Goal: Task Accomplishment & Management: Use online tool/utility

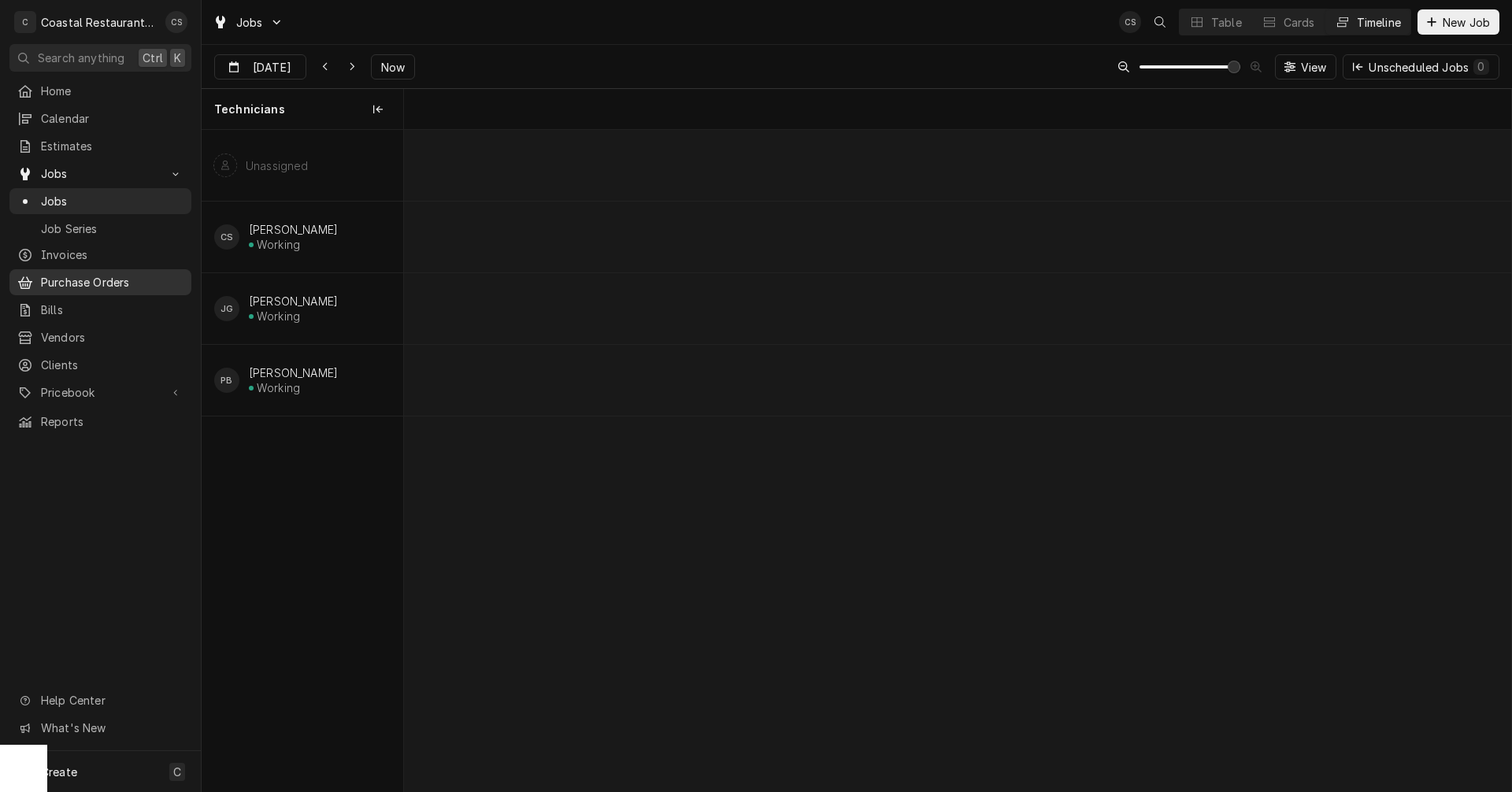
scroll to position [0, 21947]
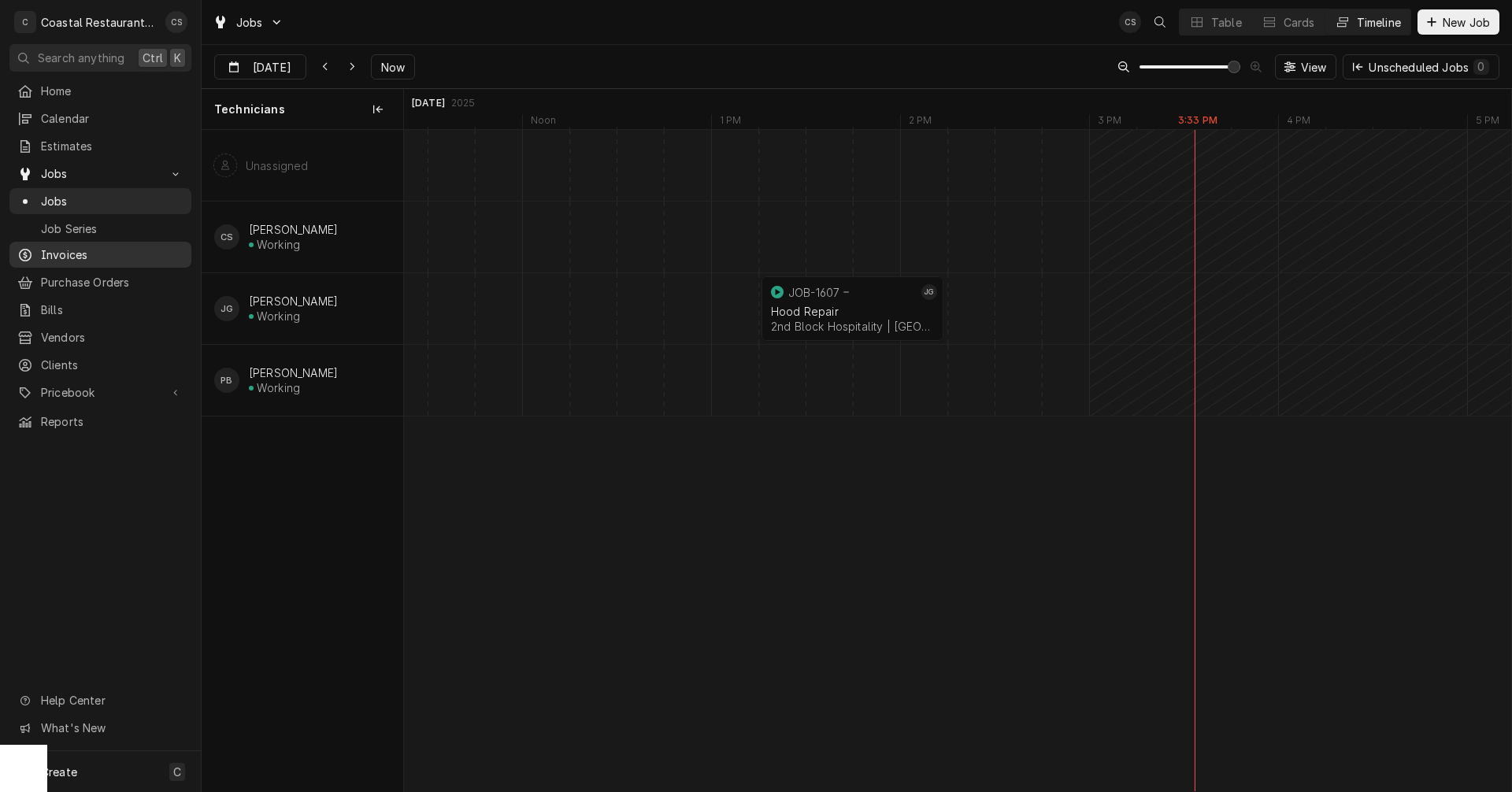
click at [62, 247] on span "Invoices" at bounding box center [112, 254] width 143 height 16
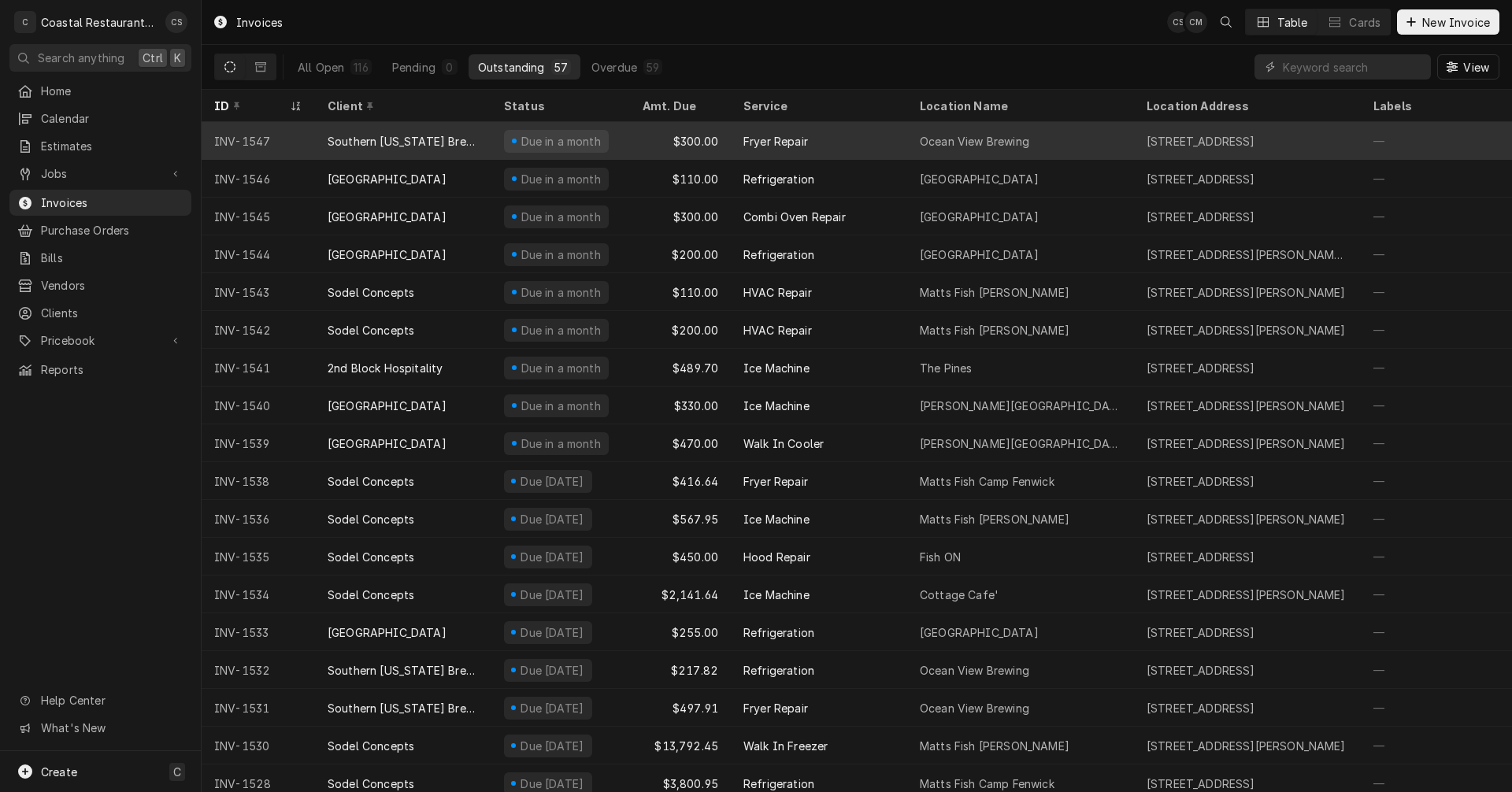
click at [275, 135] on div "INV-1547" at bounding box center [258, 141] width 113 height 38
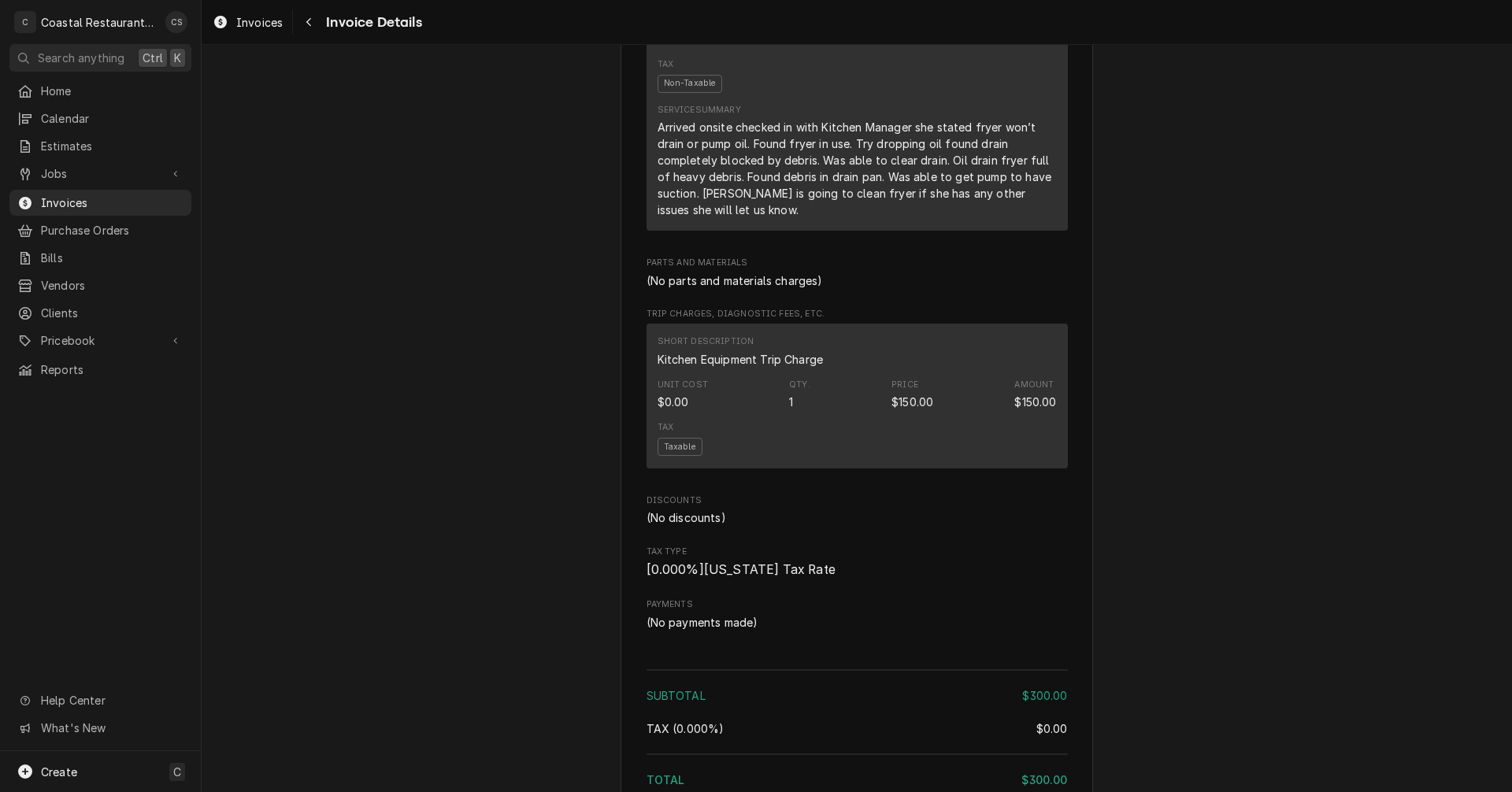
scroll to position [786, 0]
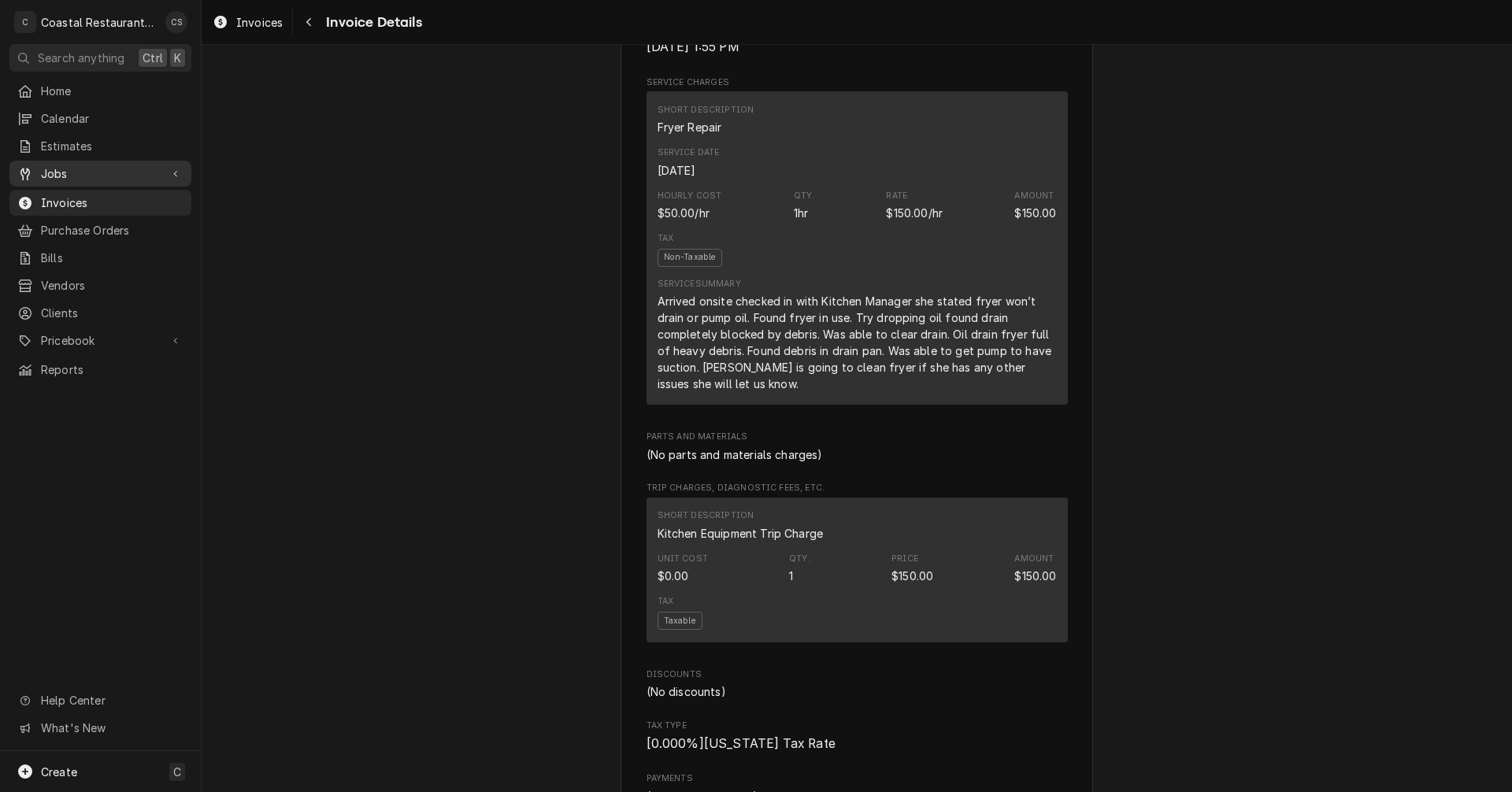
click at [94, 165] on span "Jobs" at bounding box center [100, 173] width 119 height 16
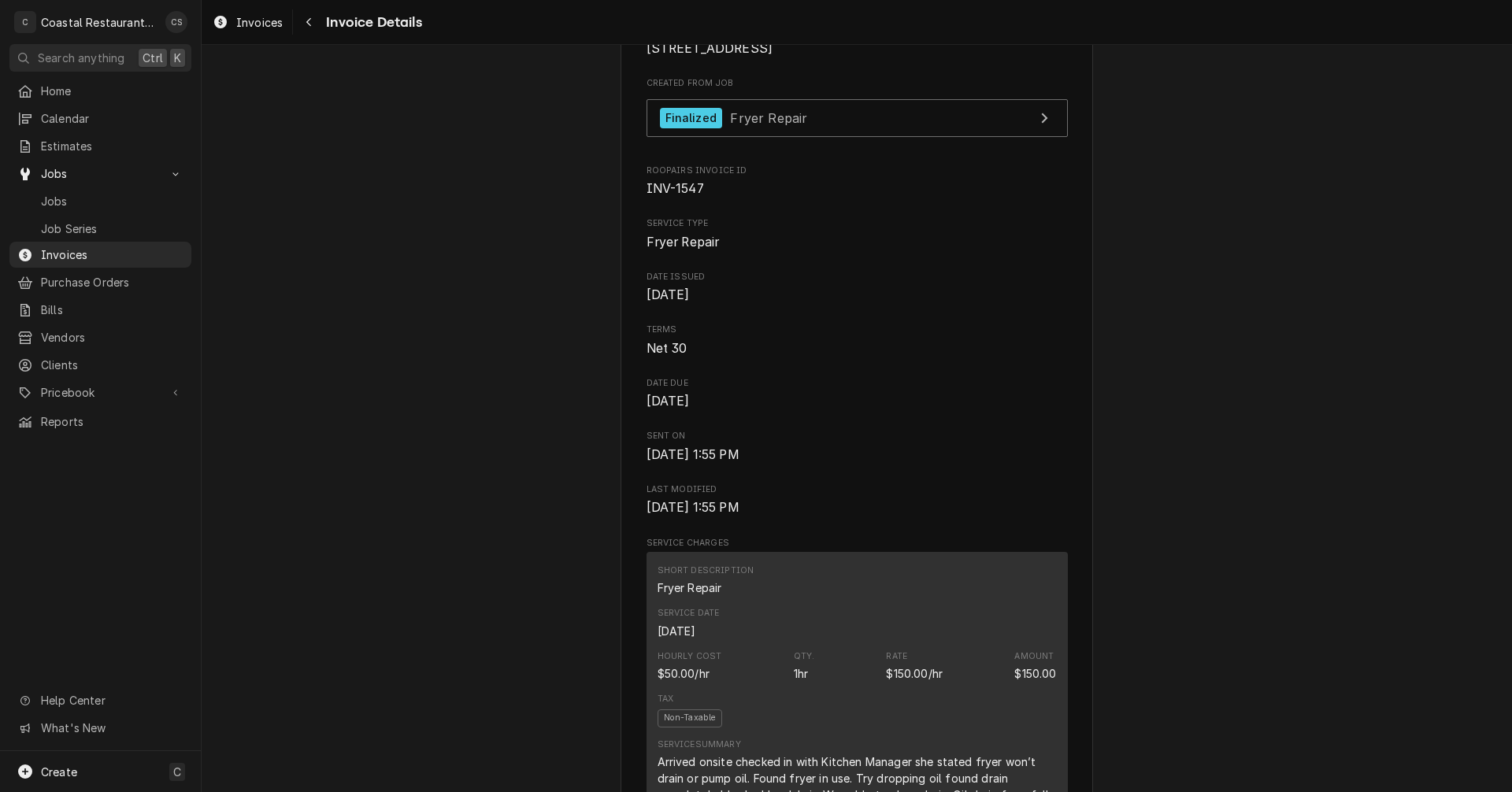
scroll to position [156, 0]
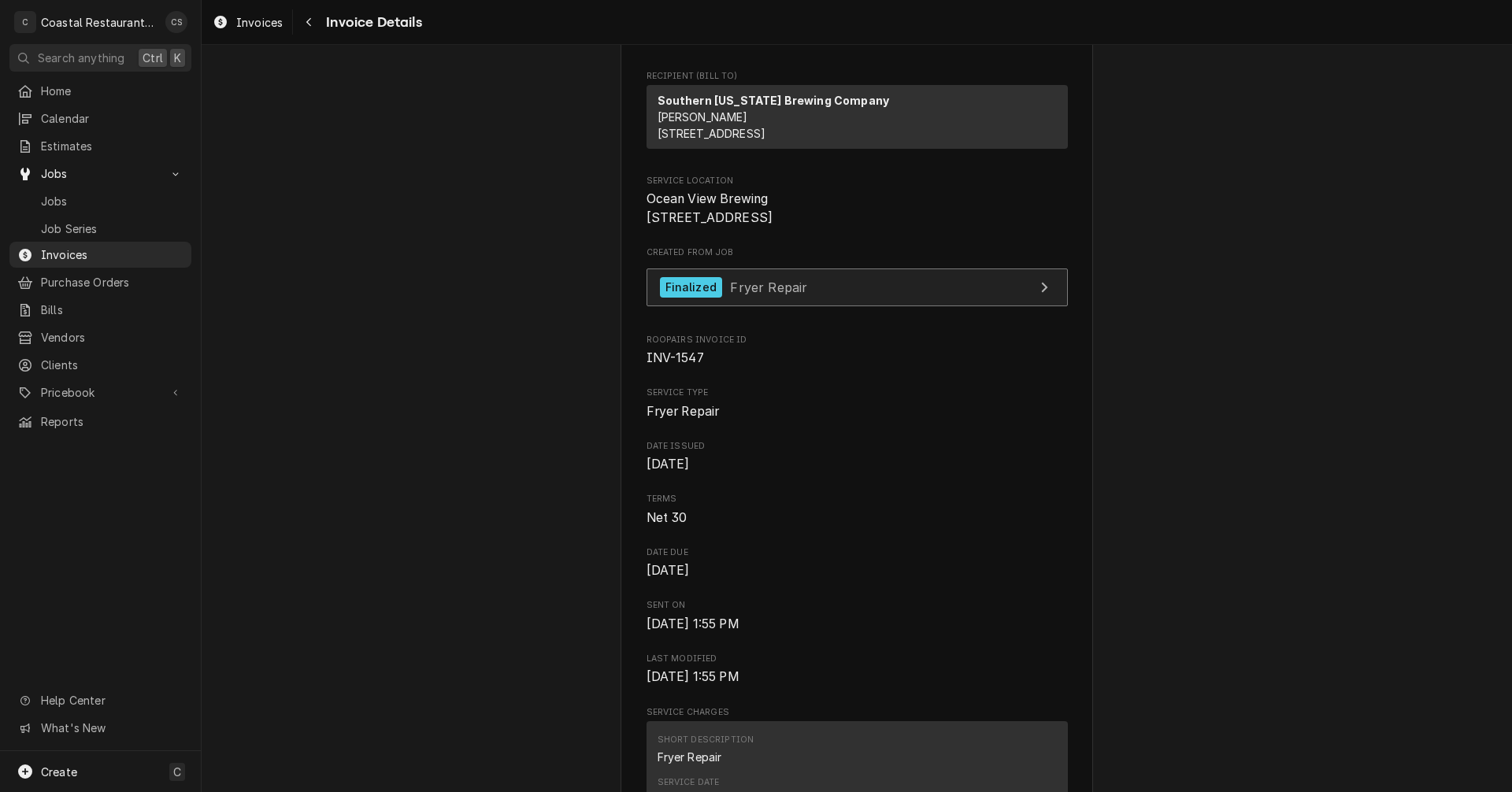
click at [735, 294] on span "Fryer Repair" at bounding box center [768, 287] width 77 height 16
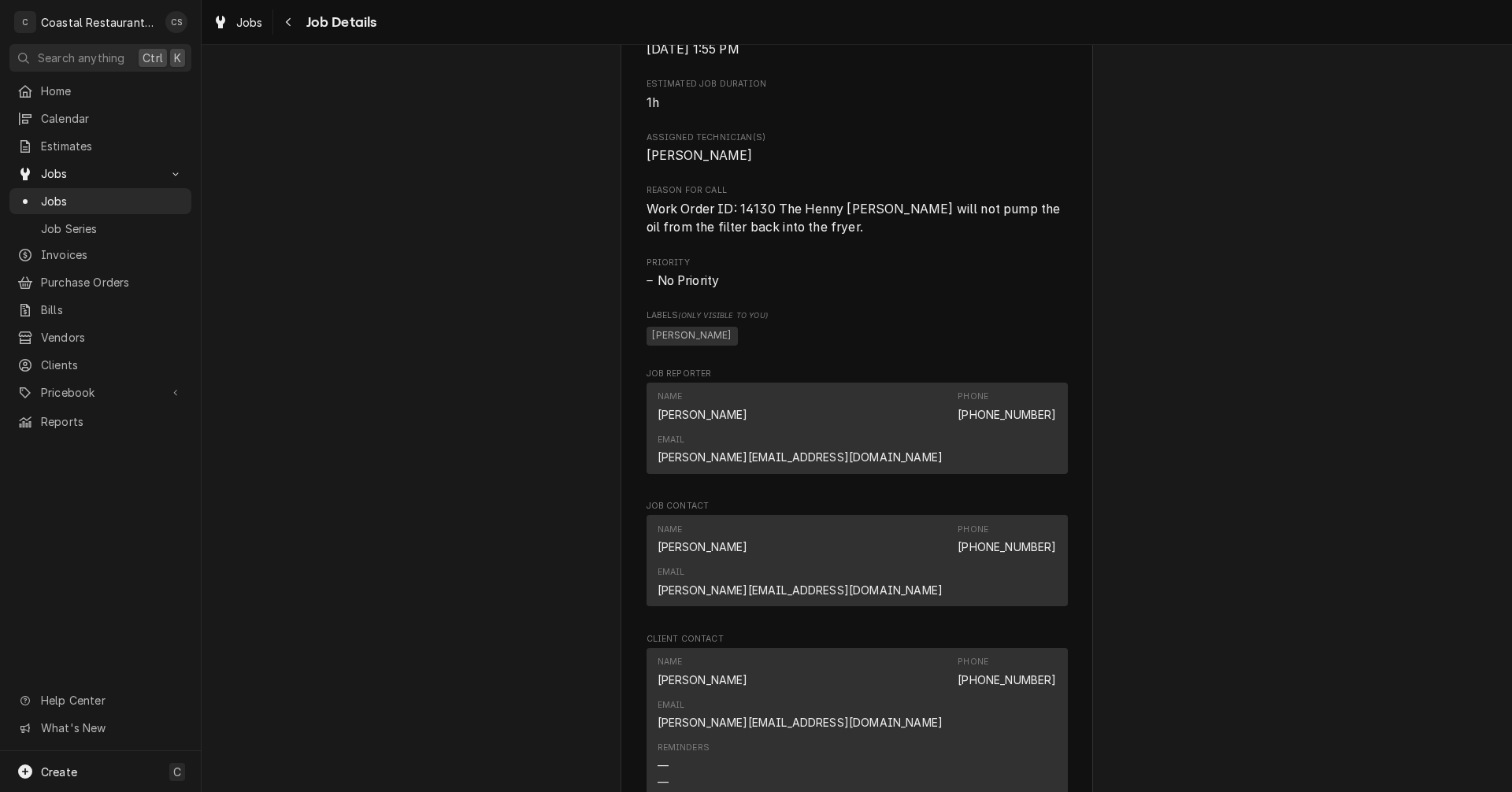
scroll to position [944, 0]
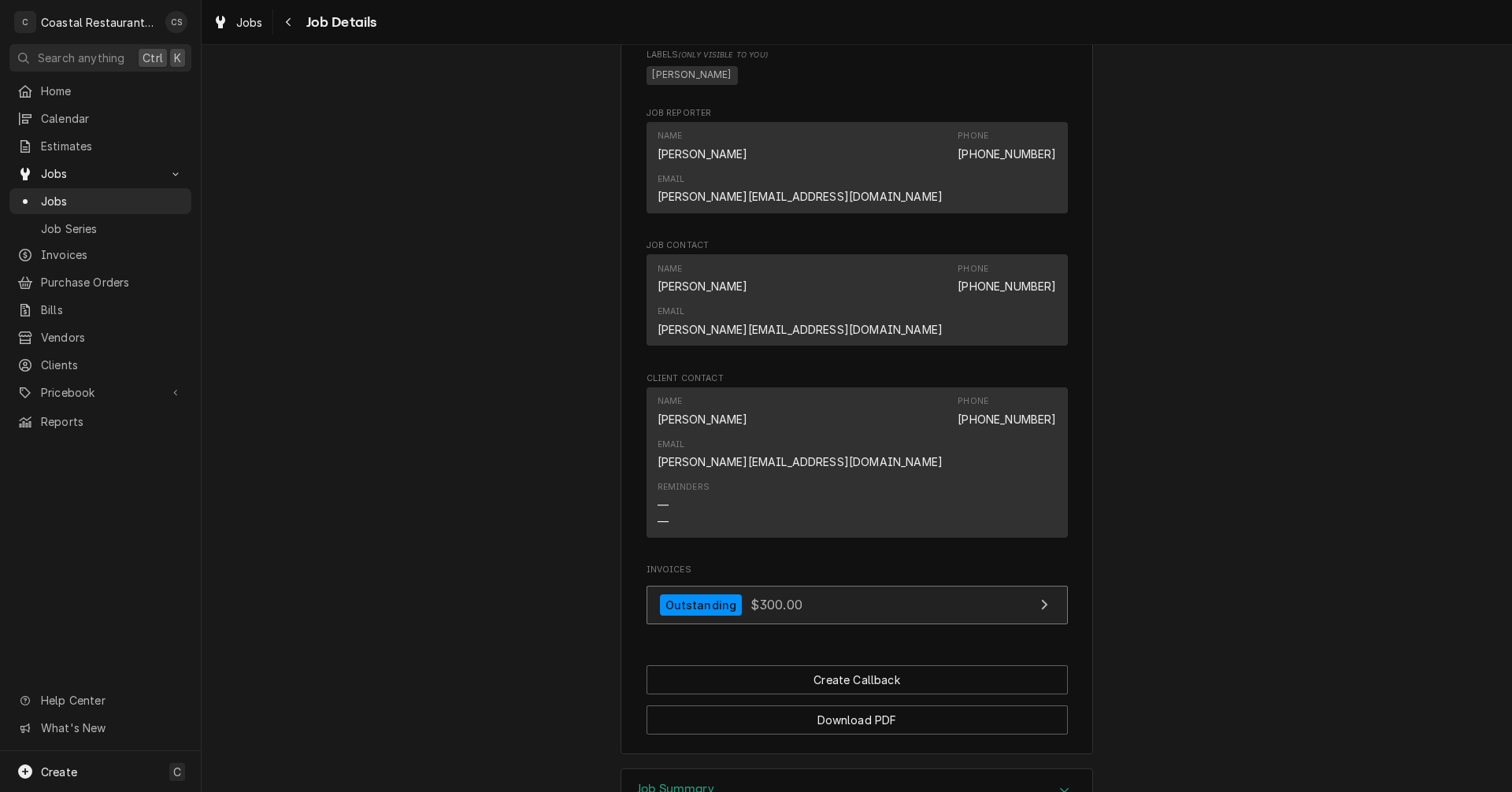
click at [729, 595] on div "Outstanding" at bounding box center [701, 605] width 82 height 22
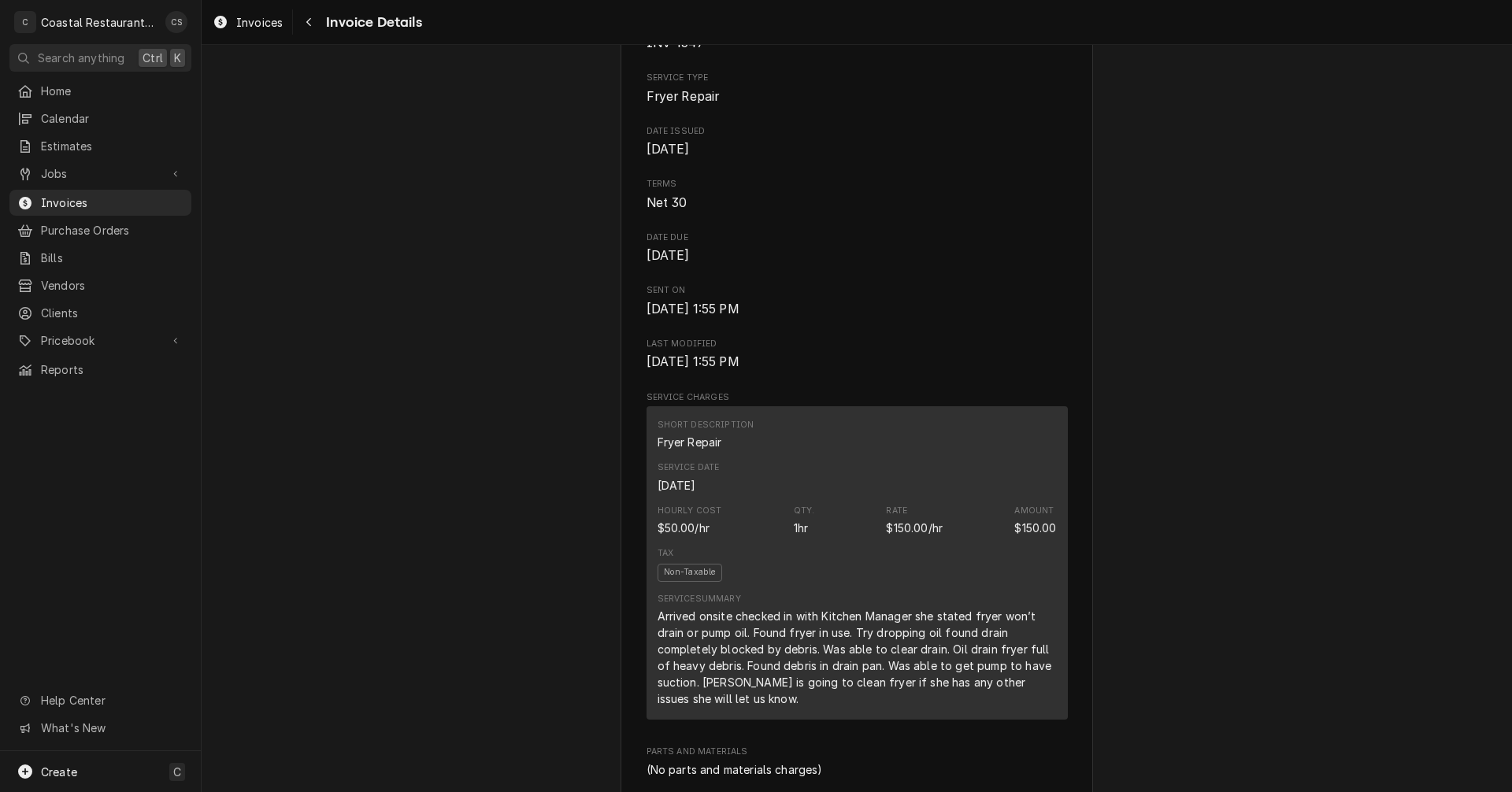
scroll to position [77, 0]
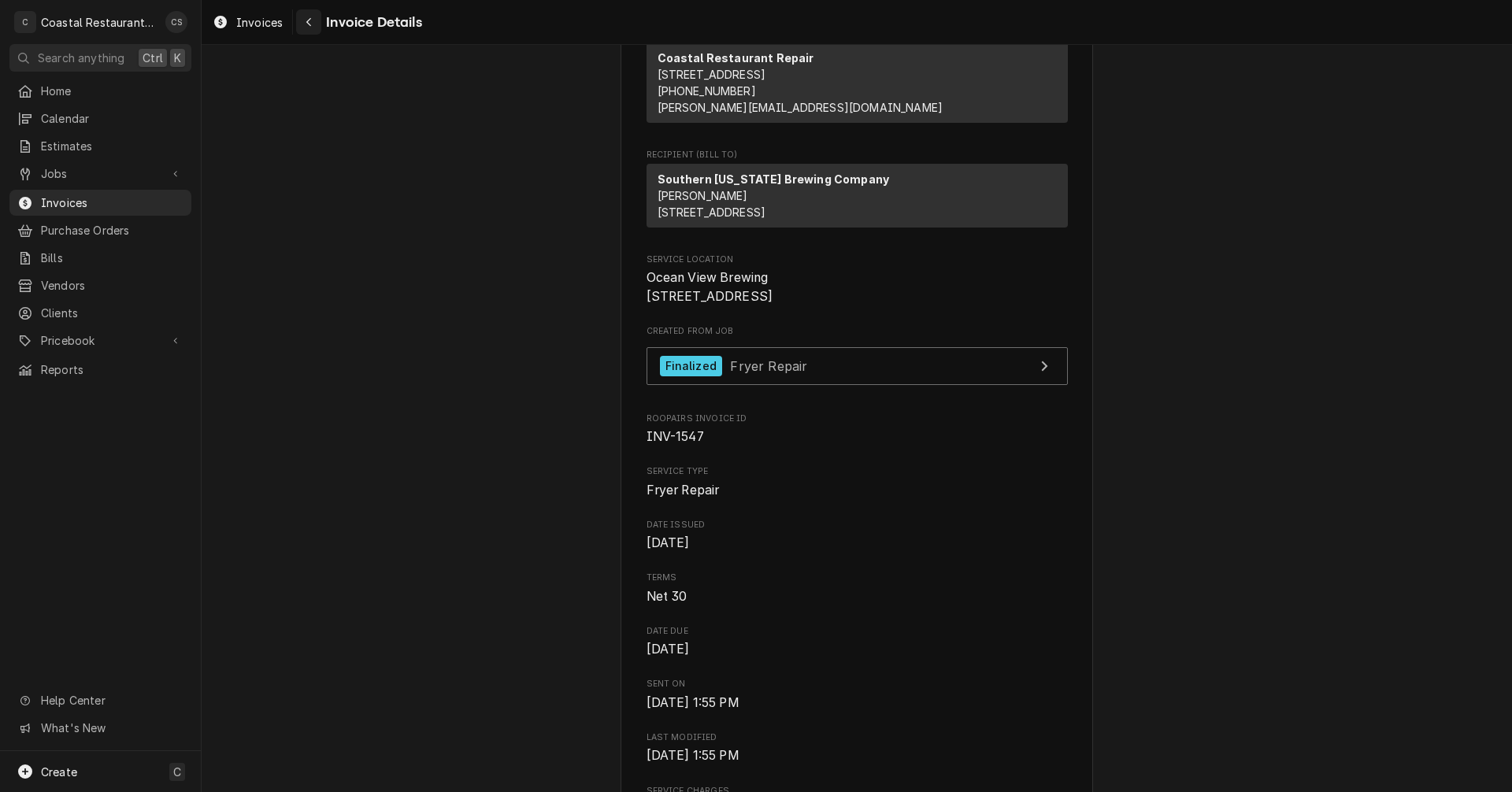
click at [313, 16] on div "Navigate back" at bounding box center [308, 22] width 16 height 16
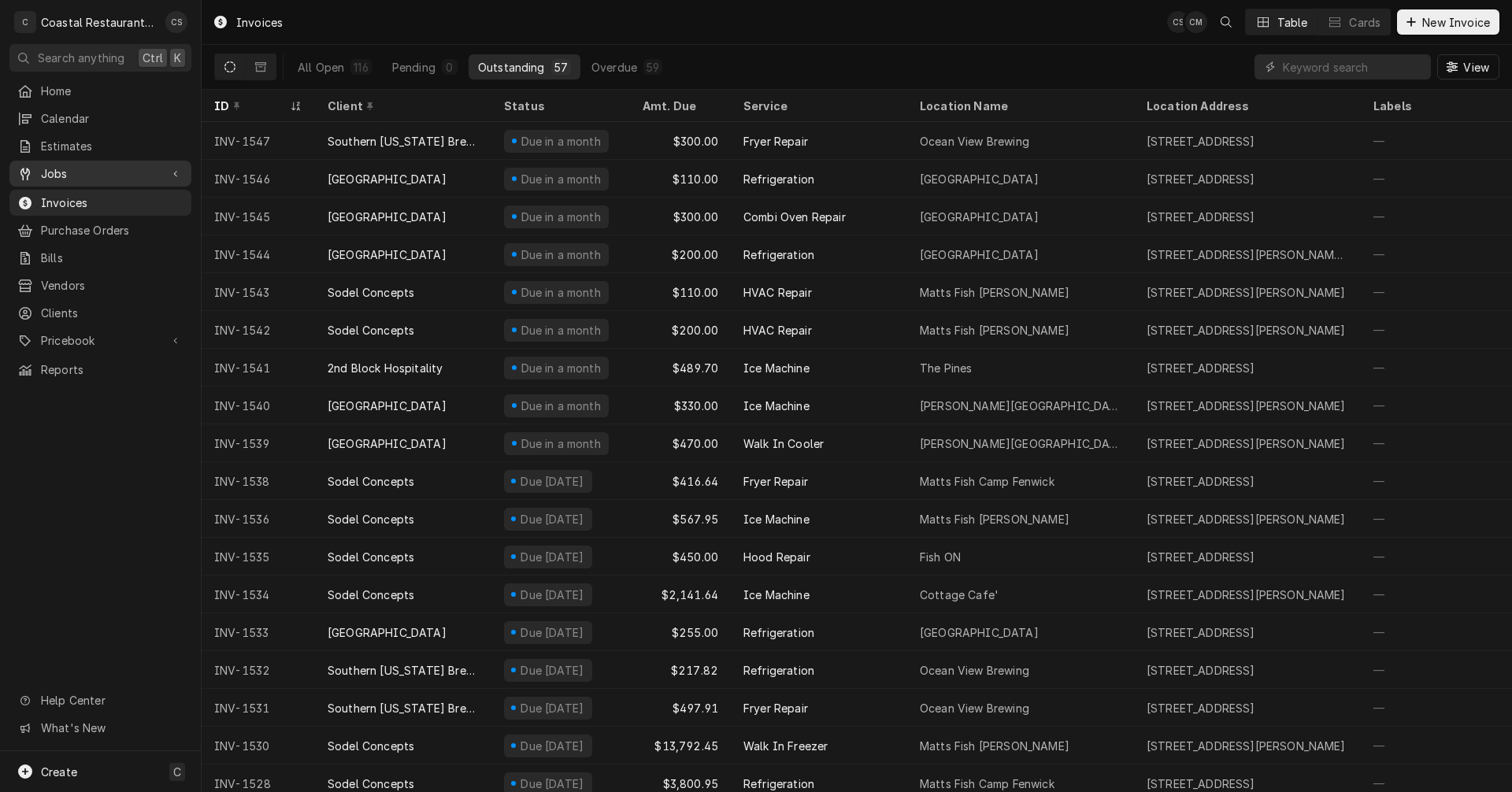
click at [91, 173] on span "Jobs" at bounding box center [100, 173] width 119 height 16
click at [84, 196] on span "Jobs" at bounding box center [112, 201] width 143 height 16
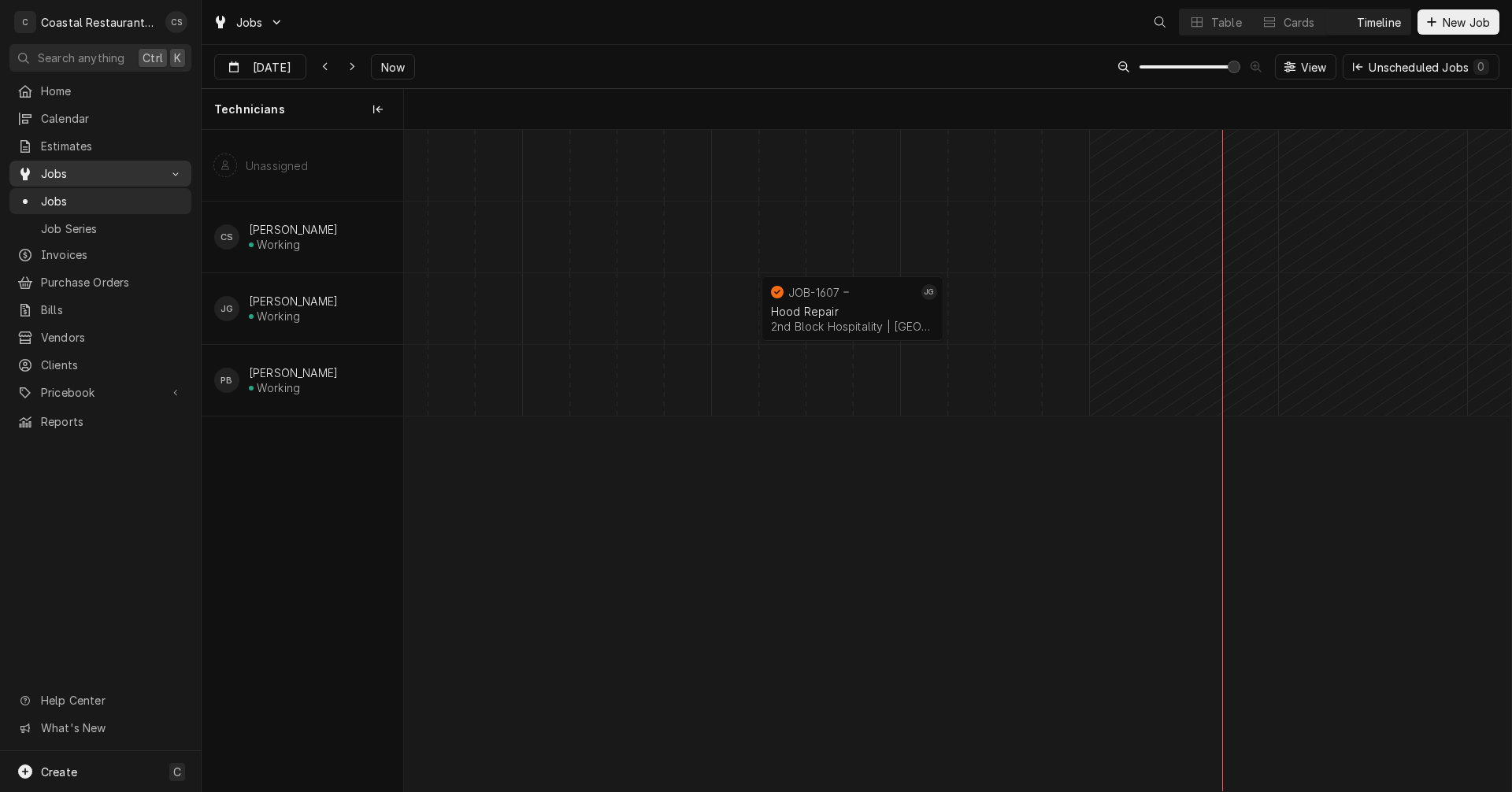
scroll to position [0, 21947]
click at [1366, 22] on div "Timeline" at bounding box center [1379, 22] width 44 height 16
click at [1214, 15] on div "Table" at bounding box center [1226, 22] width 30 height 16
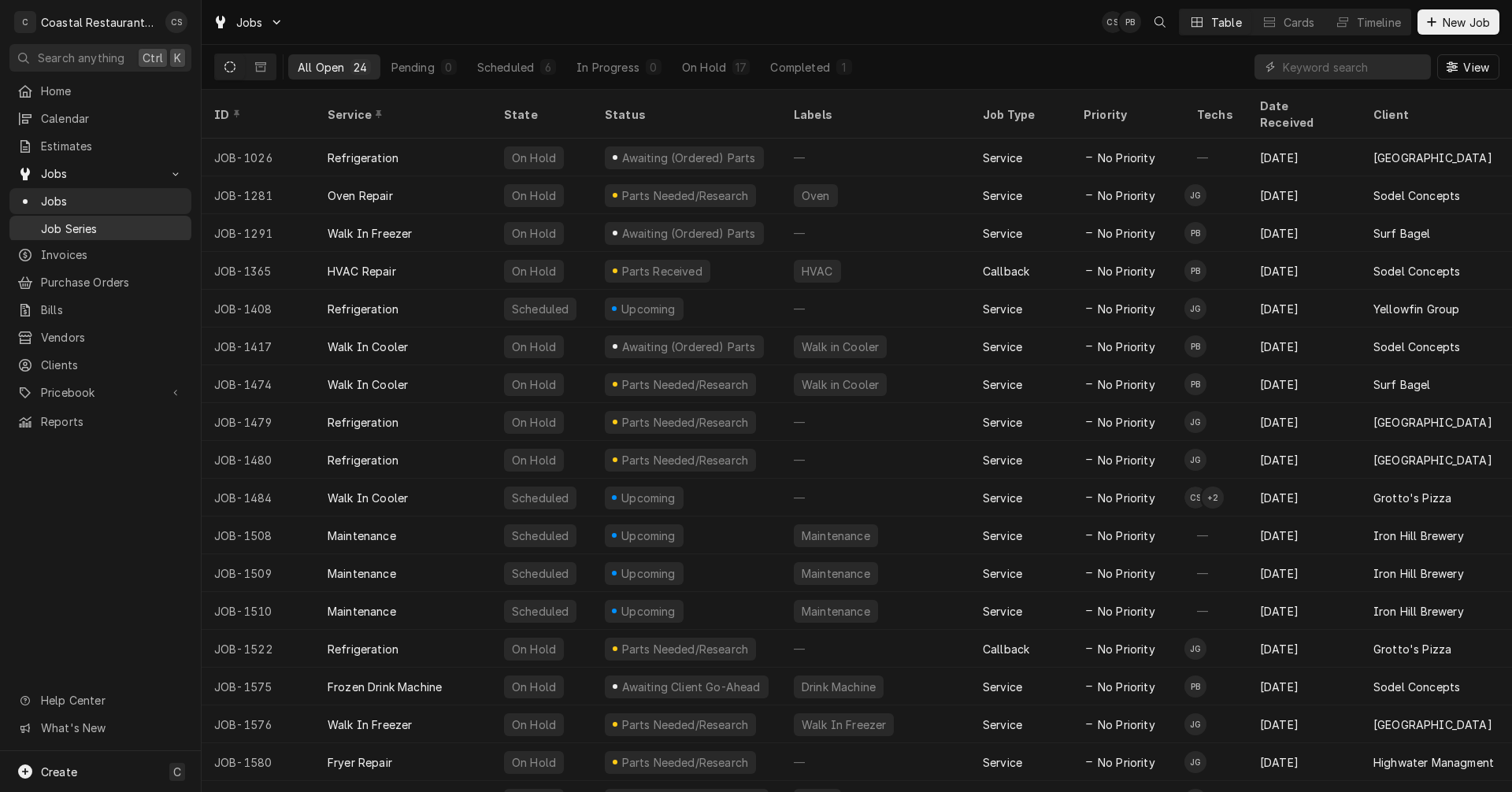
click at [91, 221] on span "Job Series" at bounding box center [112, 229] width 143 height 16
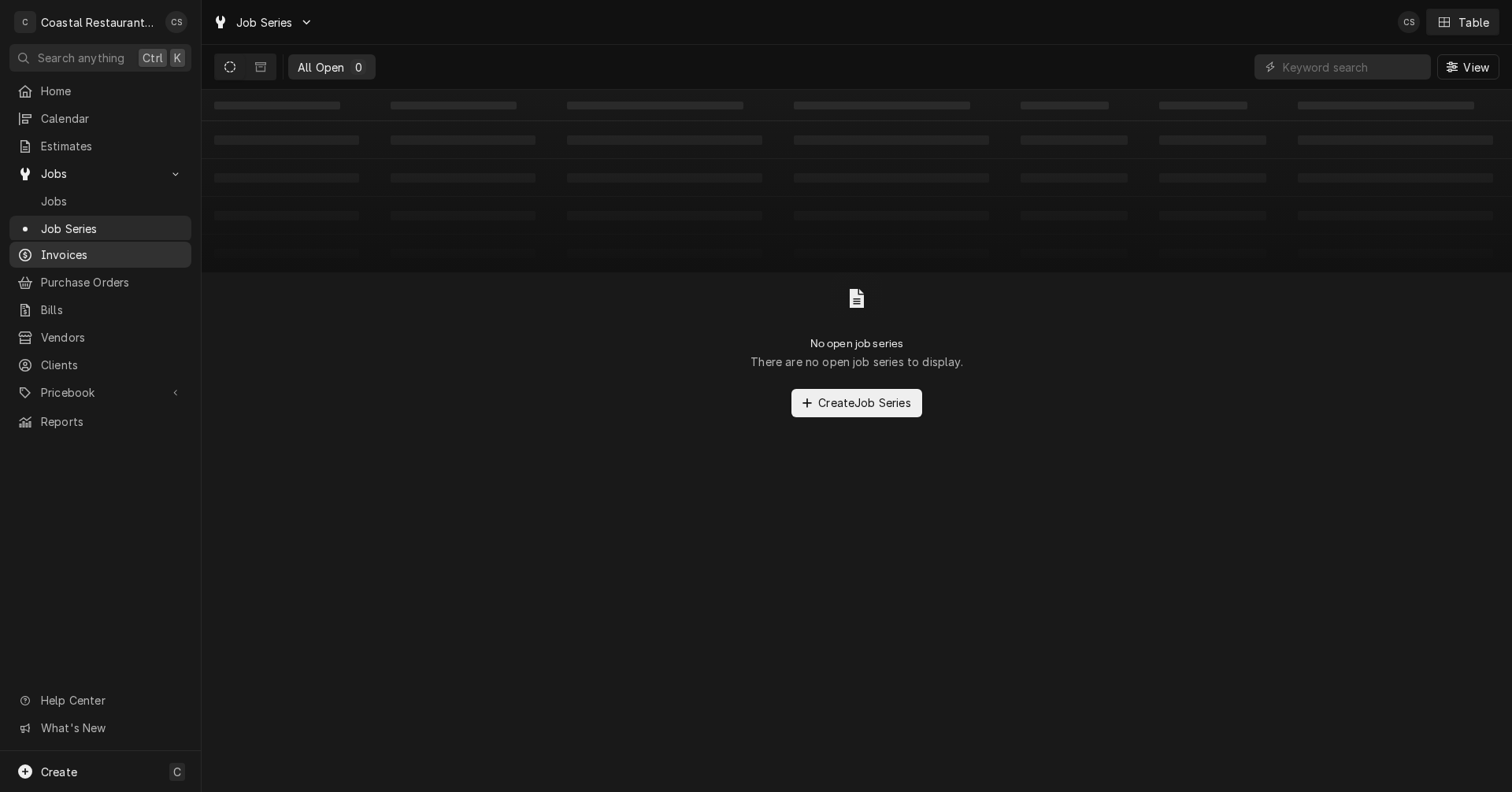
click at [74, 247] on span "Invoices" at bounding box center [112, 254] width 143 height 16
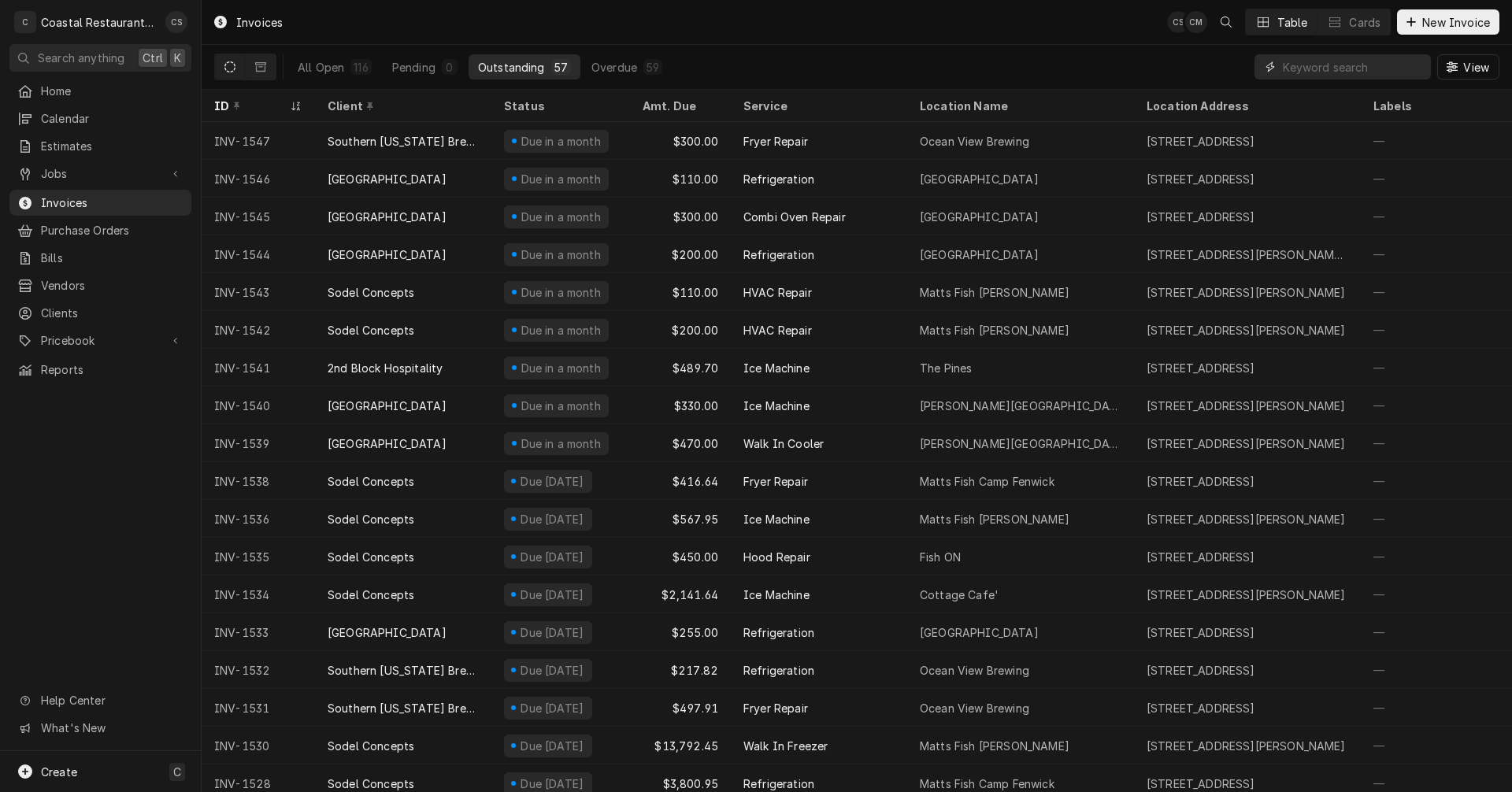
click at [1295, 67] on input "Dynamic Content Wrapper" at bounding box center [1353, 67] width 140 height 25
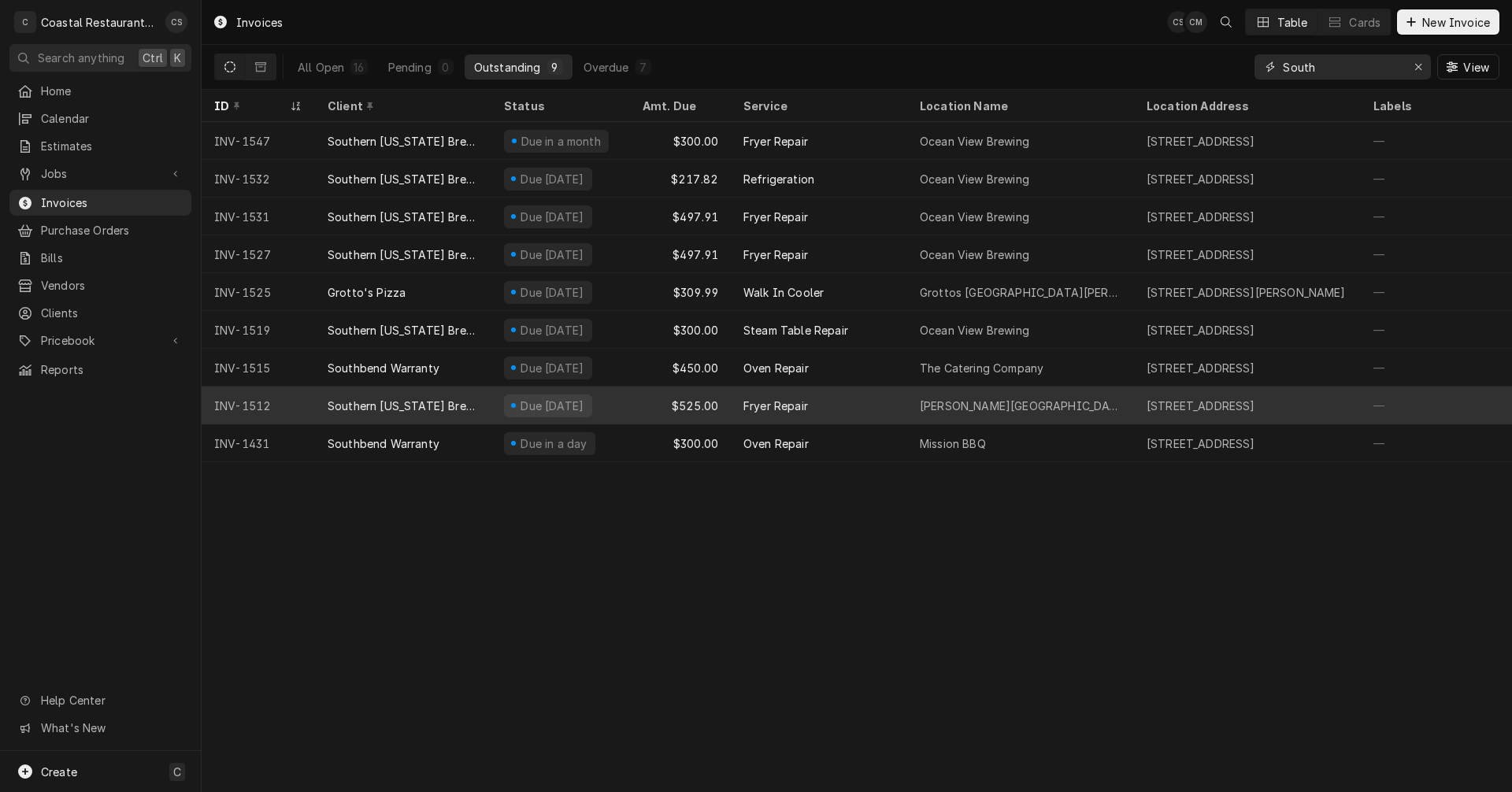
type input "South"
click at [420, 401] on div "Southern [US_STATE] Brewing Company" at bounding box center [403, 405] width 152 height 16
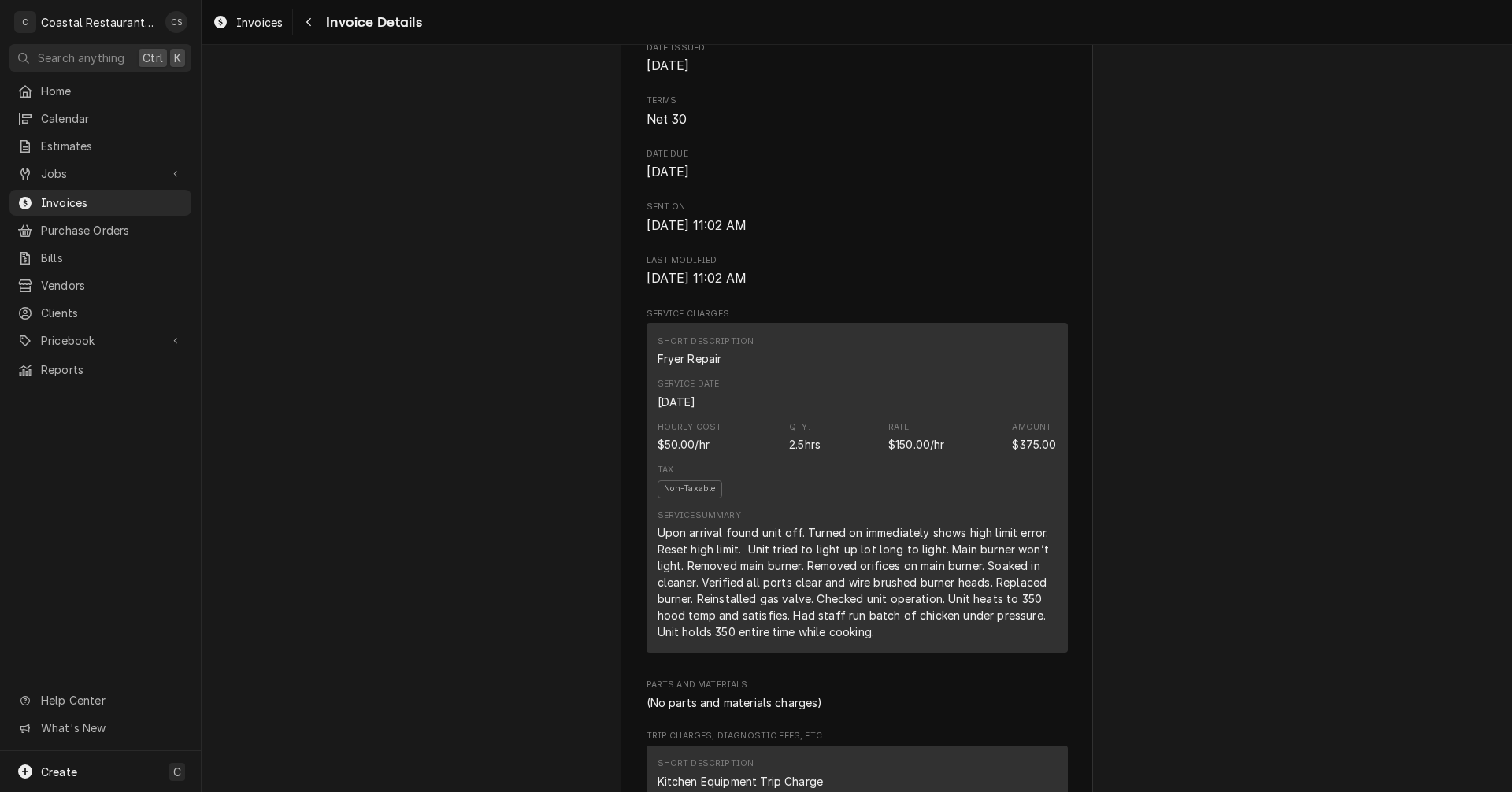
scroll to position [551, 0]
click at [305, 21] on div "Navigate back" at bounding box center [308, 22] width 16 height 16
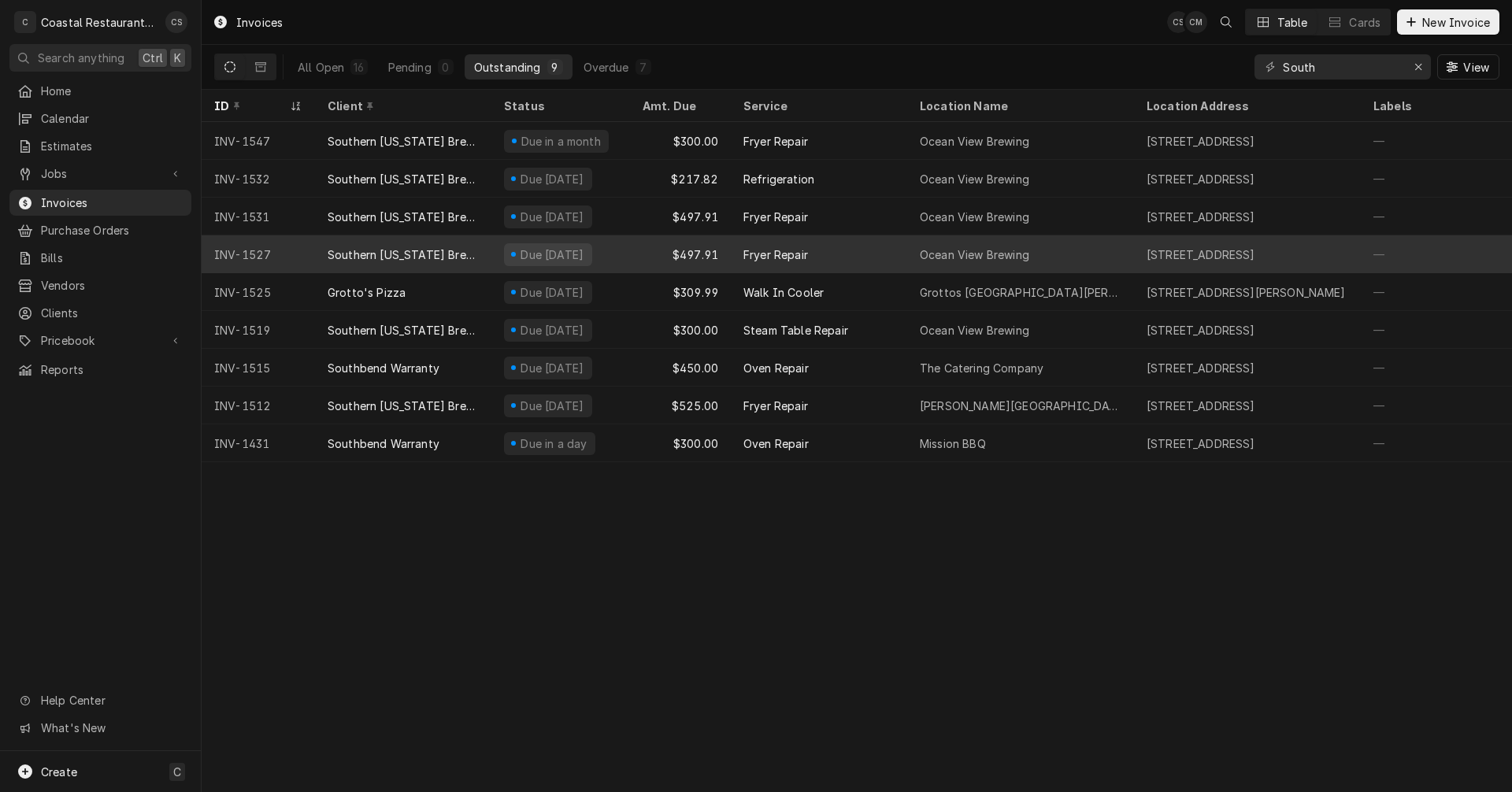
click at [407, 248] on div "Southern [US_STATE] Brewing Company" at bounding box center [403, 254] width 152 height 16
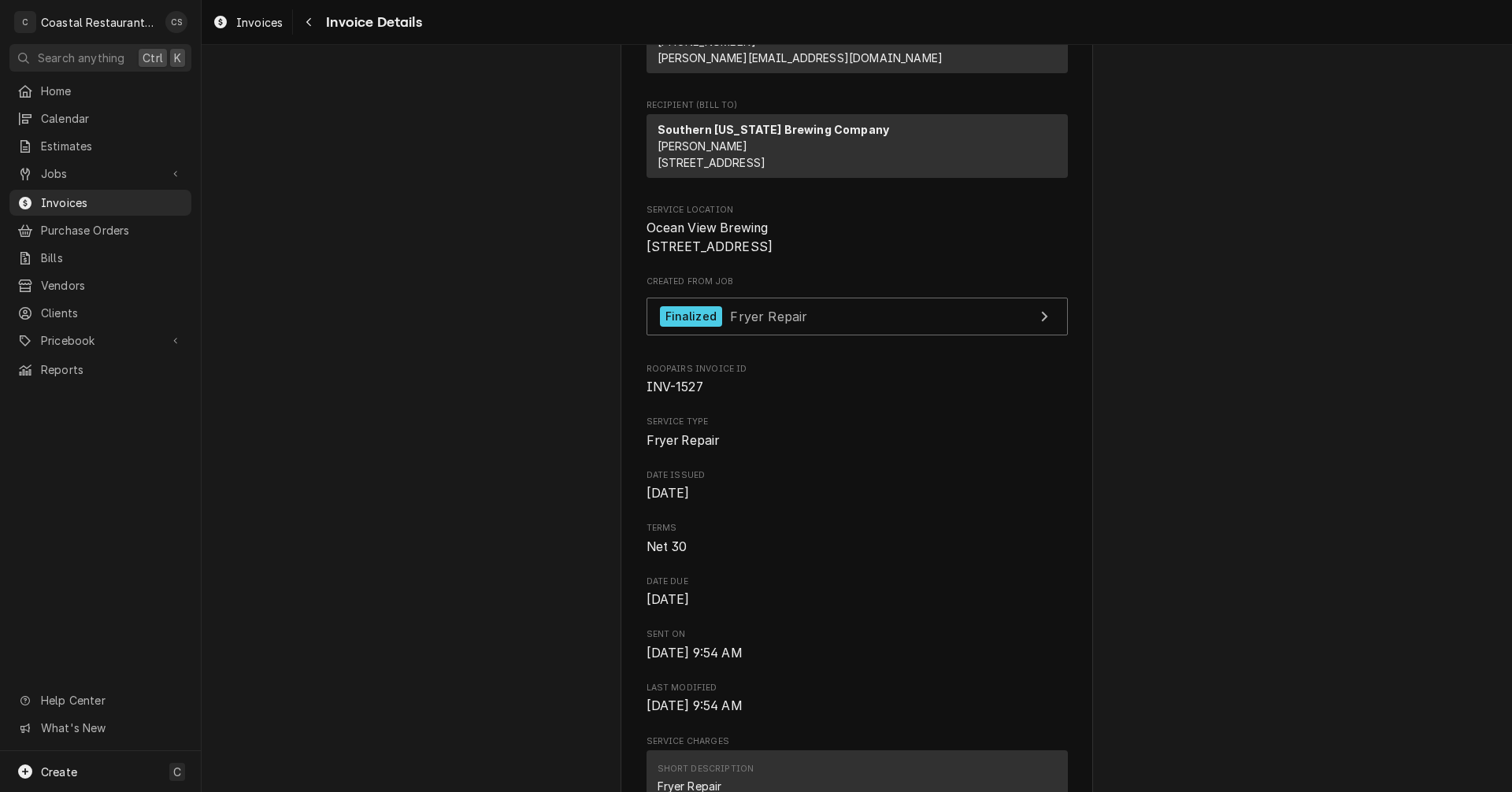
scroll to position [79, 0]
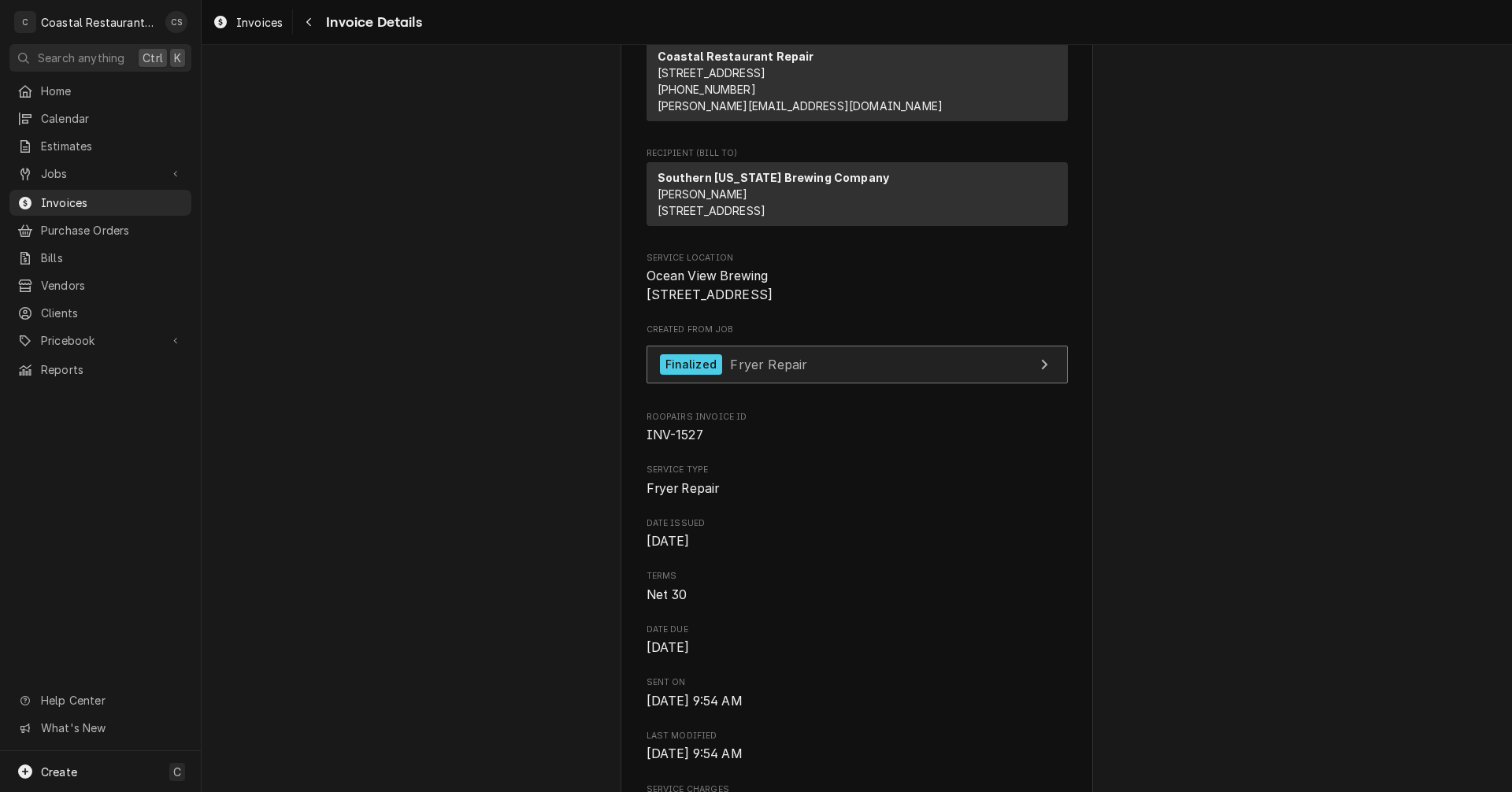
click at [737, 371] on span "Fryer Repair" at bounding box center [768, 364] width 77 height 16
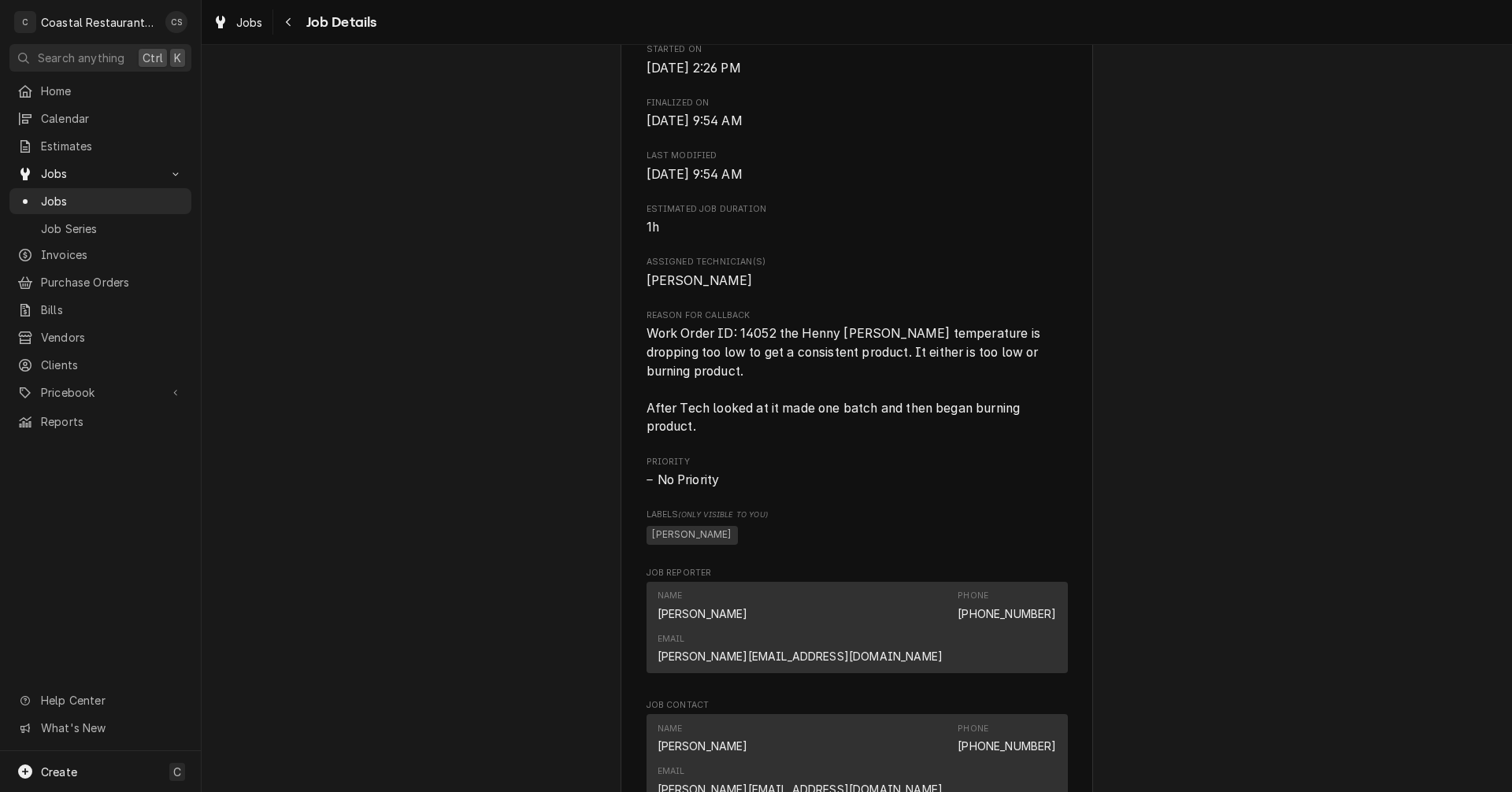
scroll to position [473, 0]
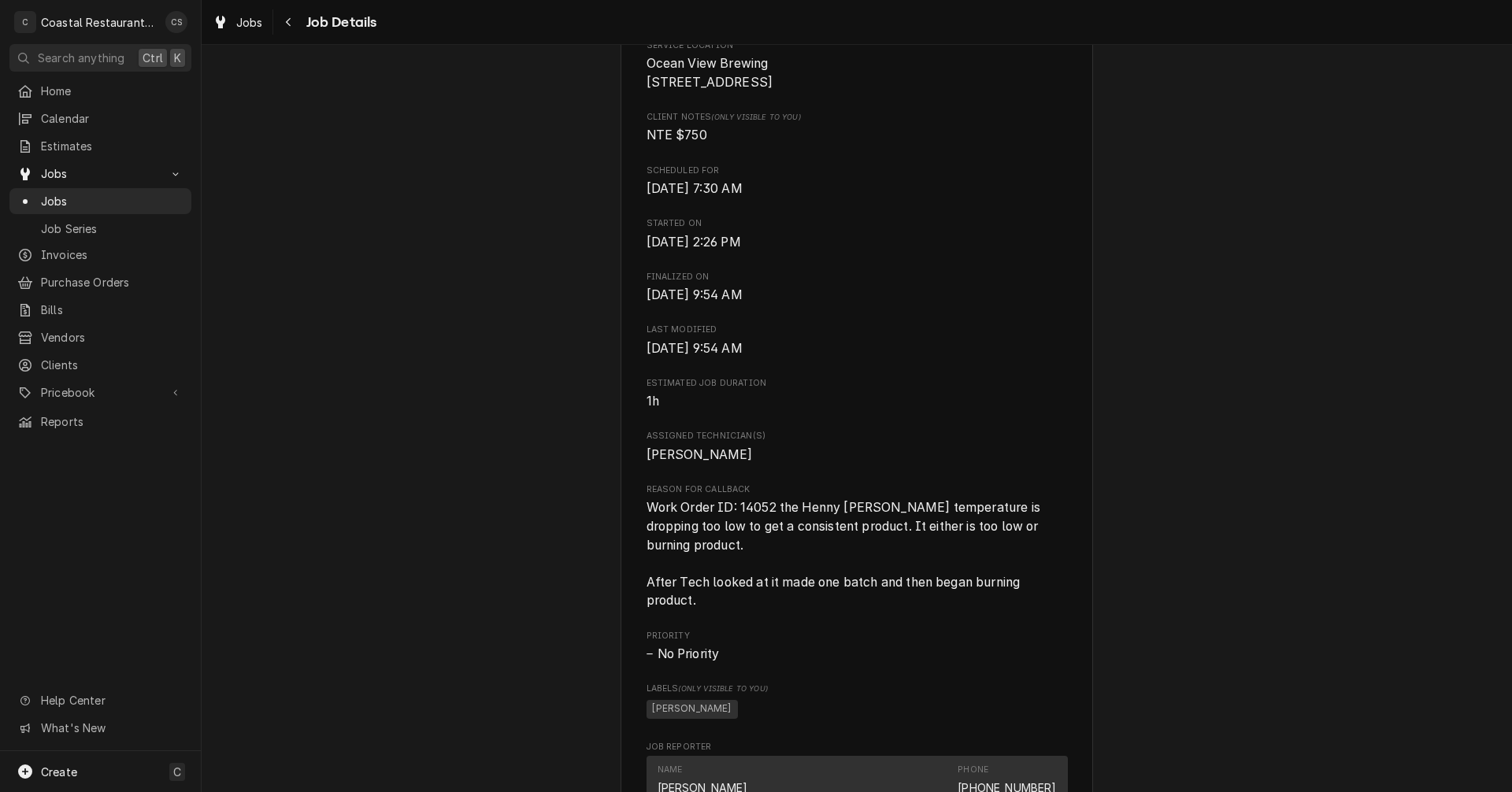
drag, startPoint x: 293, startPoint y: 26, endPoint x: 301, endPoint y: 40, distance: 16.1
click at [293, 26] on div "Navigate back" at bounding box center [289, 22] width 16 height 16
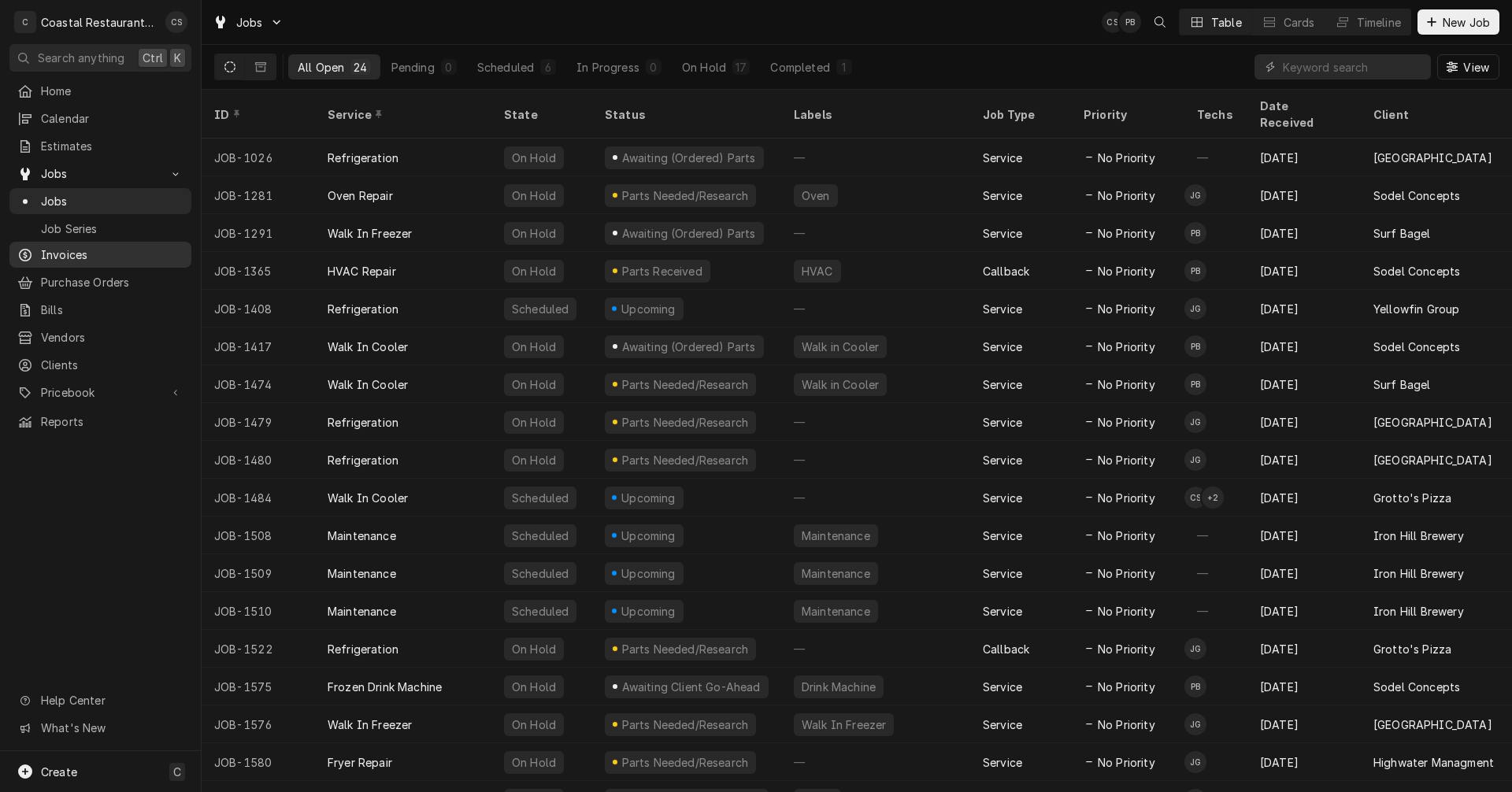
click at [72, 245] on div "Invoices" at bounding box center [100, 254] width 176 height 20
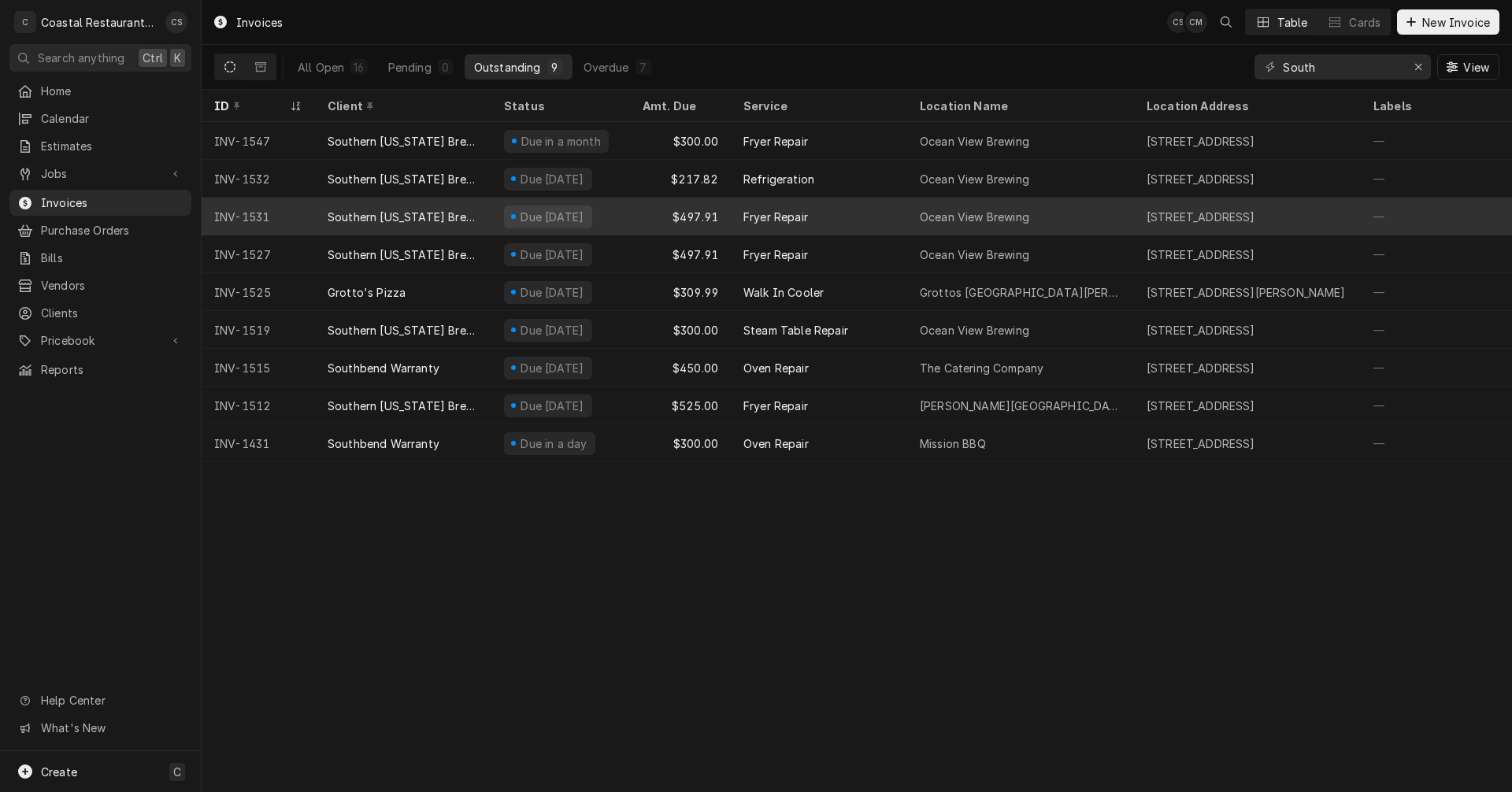
click at [438, 209] on div "Southern [US_STATE] Brewing Company" at bounding box center [403, 216] width 152 height 16
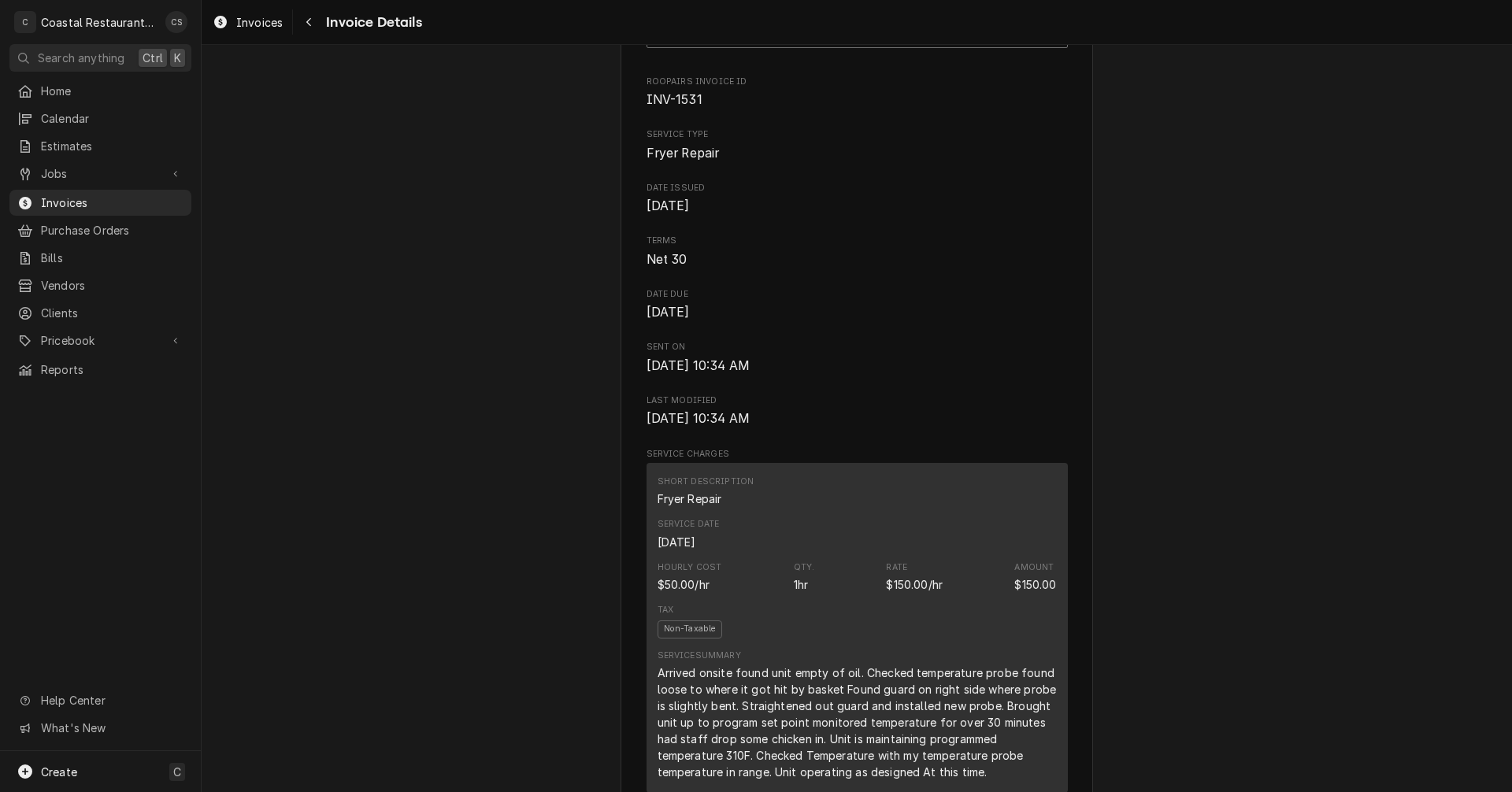
scroll to position [629, 0]
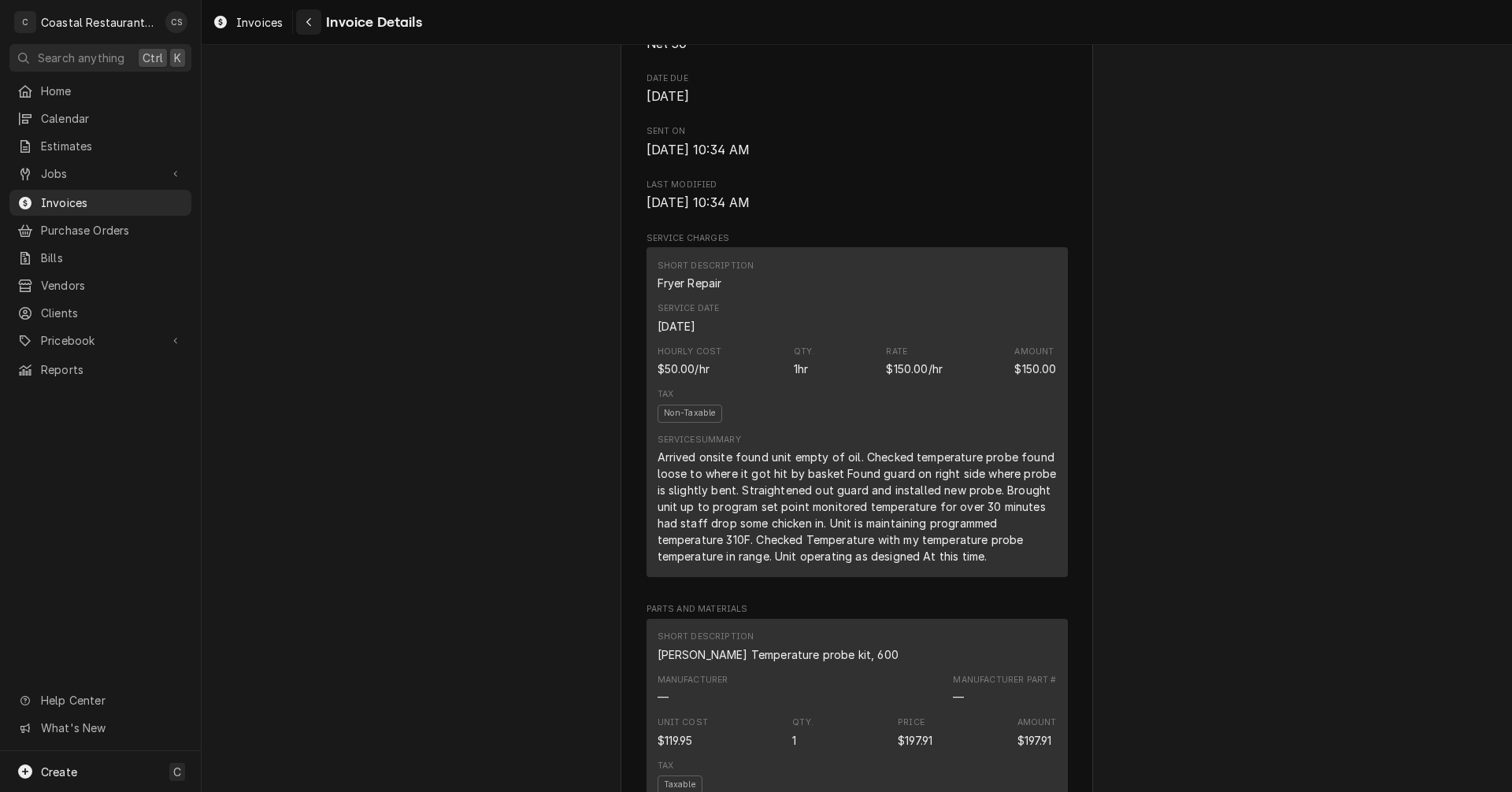
click at [317, 16] on button "Navigate back" at bounding box center [308, 22] width 25 height 25
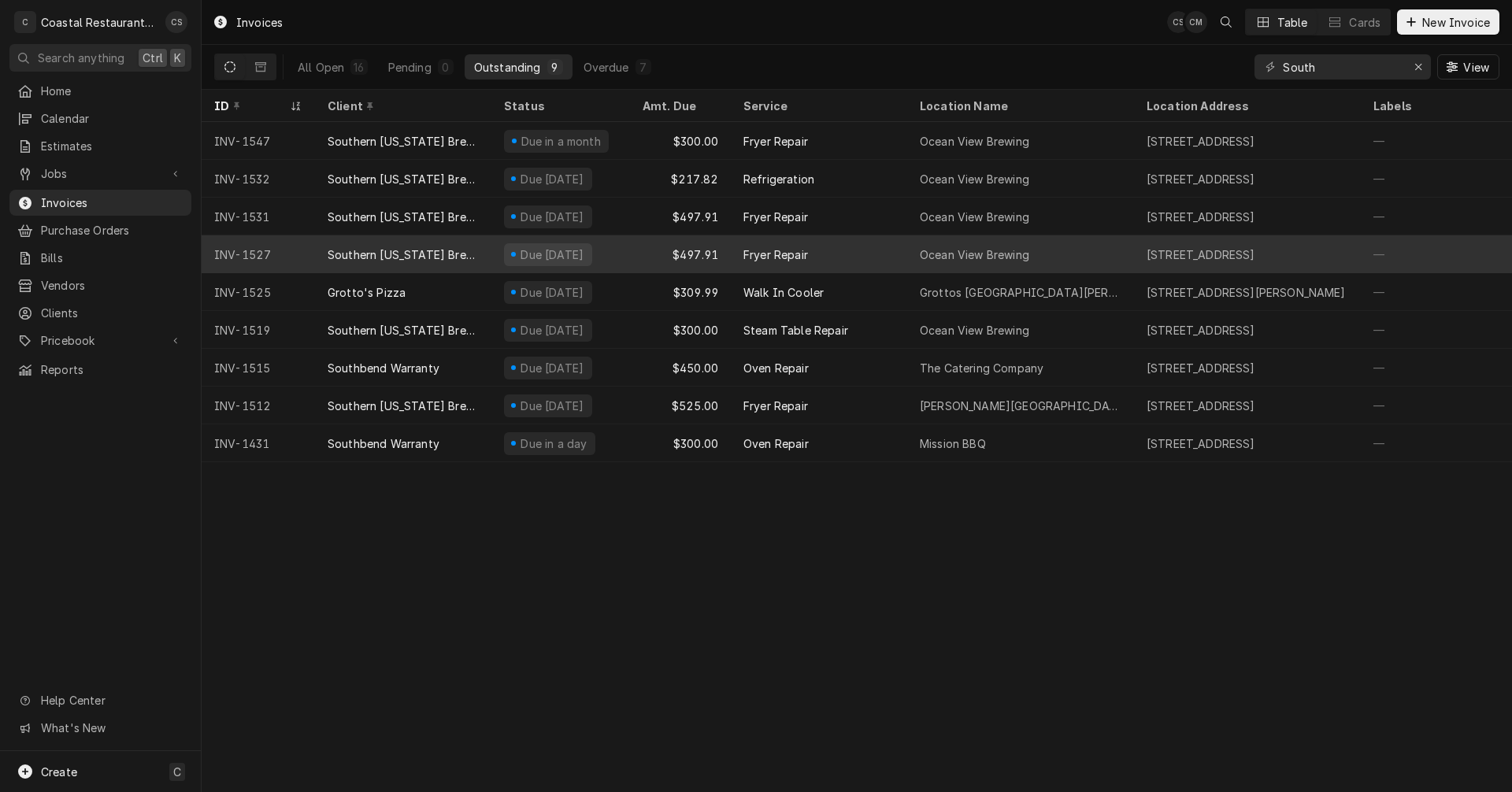
click at [415, 248] on div "Southern [US_STATE] Brewing Company" at bounding box center [403, 254] width 152 height 16
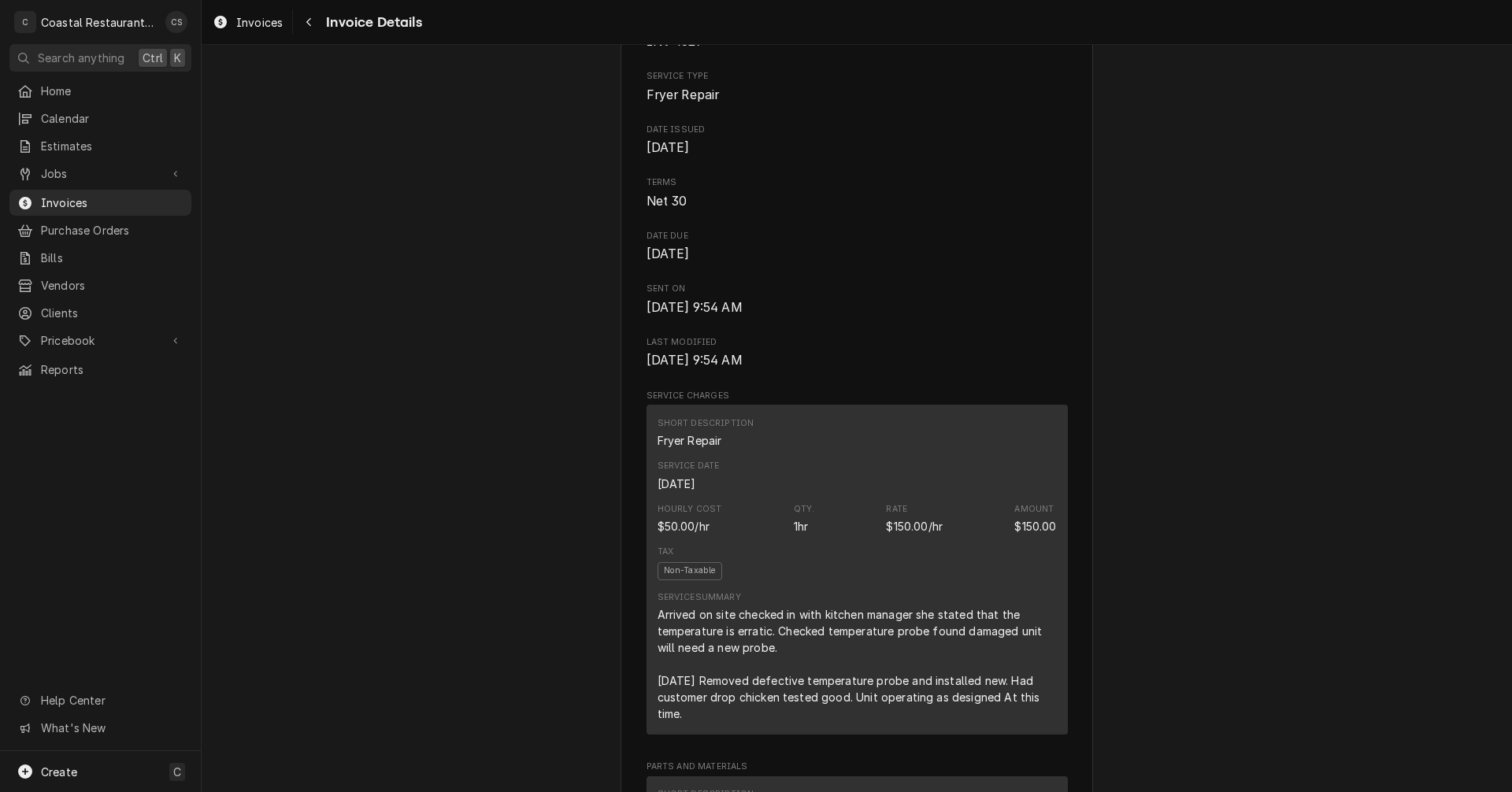
scroll to position [394, 0]
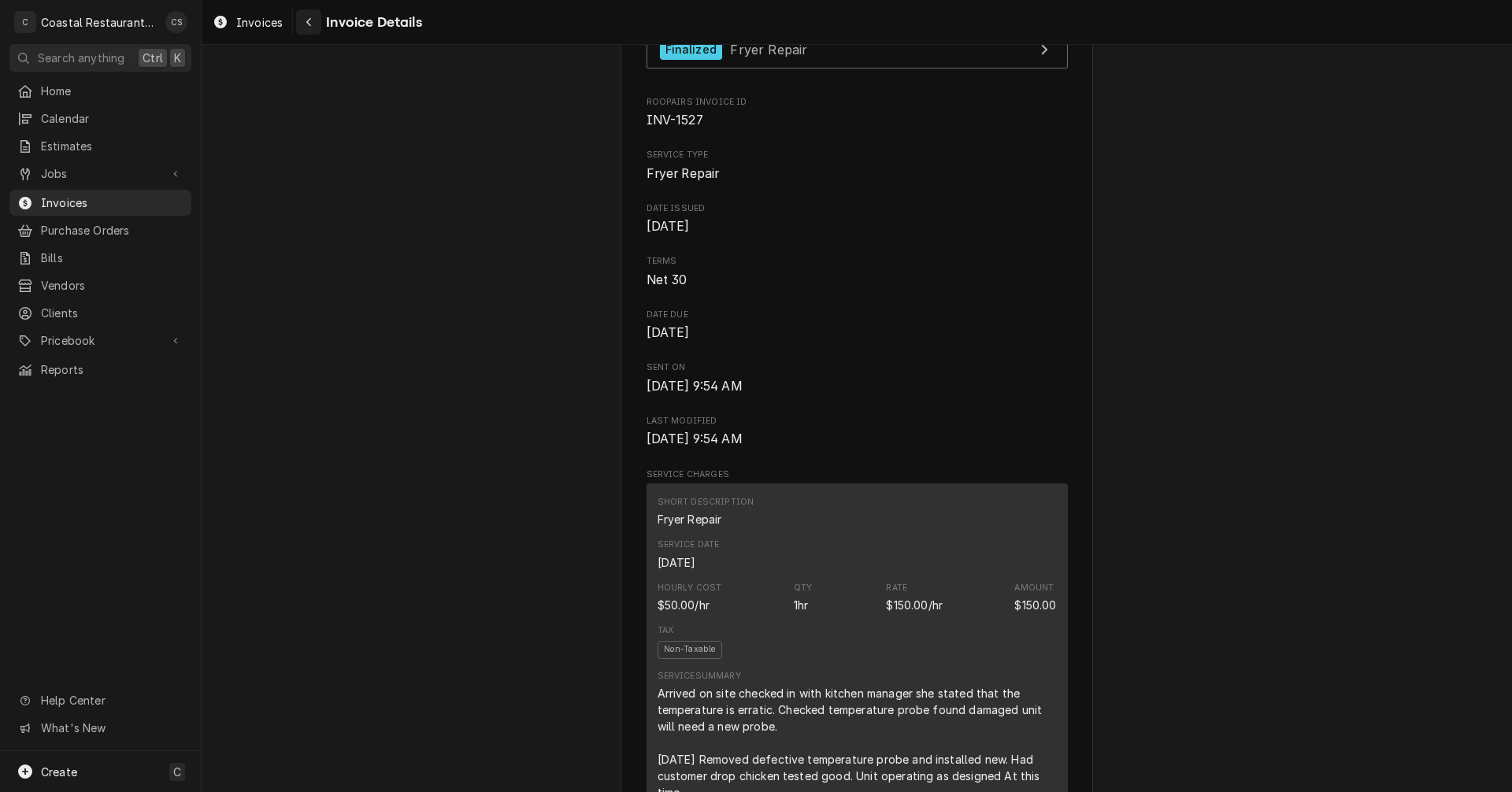
click at [313, 23] on div "Navigate back" at bounding box center [308, 22] width 16 height 16
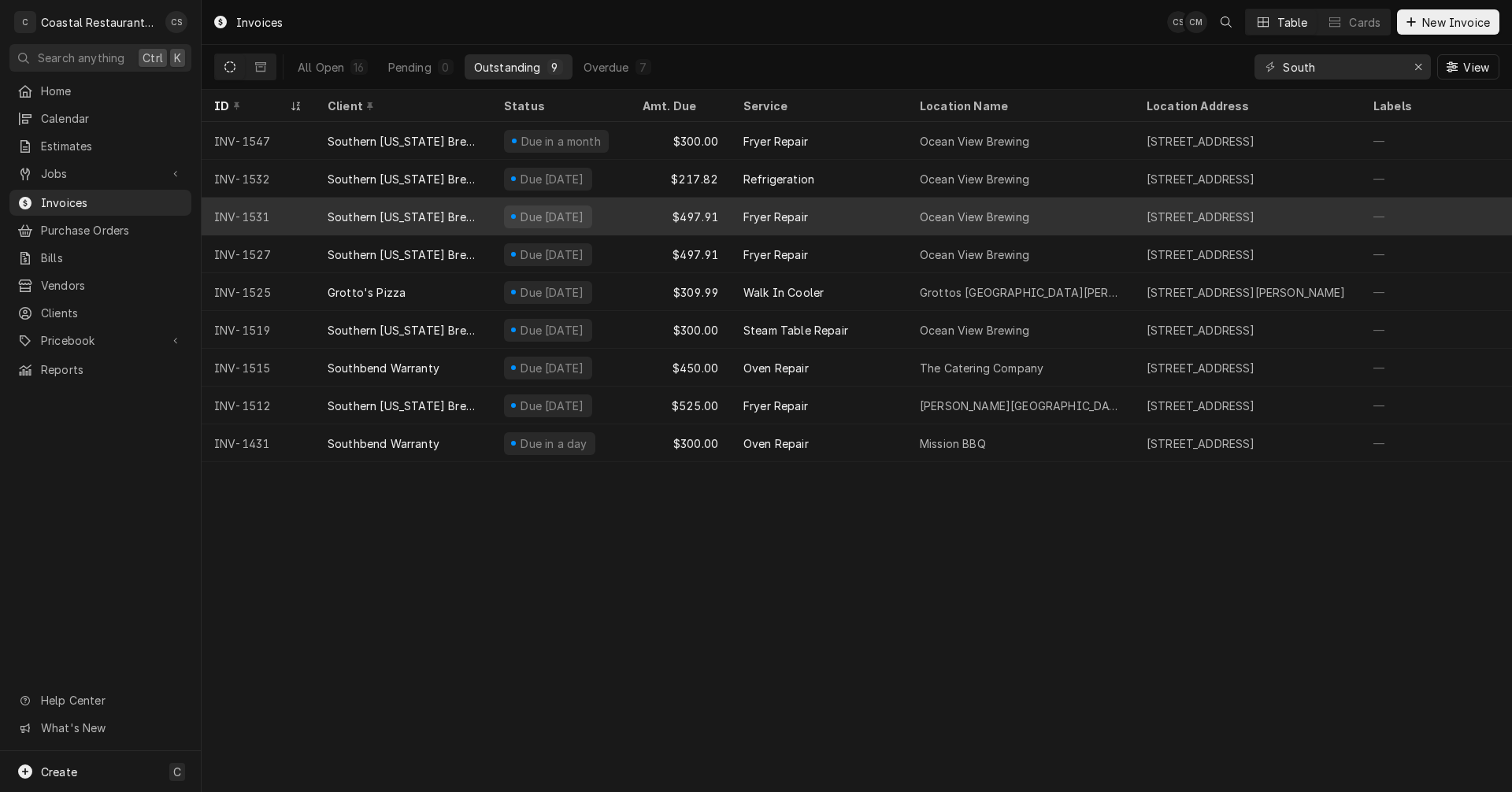
click at [455, 213] on div "Southern [US_STATE] Brewing Company" at bounding box center [403, 216] width 152 height 16
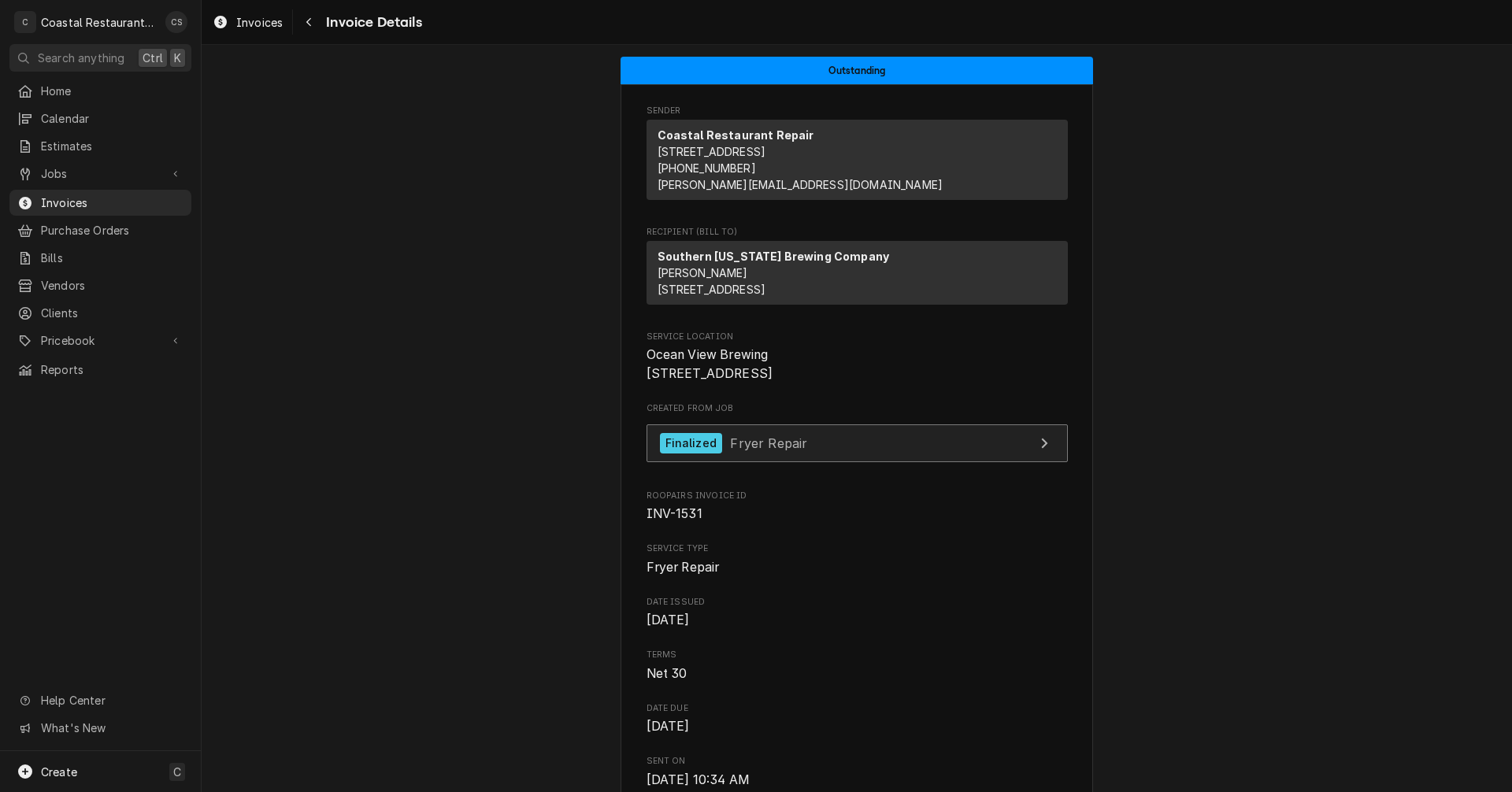
click at [730, 450] on span "Fryer Repair" at bounding box center [768, 442] width 77 height 16
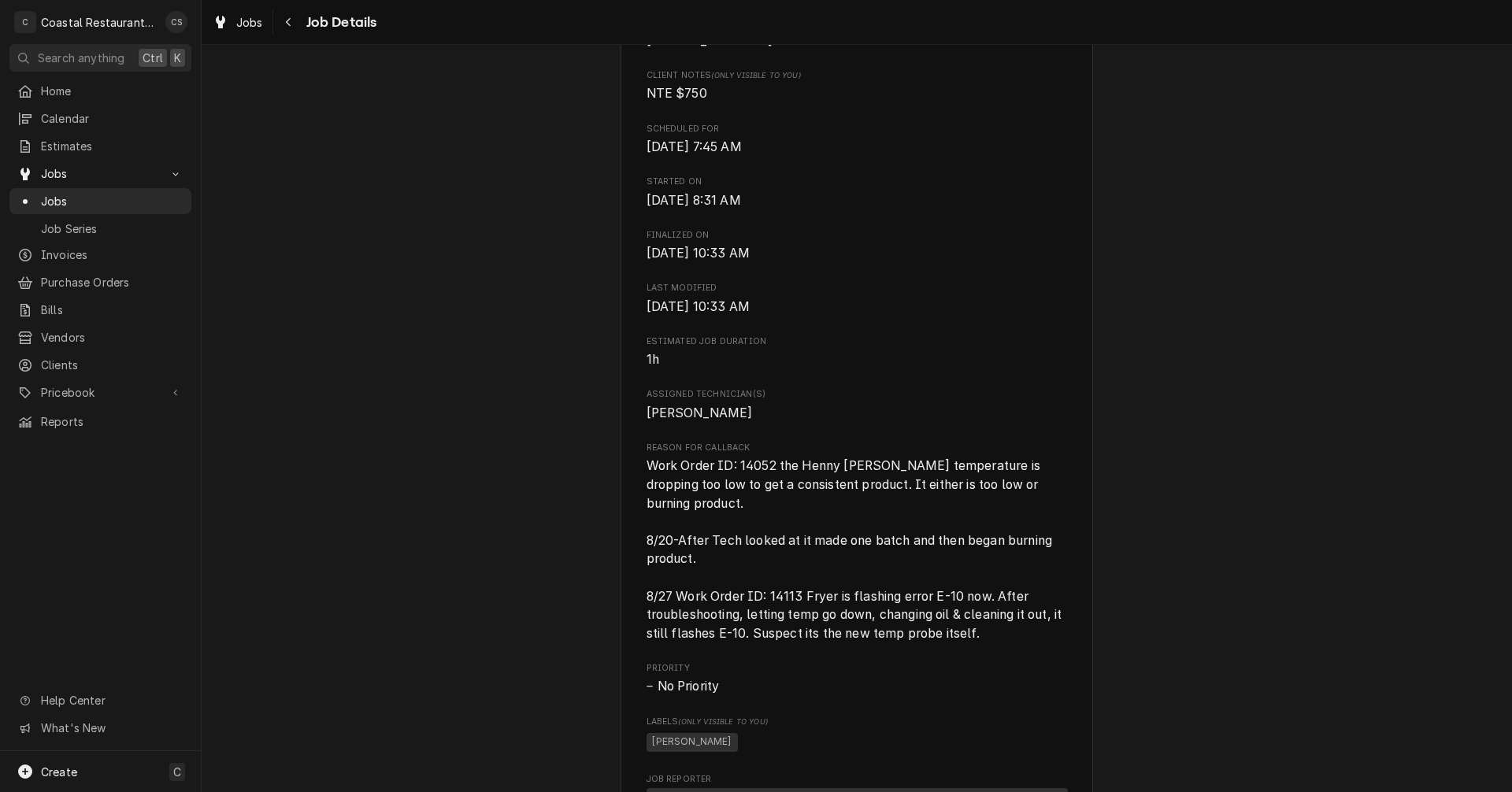
scroll to position [551, 0]
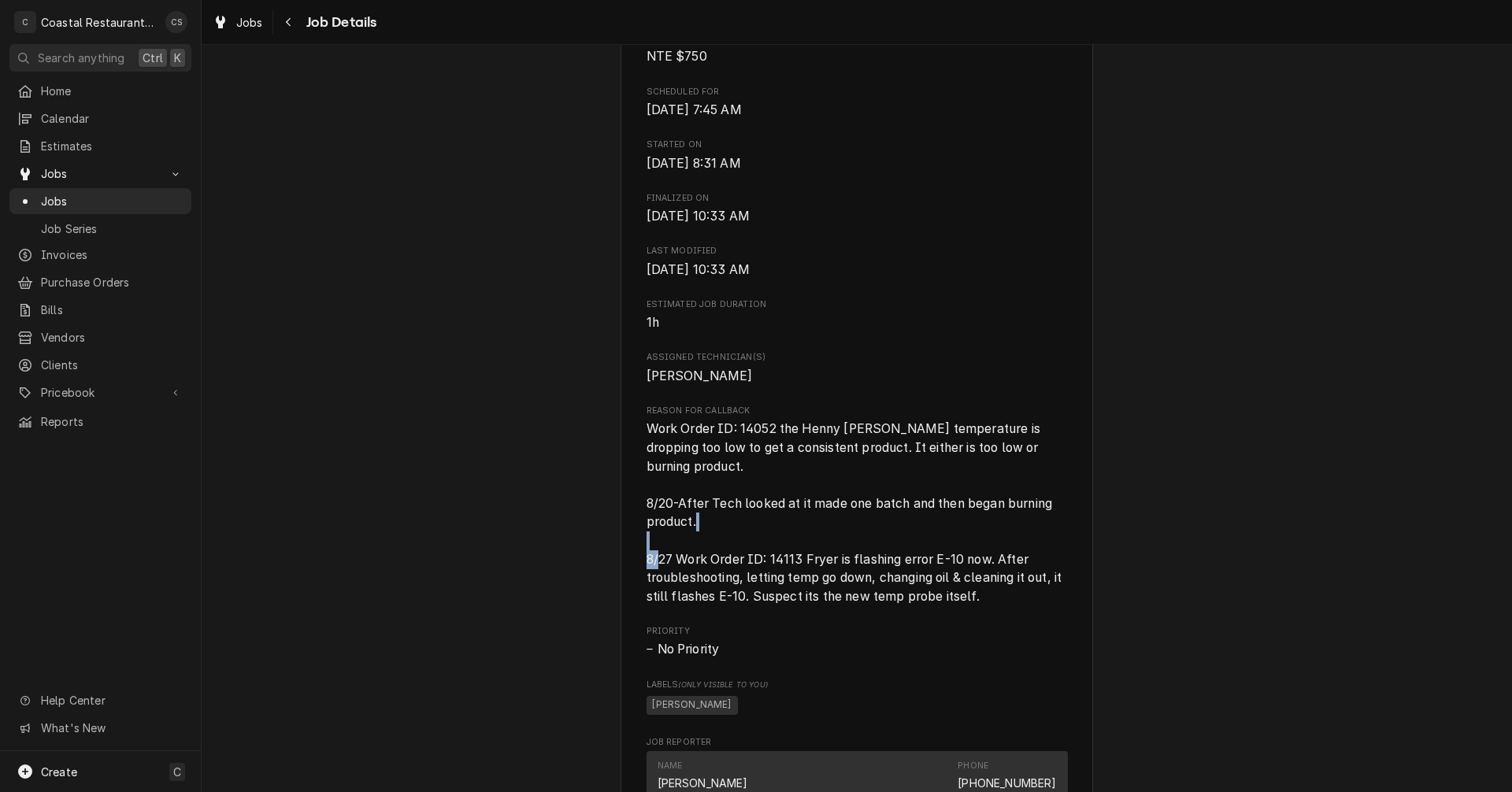
drag, startPoint x: 667, startPoint y: 575, endPoint x: 637, endPoint y: 577, distance: 30.1
click at [637, 577] on div "Southern Delaware Brewing Company Ocean View Brewing / 85 Atlantic Ave, Ocean V…" at bounding box center [857, 467] width 473 height 1833
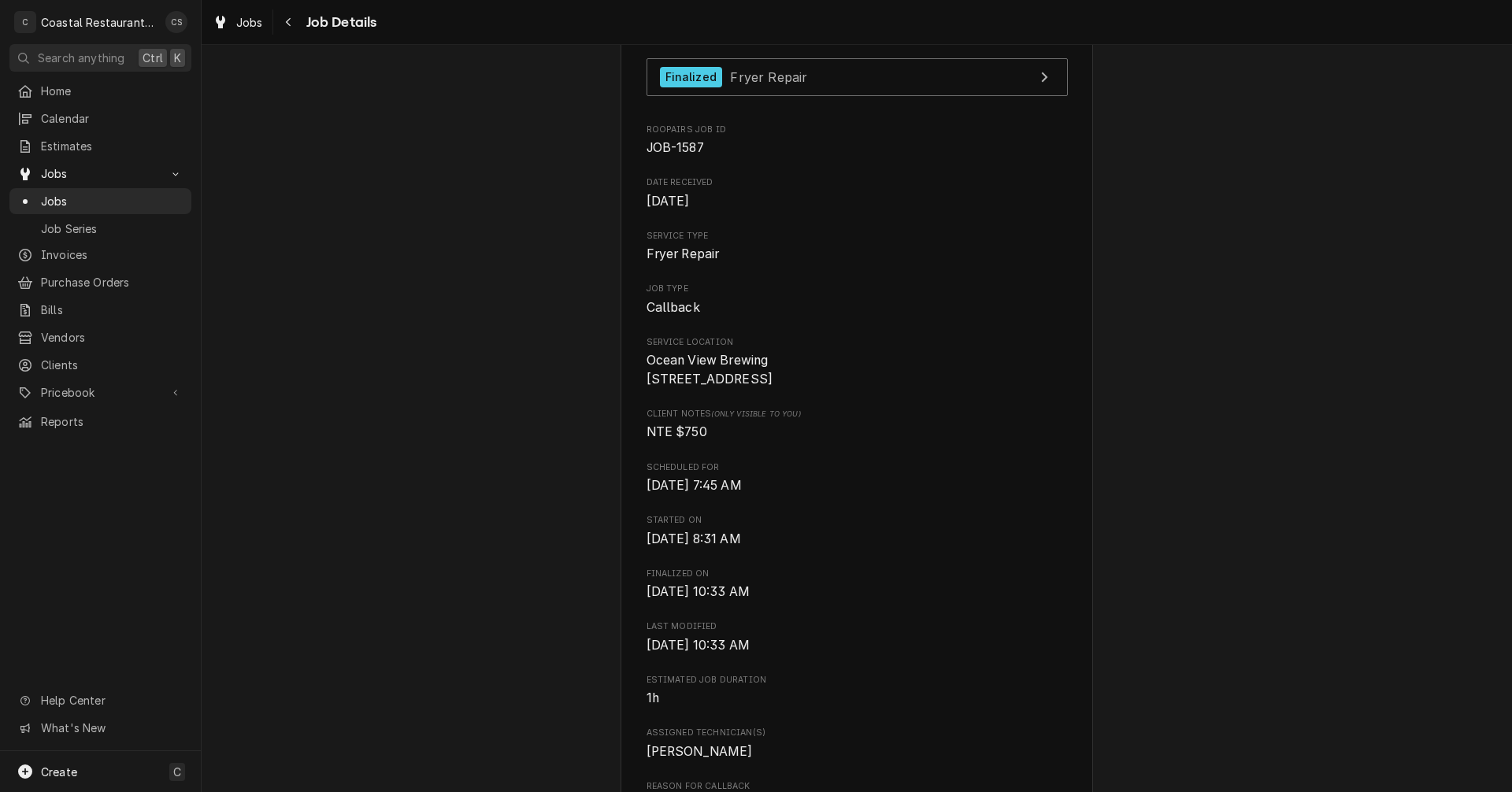
scroll to position [0, 0]
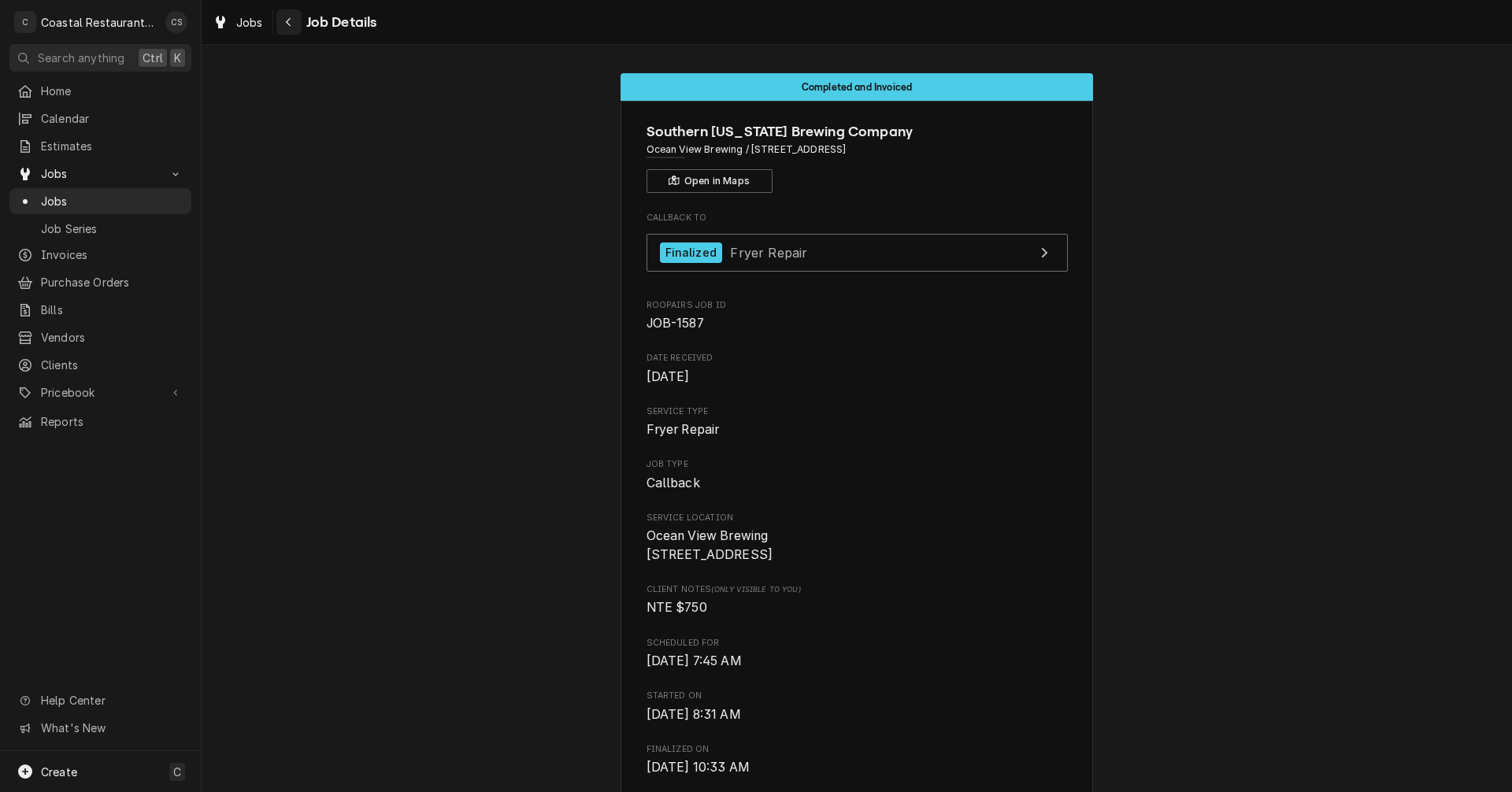
click at [287, 16] on icon "Navigate back" at bounding box center [288, 22] width 7 height 11
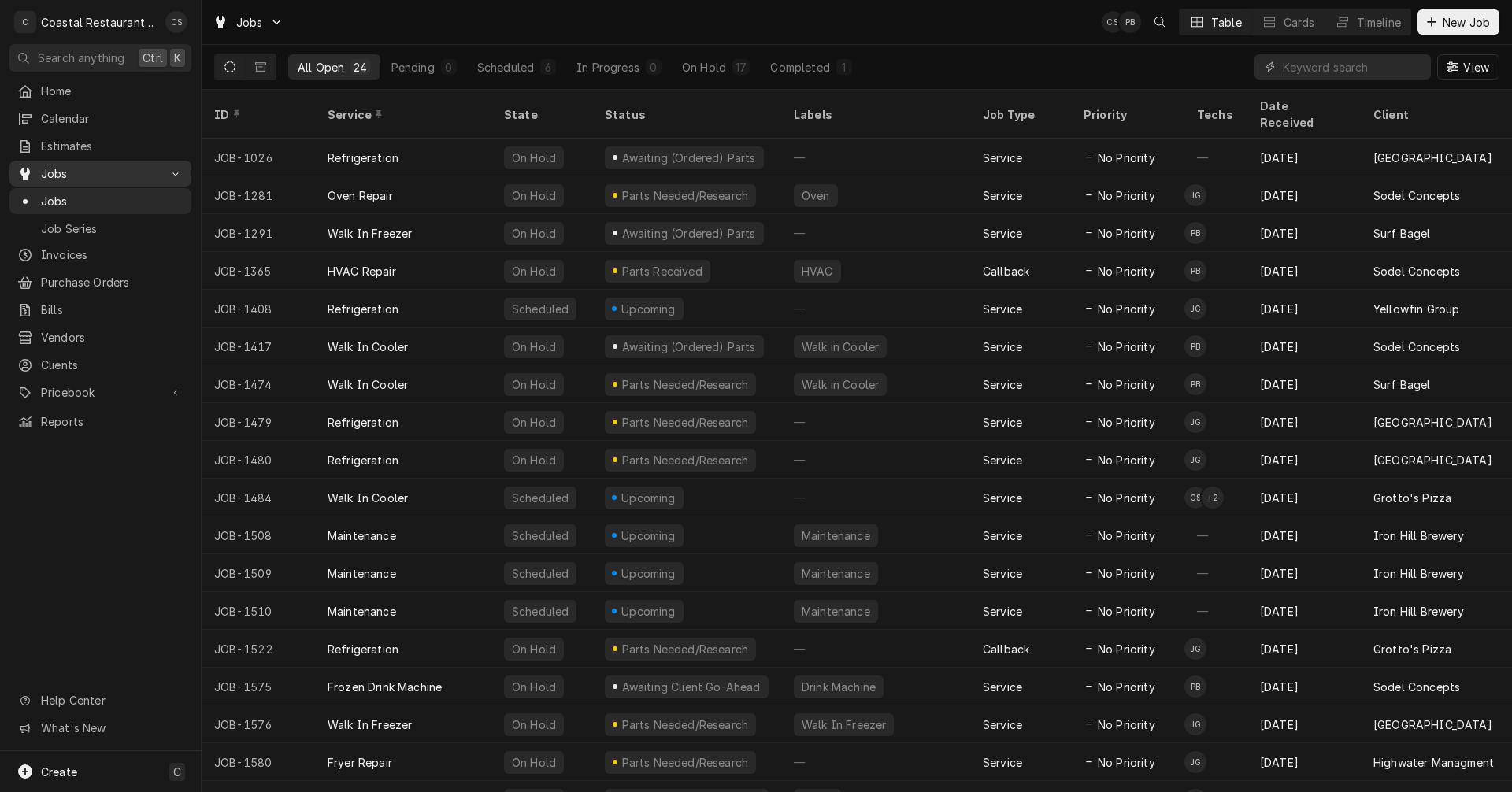
click at [85, 169] on span "Jobs" at bounding box center [100, 173] width 119 height 16
click at [74, 165] on span "Jobs" at bounding box center [100, 173] width 119 height 16
click at [60, 171] on span "Jobs" at bounding box center [100, 173] width 119 height 16
click at [55, 194] on span "Jobs" at bounding box center [112, 201] width 143 height 16
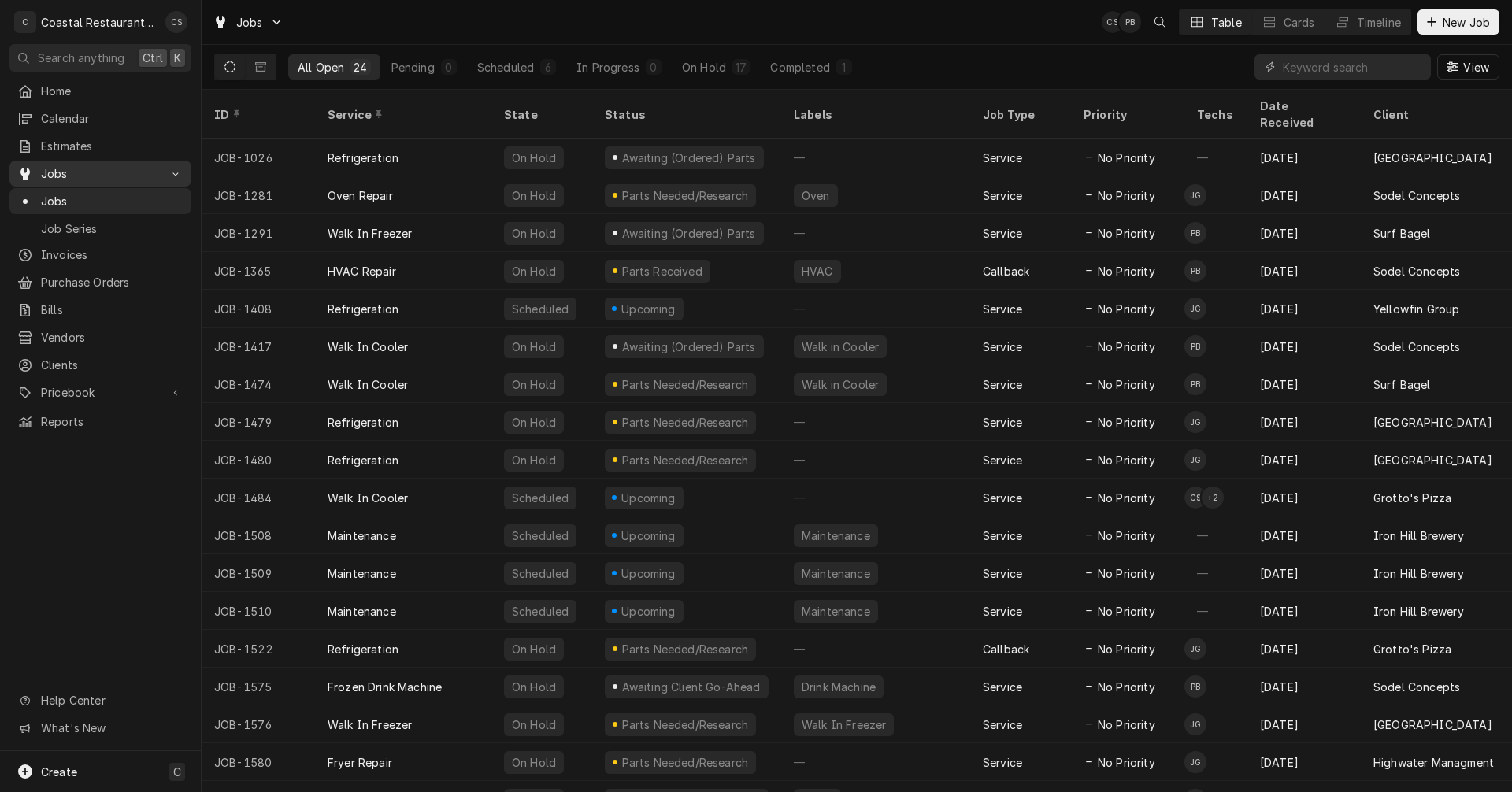
click at [79, 170] on span "Jobs" at bounding box center [100, 173] width 119 height 16
click at [94, 165] on span "Jobs" at bounding box center [100, 173] width 119 height 16
click at [82, 199] on span "Jobs" at bounding box center [112, 201] width 143 height 16
click at [1354, 10] on button "Timeline" at bounding box center [1367, 22] width 85 height 25
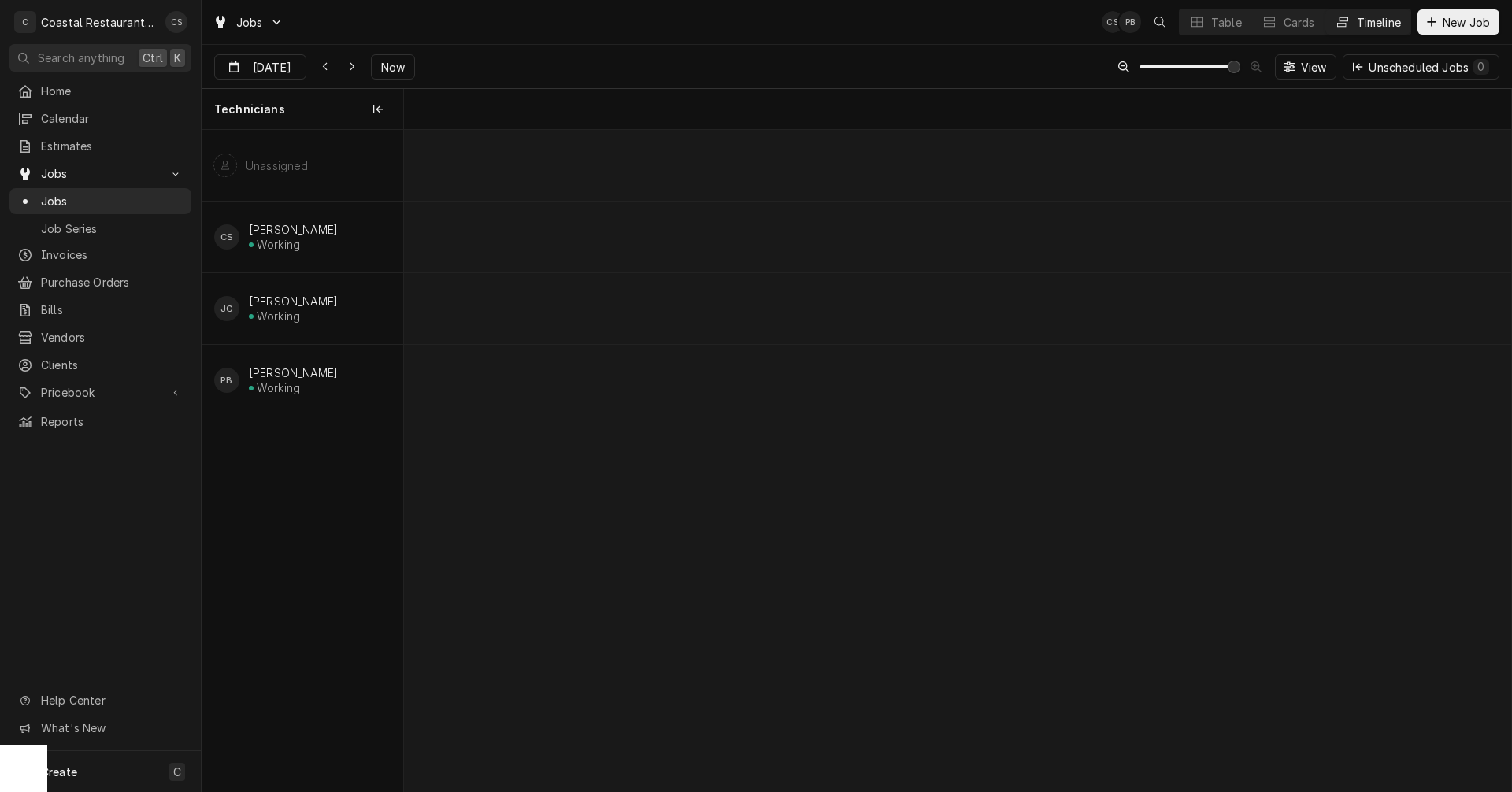
scroll to position [0, 21947]
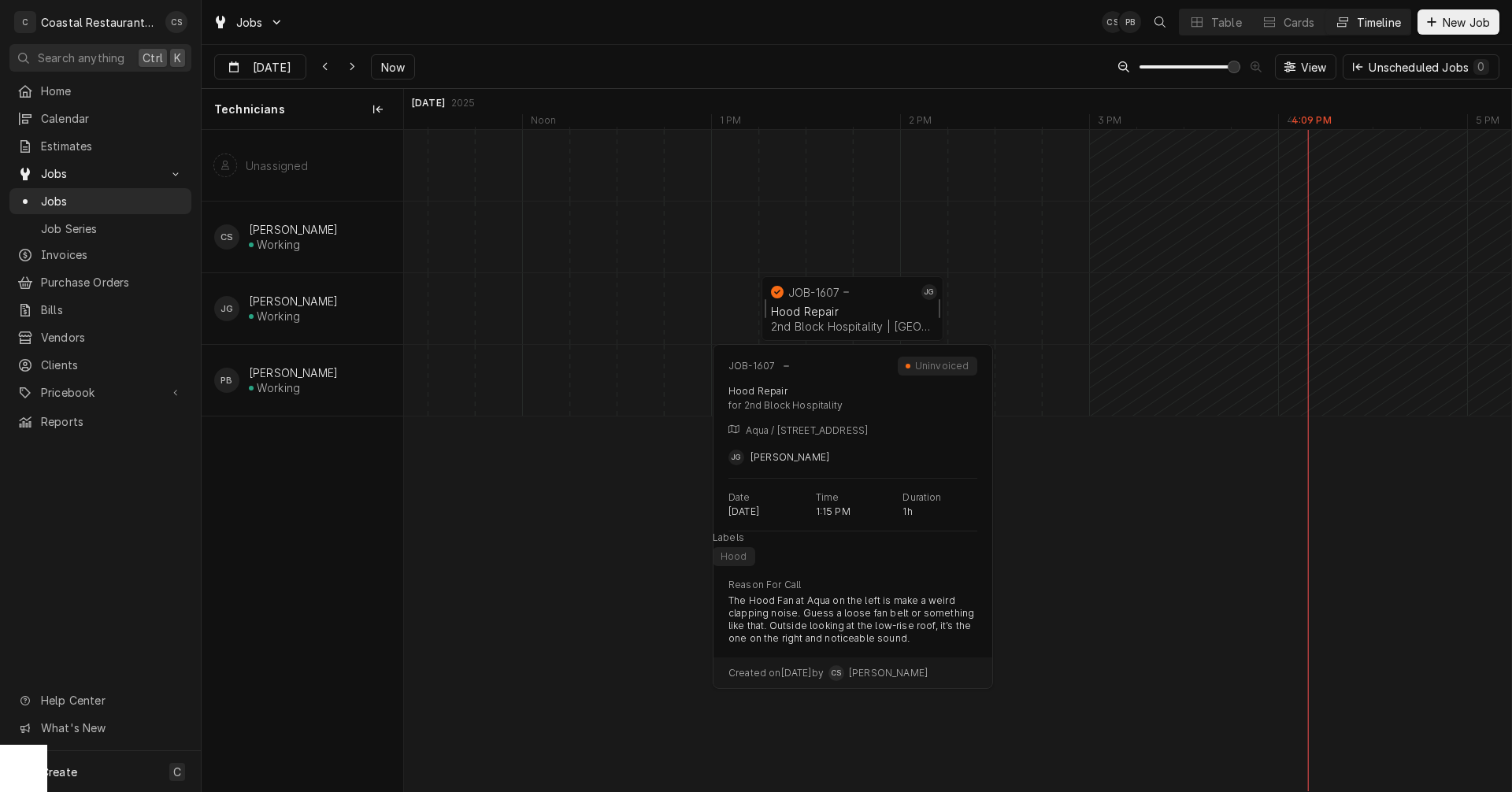
click at [831, 303] on div "Hood Repair 2nd Block Hospitality | Rehoboth Beach, 19971" at bounding box center [853, 319] width 170 height 35
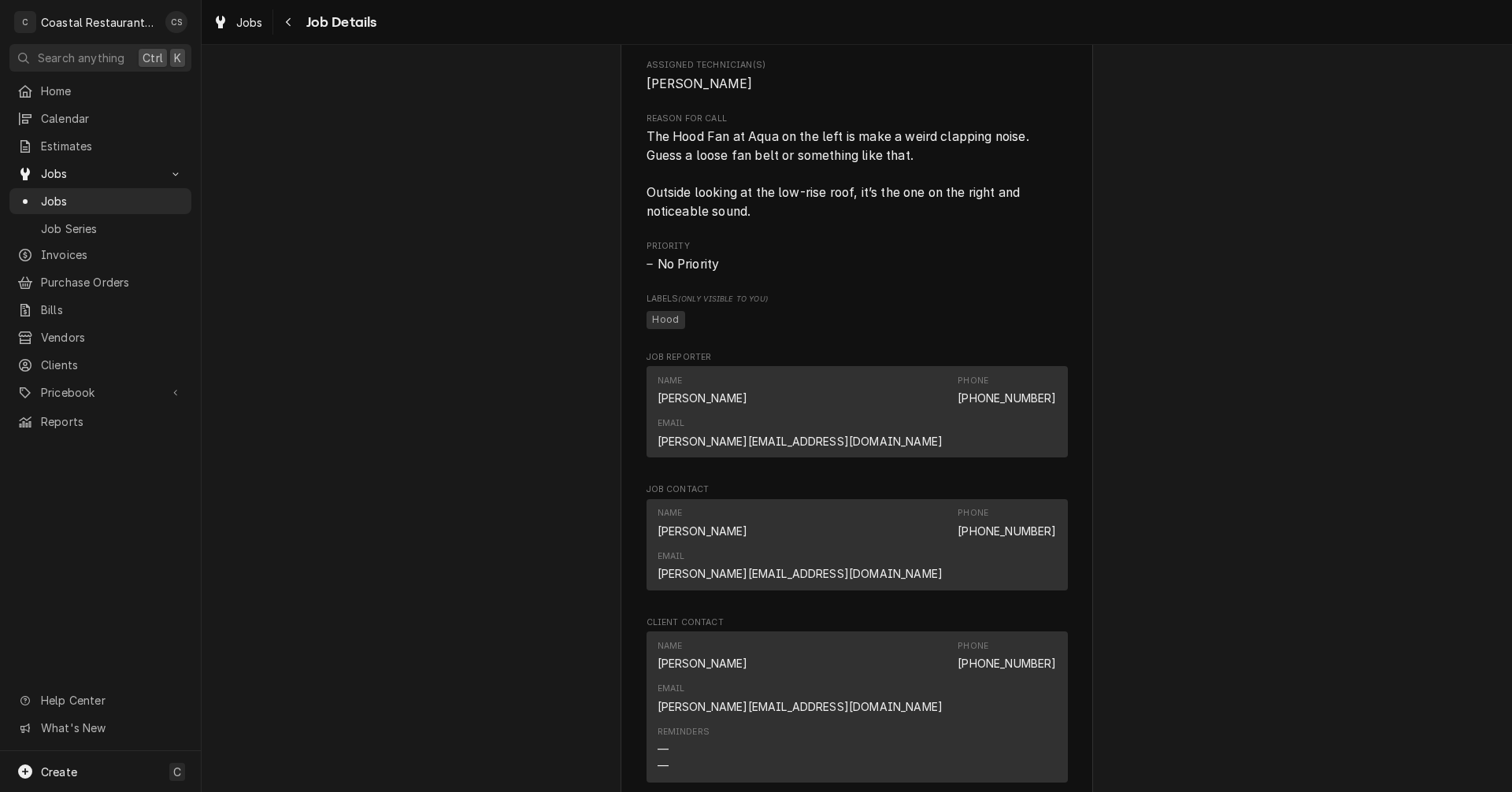
scroll to position [866, 0]
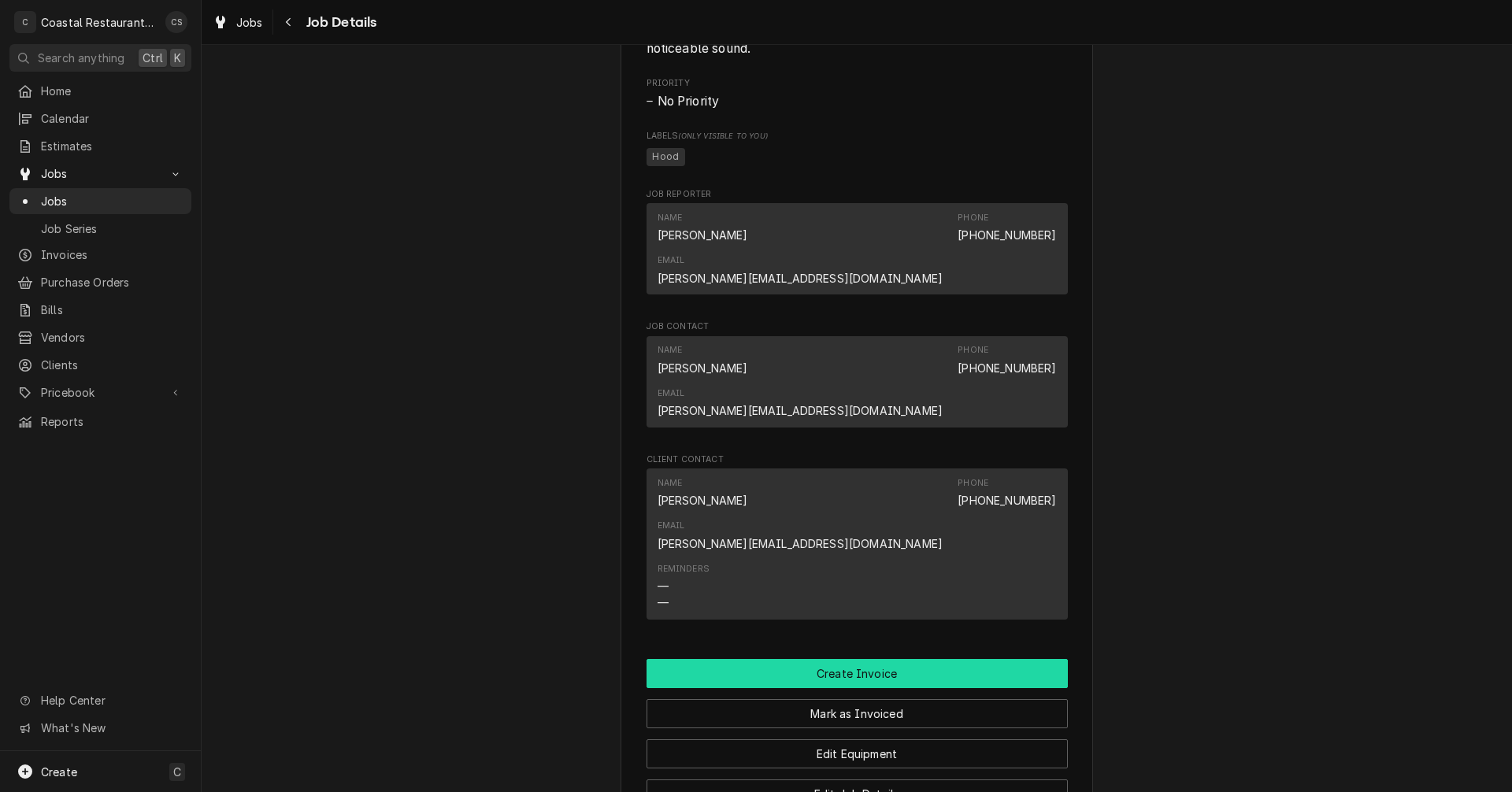
click at [852, 659] on button "Create Invoice" at bounding box center [857, 673] width 421 height 29
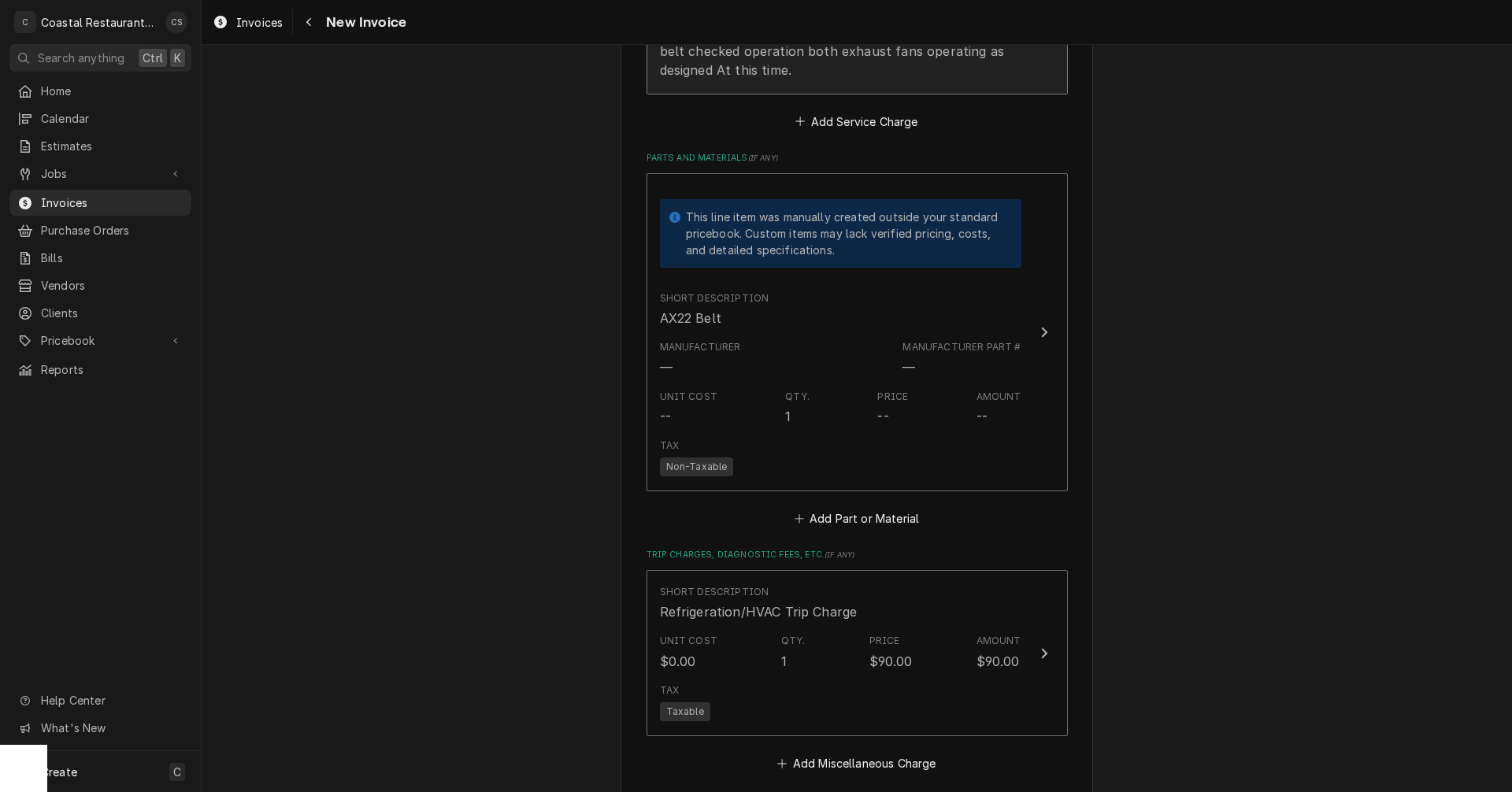
scroll to position [1574, 0]
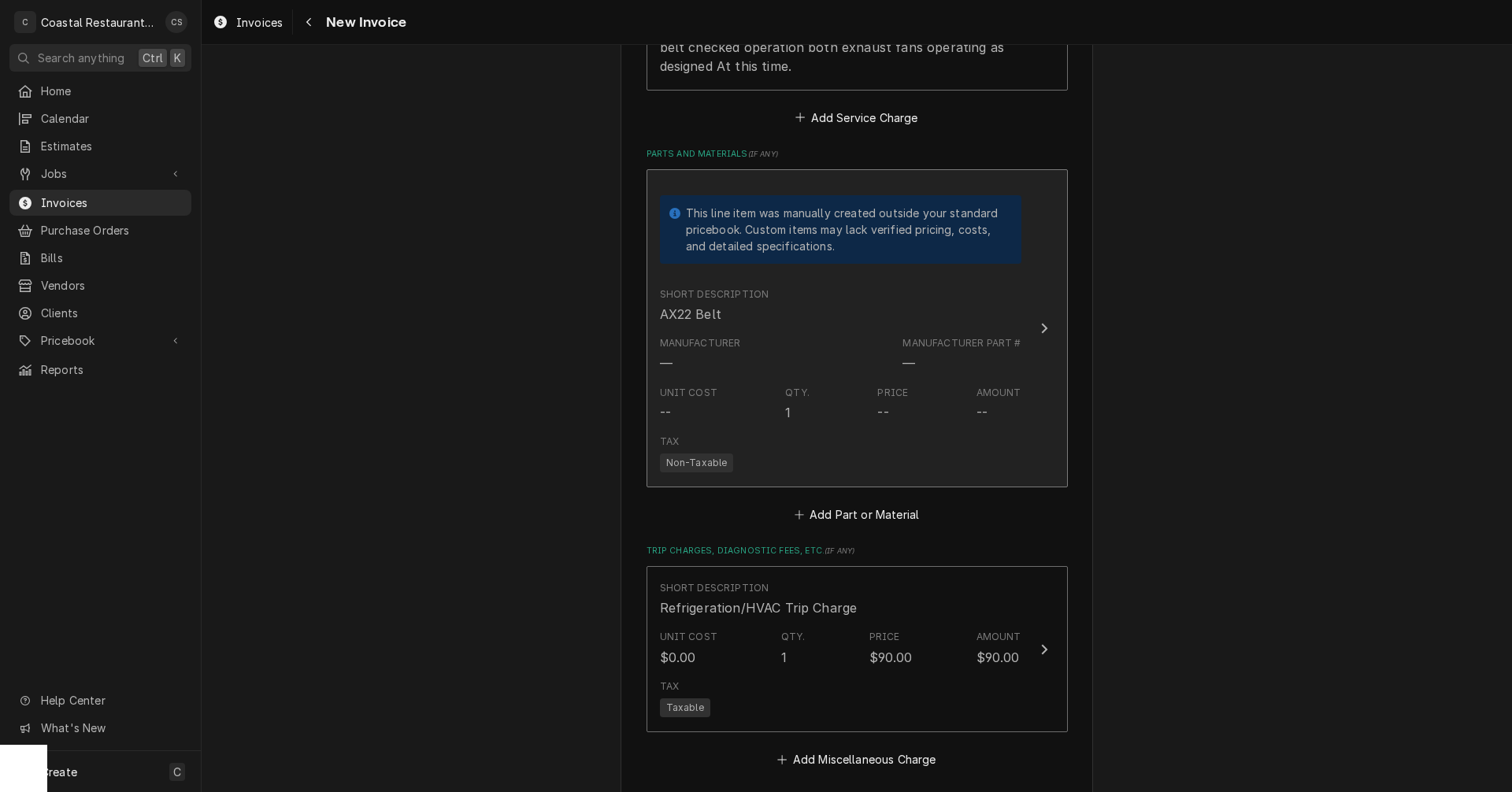
click at [832, 352] on div "Manufacturer — Manufacturer Part # —" at bounding box center [840, 354] width 361 height 48
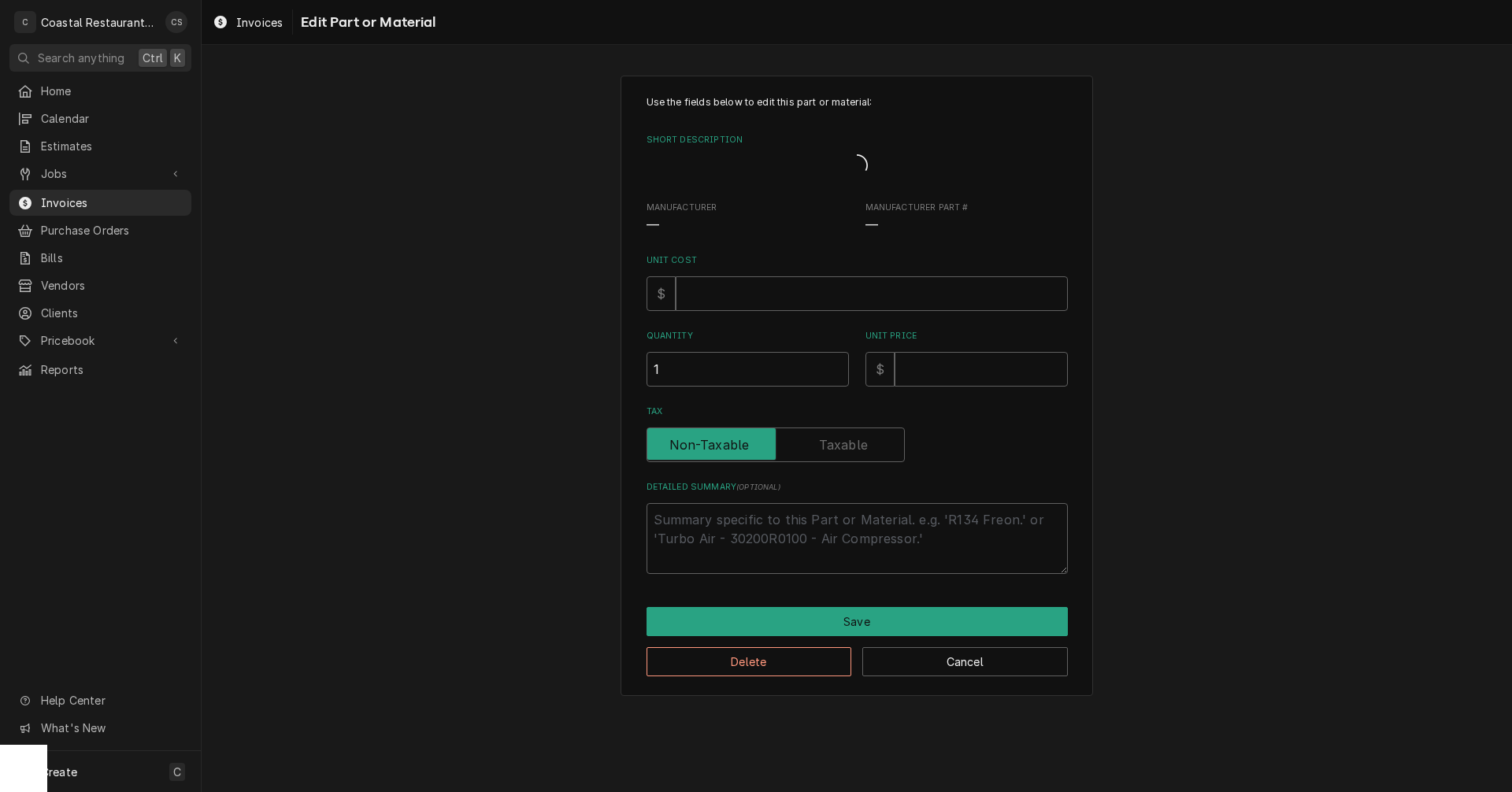
type textarea "x"
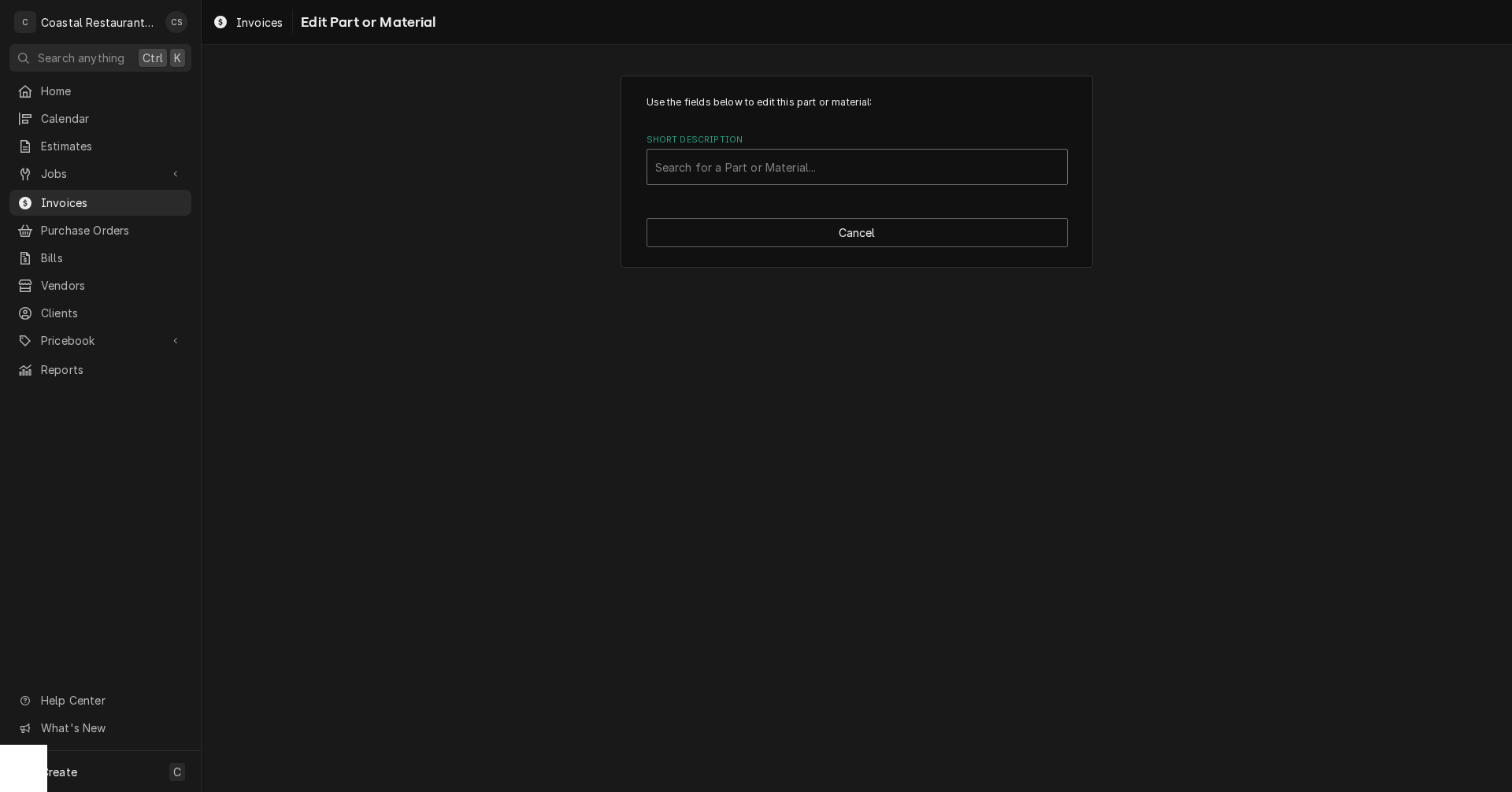
click at [759, 170] on div "Short Description" at bounding box center [857, 166] width 404 height 29
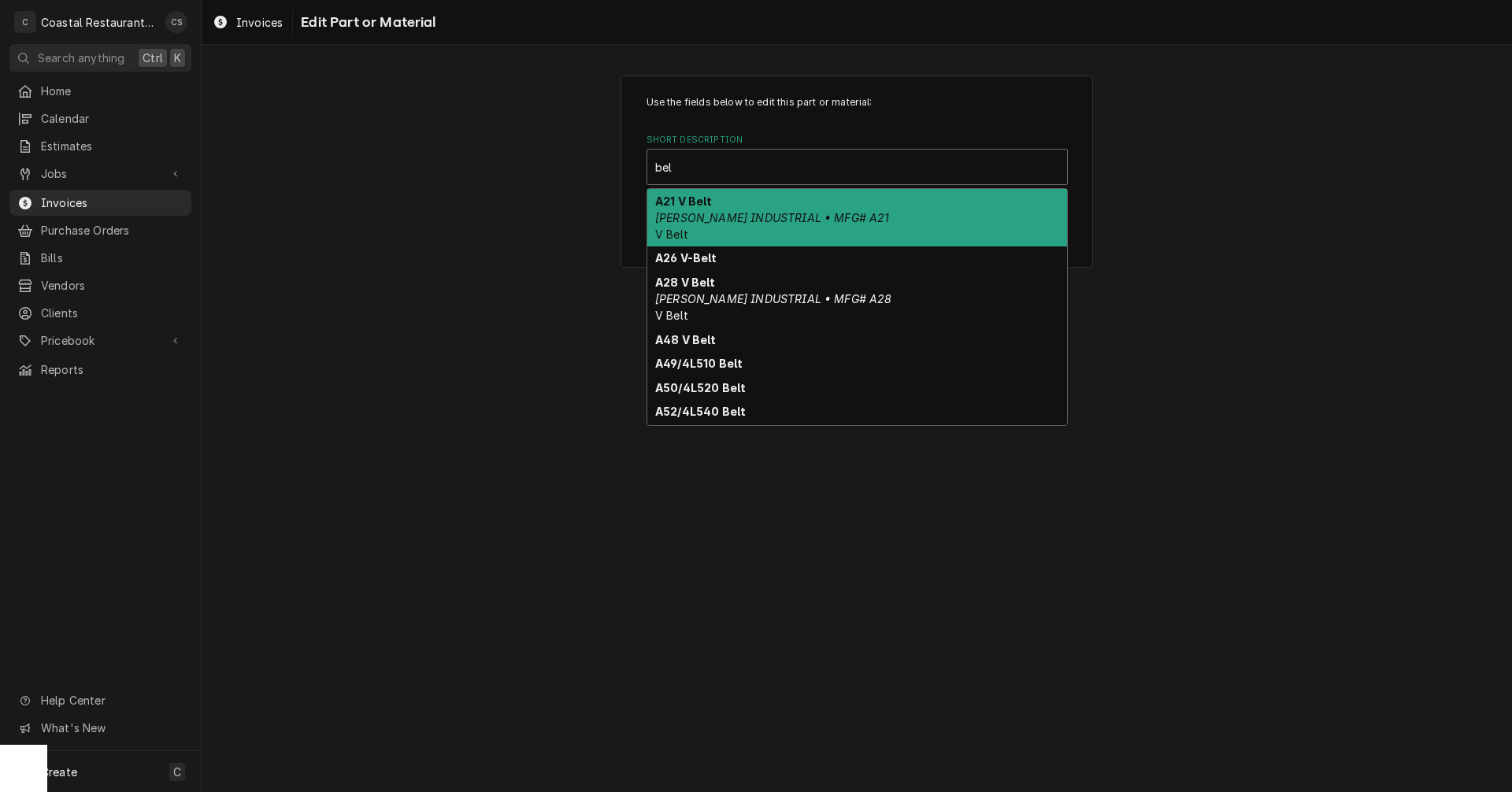
type input "belt"
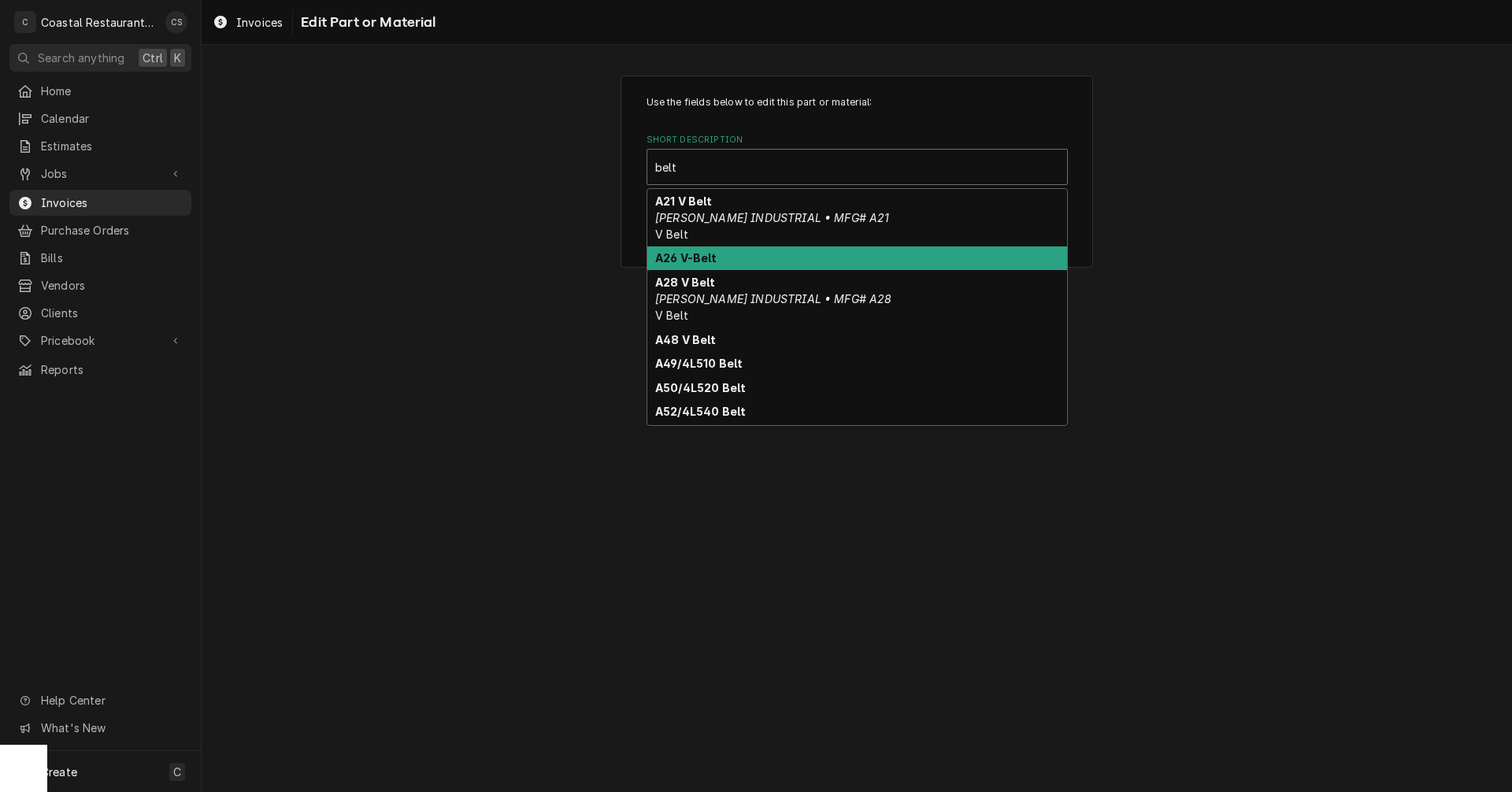
click at [695, 261] on strong "A26 V-Belt" at bounding box center [687, 257] width 62 height 13
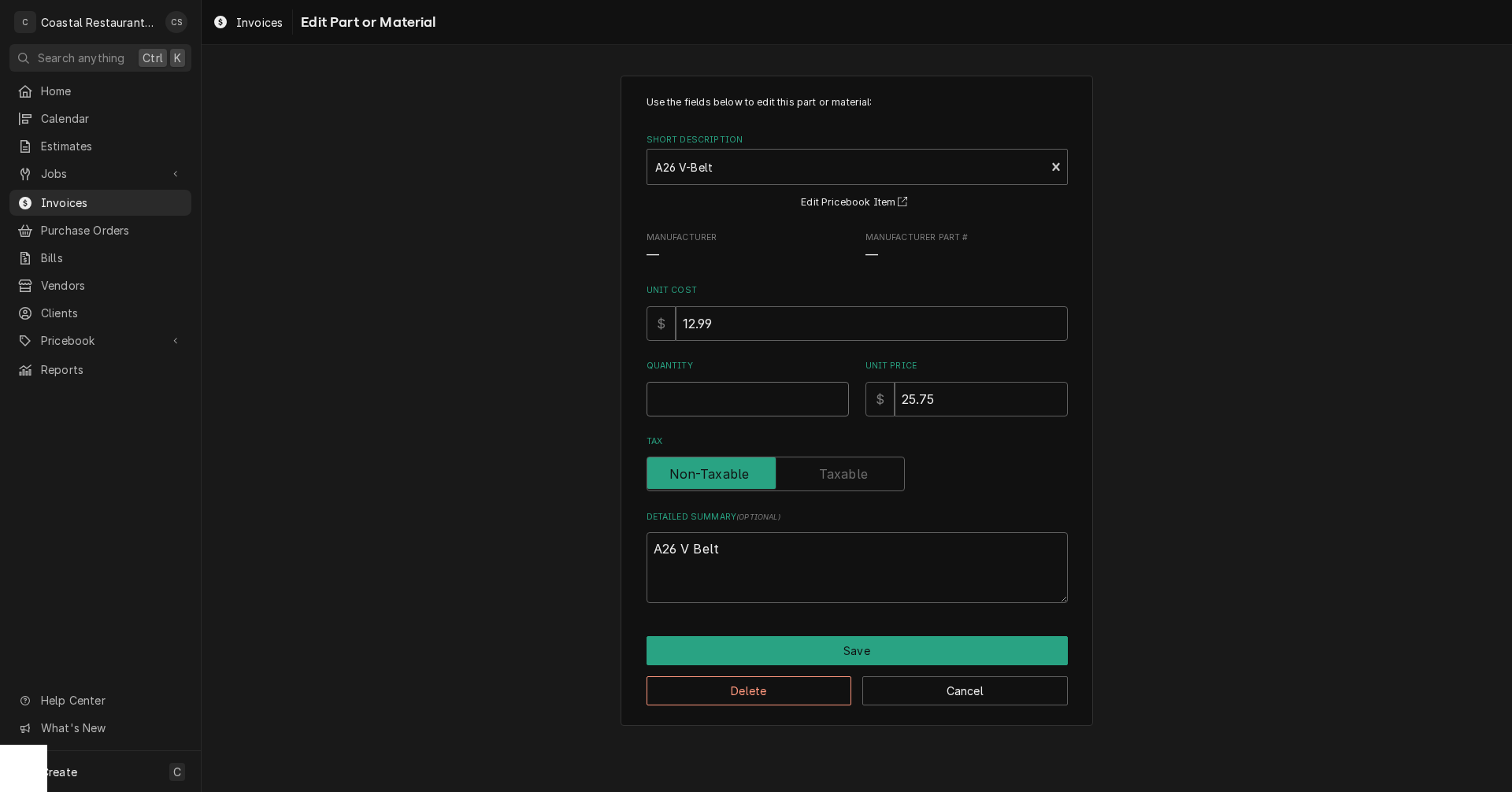
click at [721, 396] on input "Quantity" at bounding box center [748, 399] width 203 height 35
type textarea "x"
type input "1"
click at [679, 551] on textarea "A26 V Belt" at bounding box center [857, 568] width 421 height 71
type textarea "x"
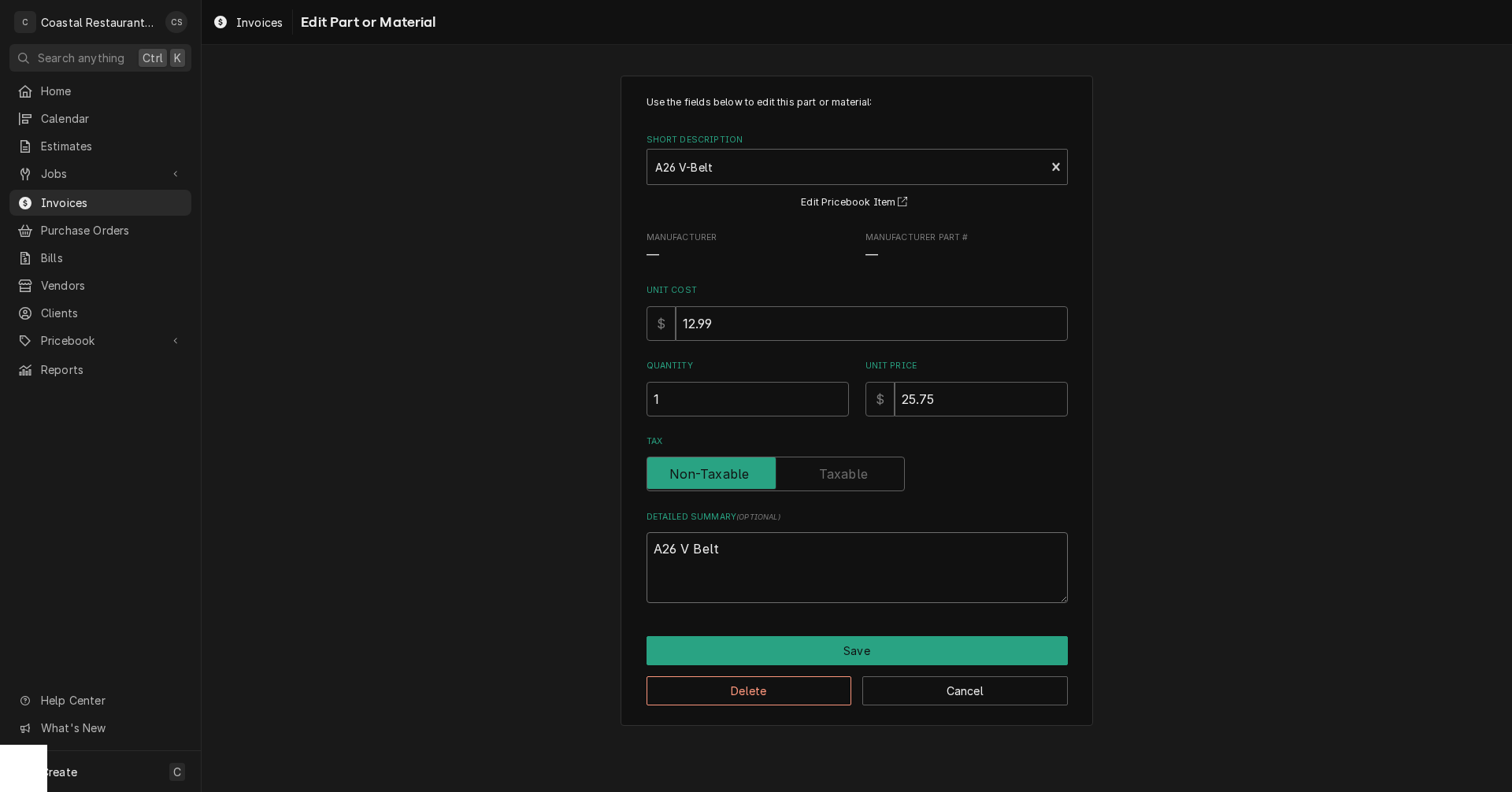
type textarea "A2 V Belt"
type textarea "x"
type textarea "A22 V Belt"
click at [787, 649] on button "Save" at bounding box center [857, 651] width 421 height 29
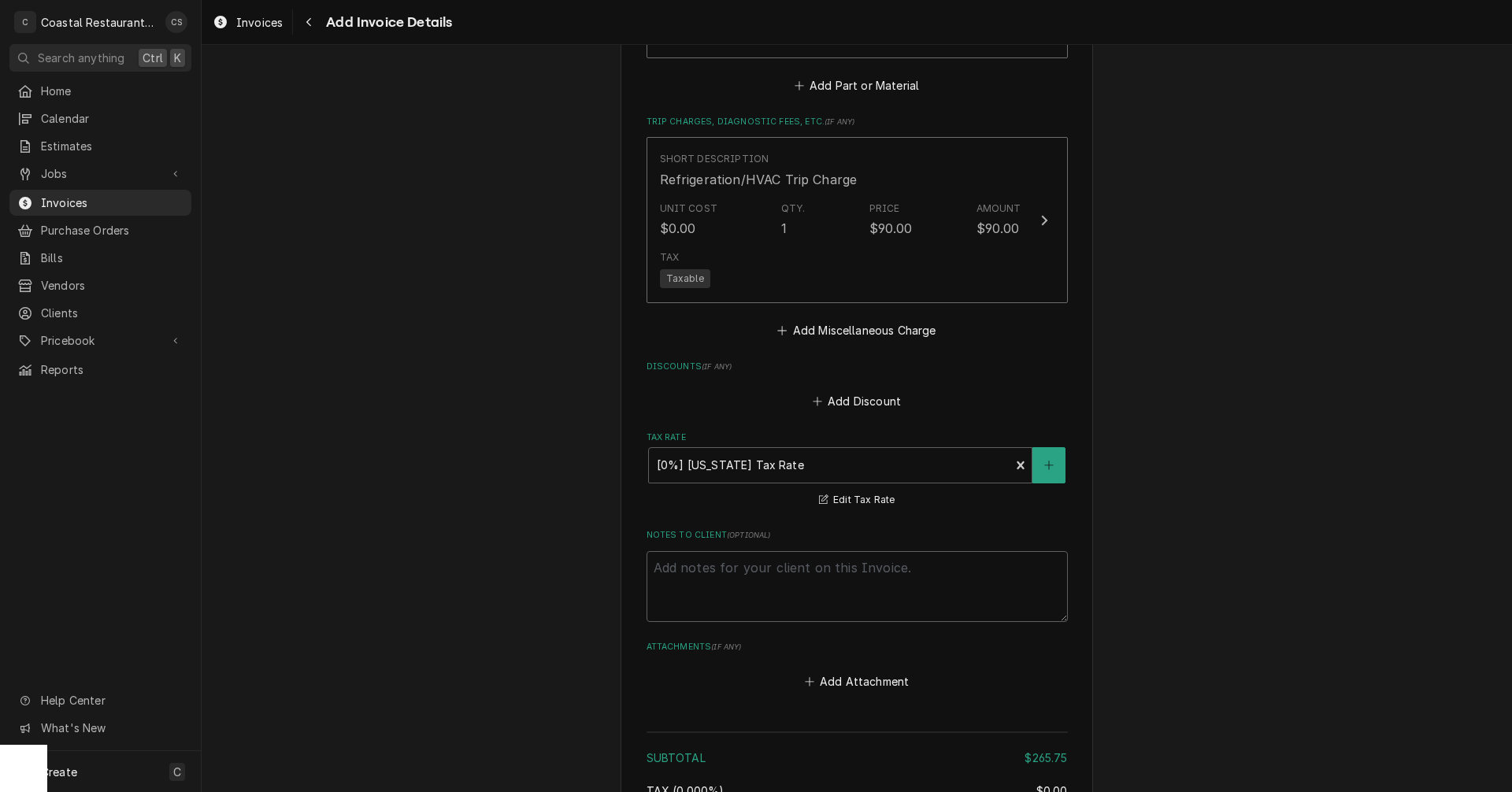
scroll to position [2182, 0]
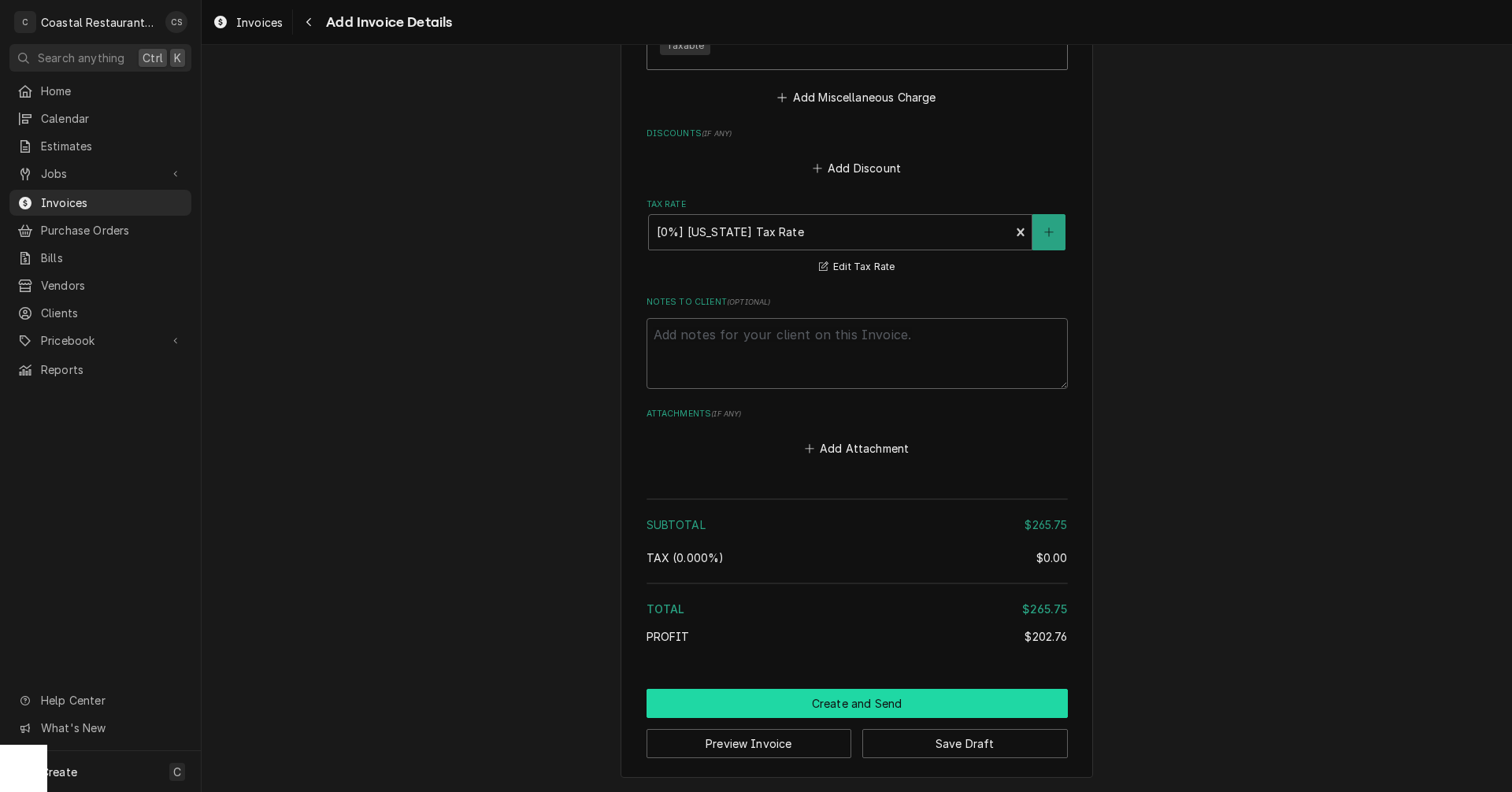
click at [858, 707] on button "Create and Send" at bounding box center [857, 704] width 421 height 29
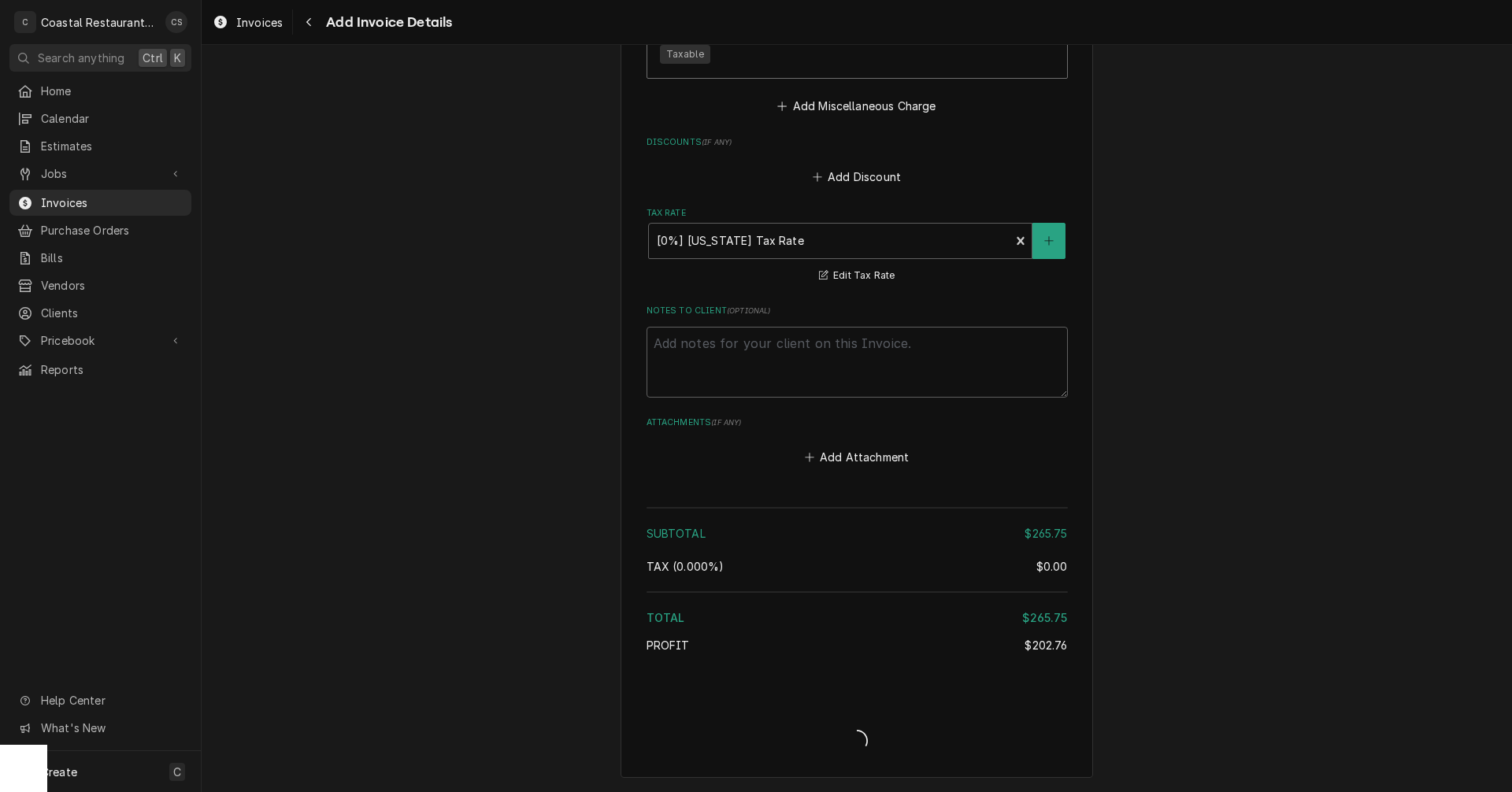
scroll to position [2173, 0]
type textarea "x"
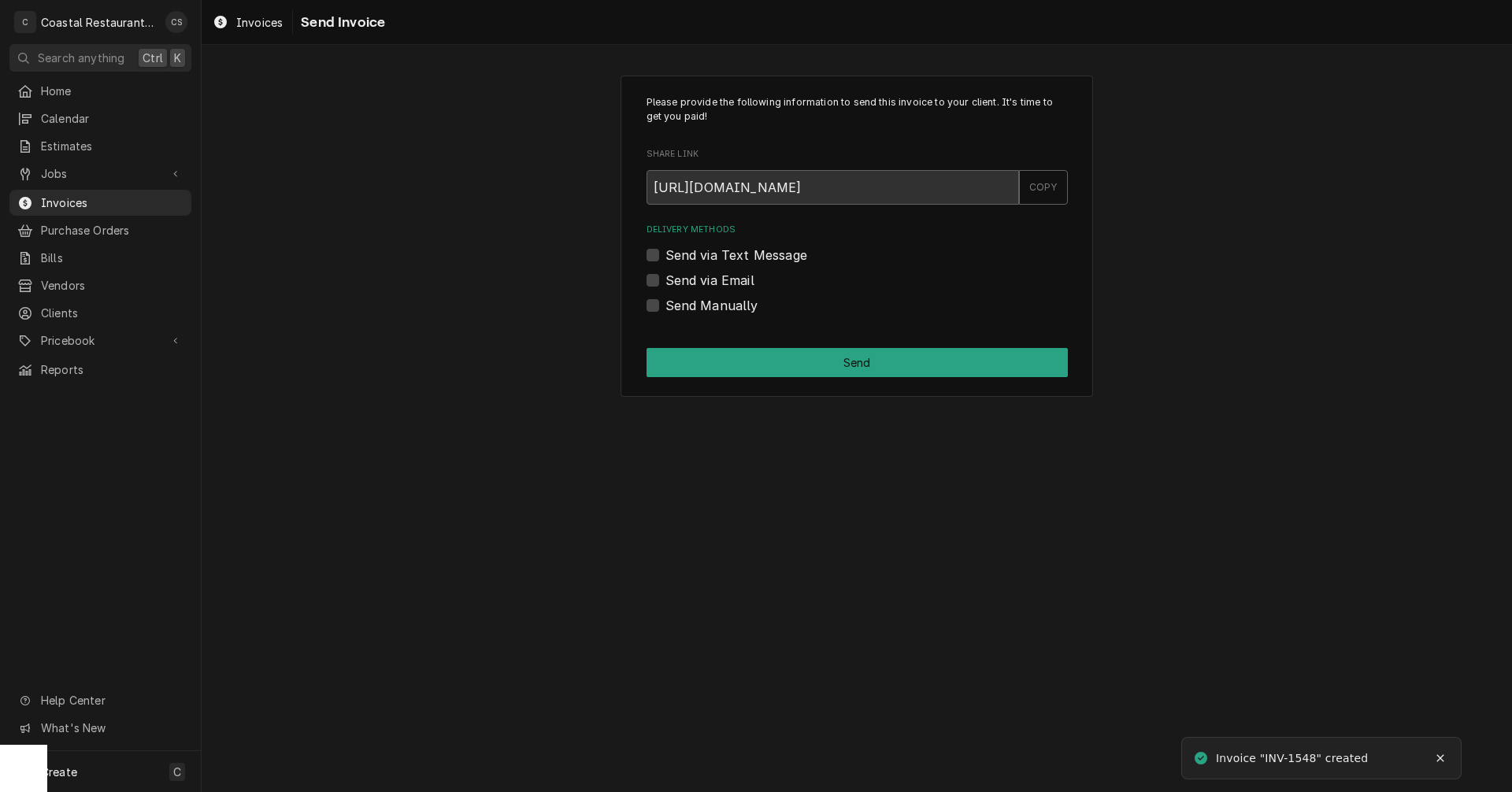
click at [665, 279] on label "Send via Email" at bounding box center [709, 280] width 89 height 19
click at [665, 279] on input "Send via Email" at bounding box center [876, 288] width 421 height 35
checkbox input "true"
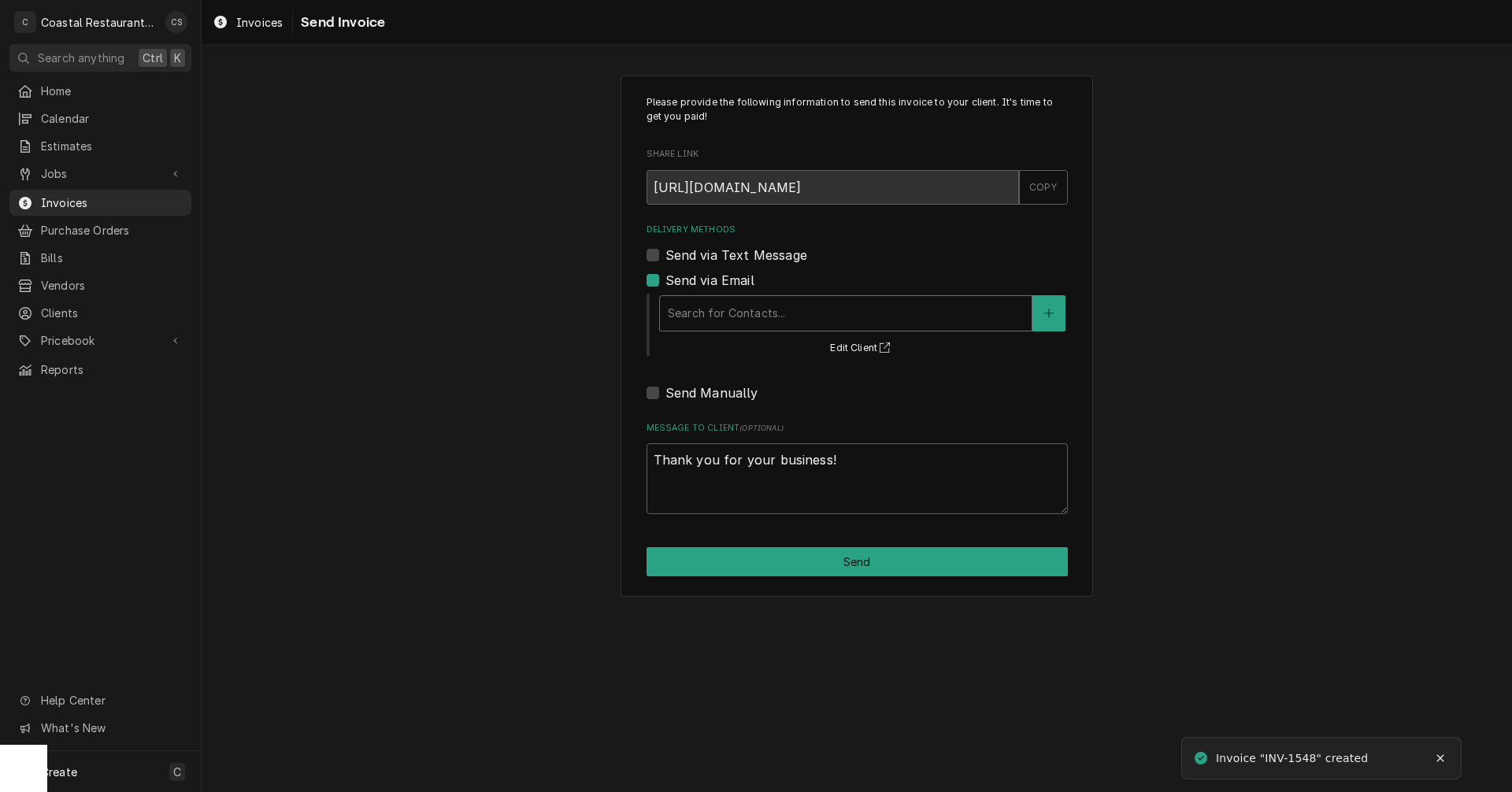
drag, startPoint x: 702, startPoint y: 307, endPoint x: 706, endPoint y: 317, distance: 10.8
click at [702, 308] on div "Delivery Methods" at bounding box center [845, 313] width 356 height 29
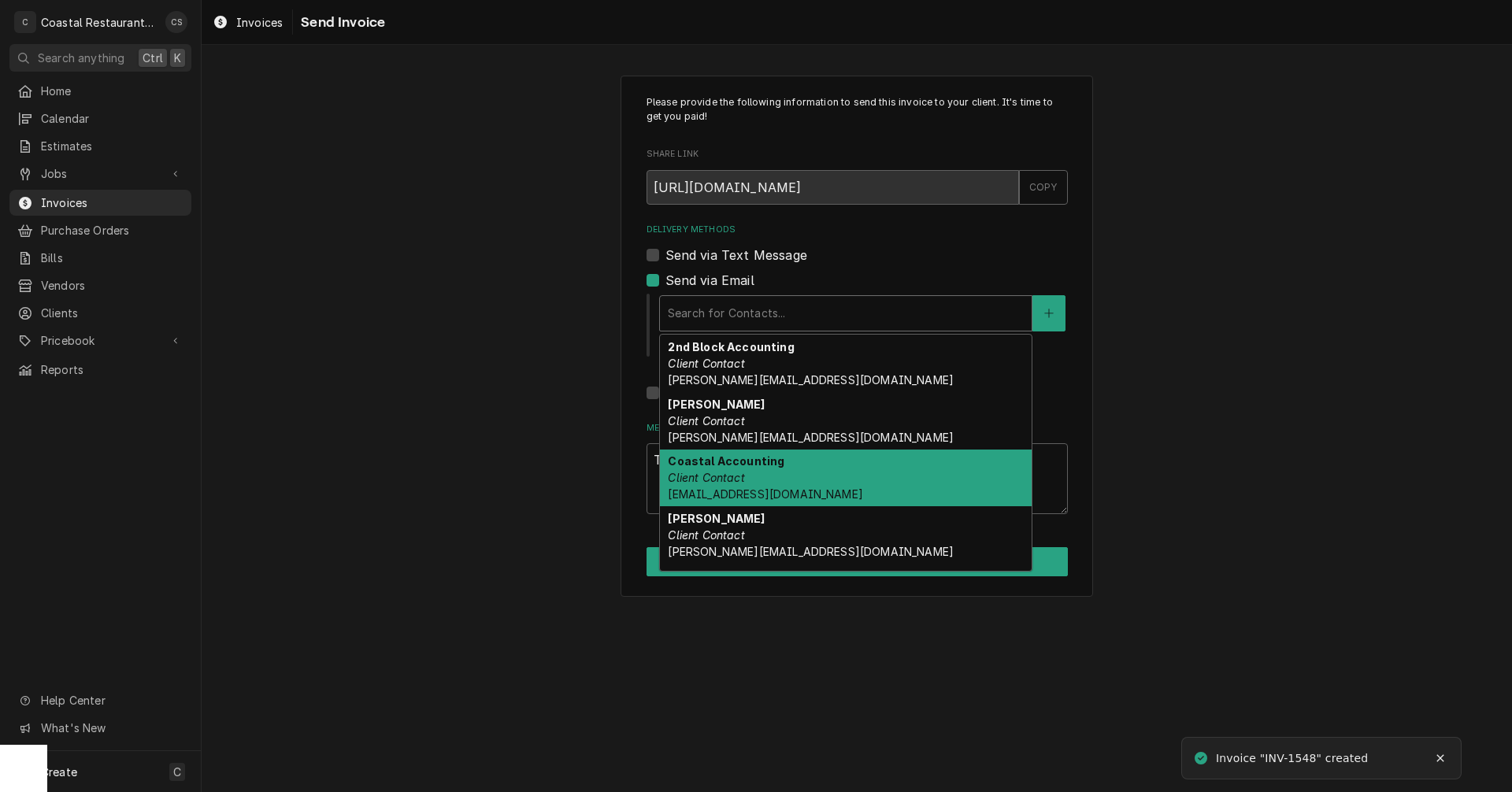
click at [721, 467] on strong "Coastal Accounting" at bounding box center [726, 460] width 117 height 13
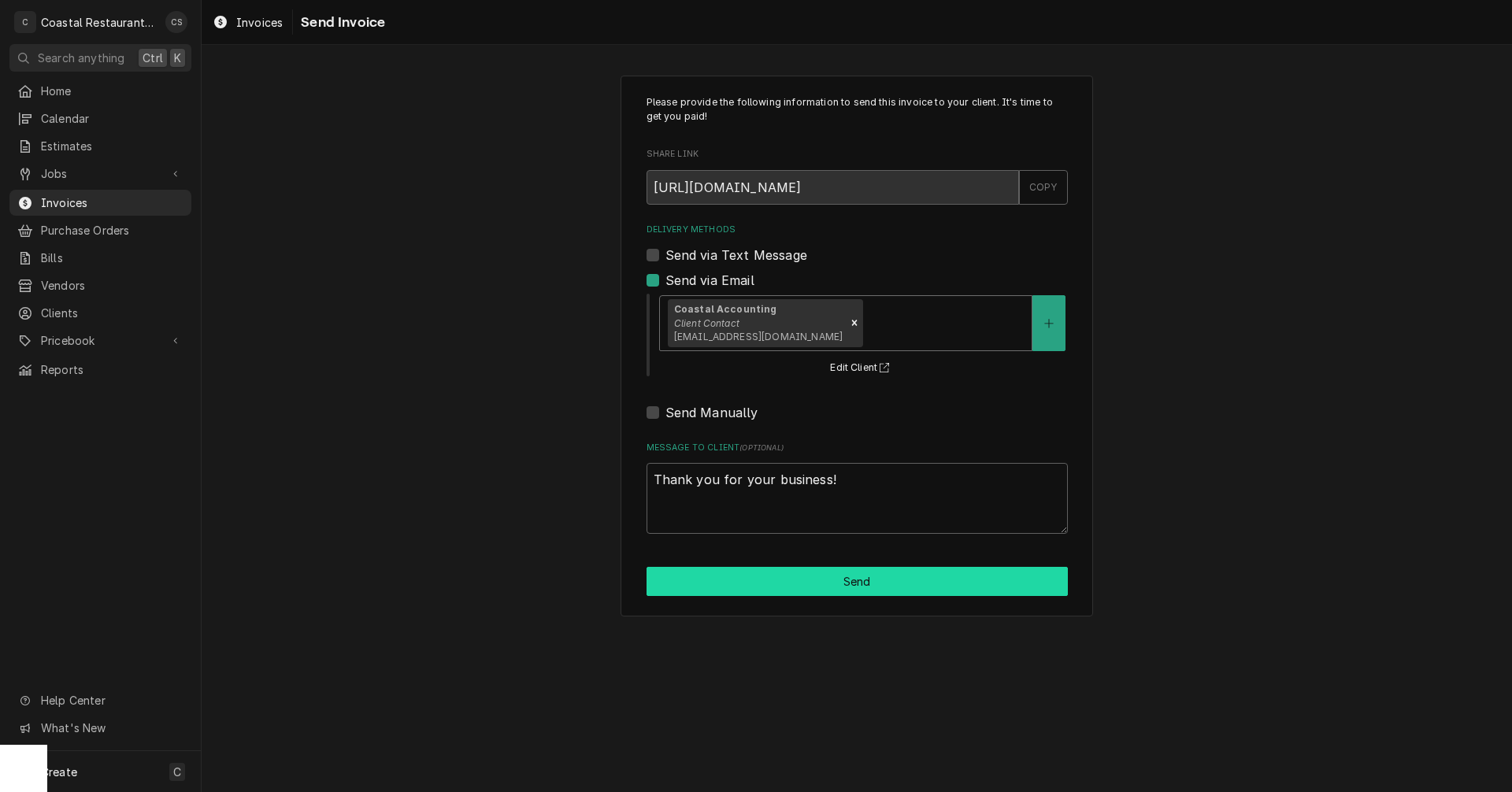
click at [824, 586] on button "Send" at bounding box center [857, 582] width 421 height 29
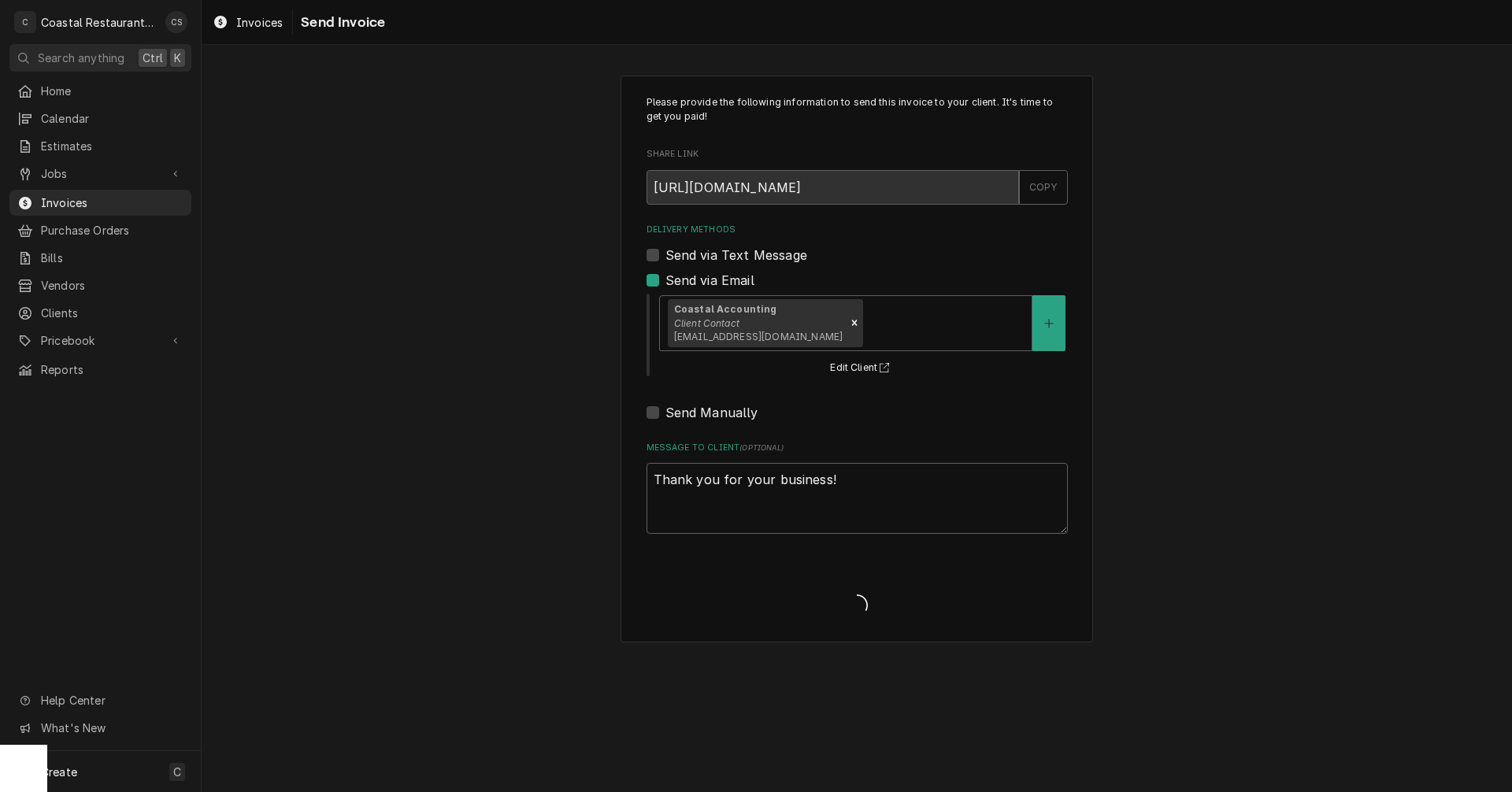
type textarea "x"
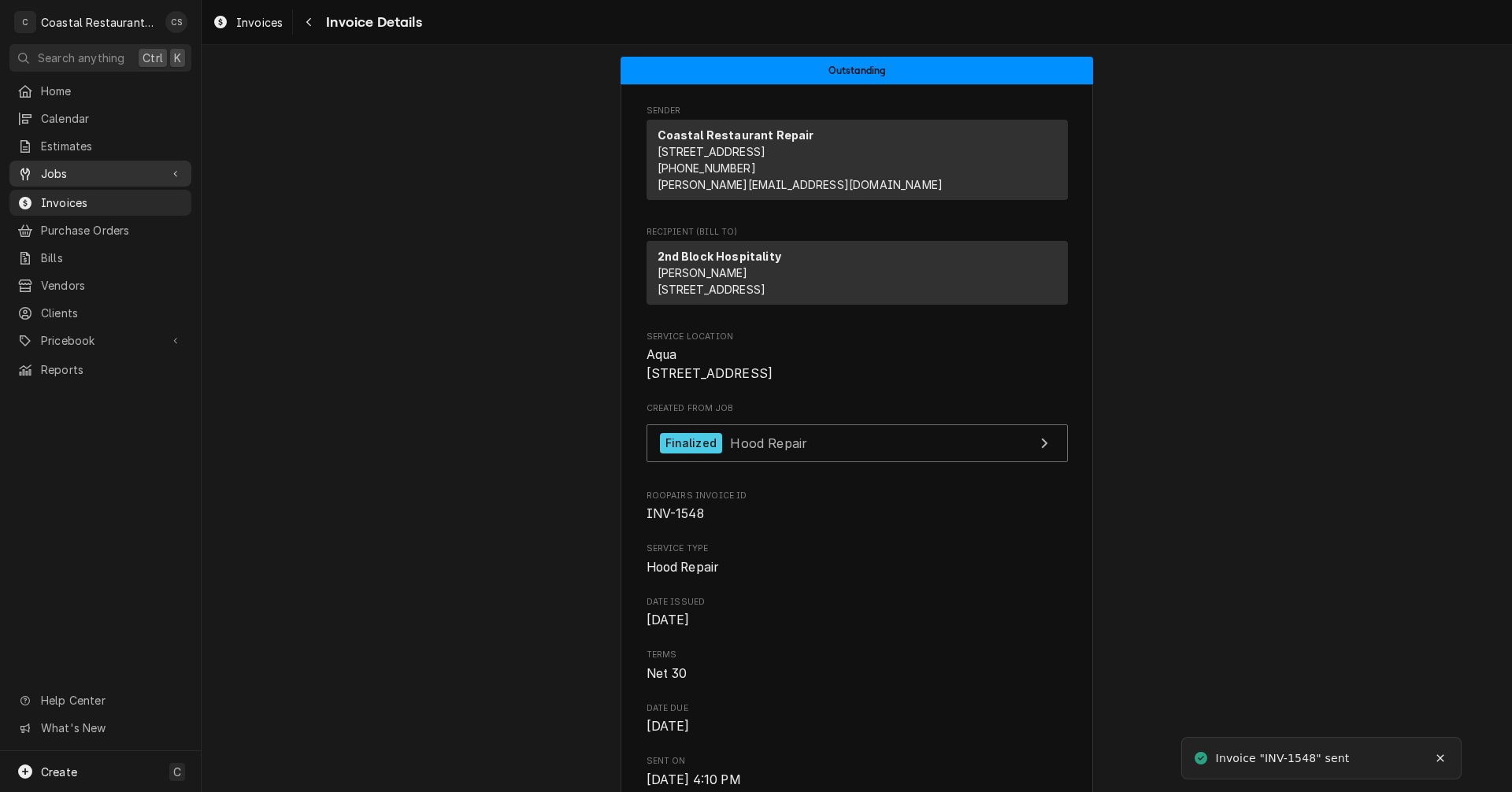
click at [123, 165] on span "Jobs" at bounding box center [100, 173] width 119 height 16
click at [96, 194] on span "Jobs" at bounding box center [112, 201] width 143 height 16
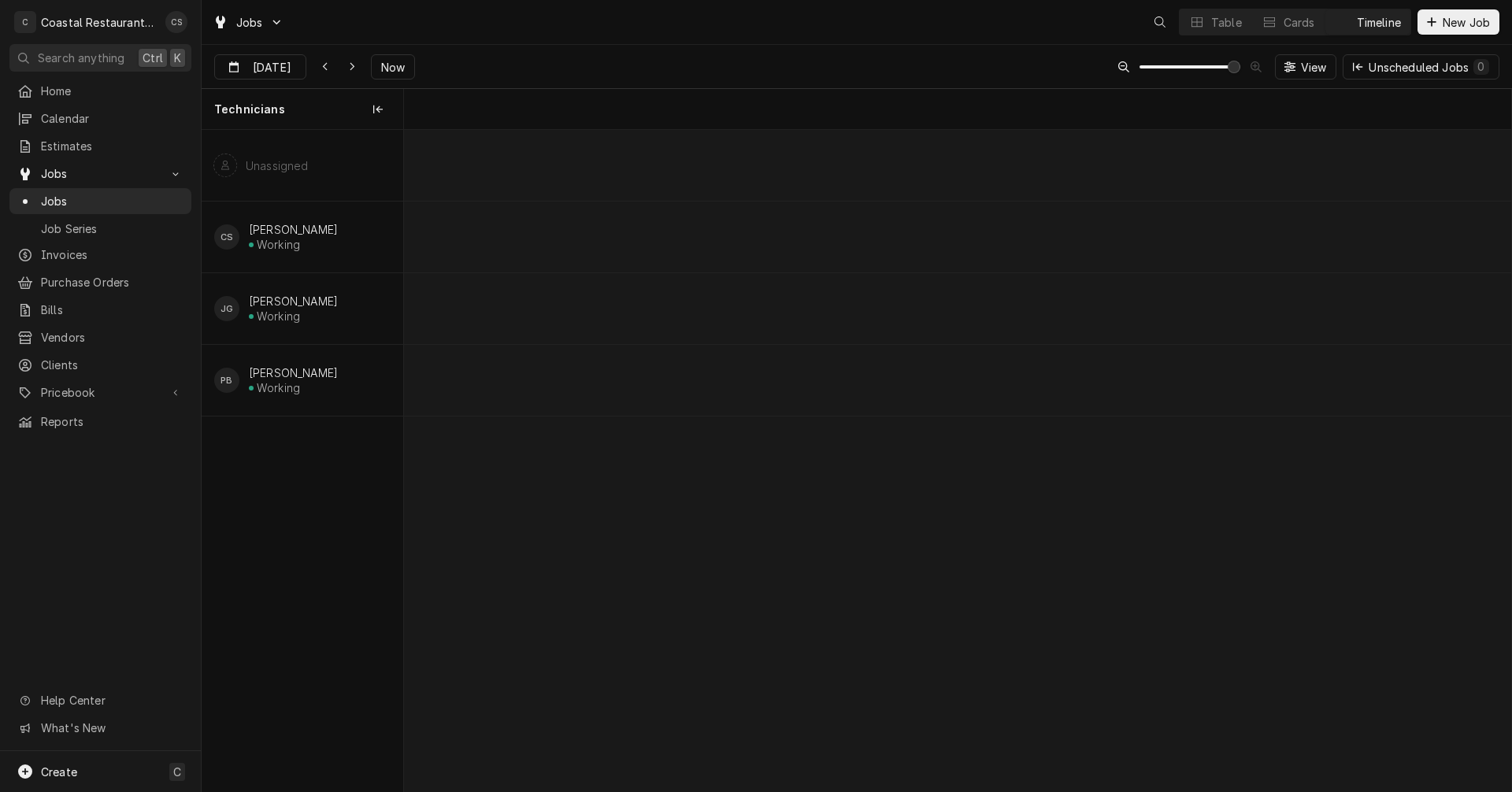
scroll to position [0, 21947]
